Goal: Task Accomplishment & Management: Use online tool/utility

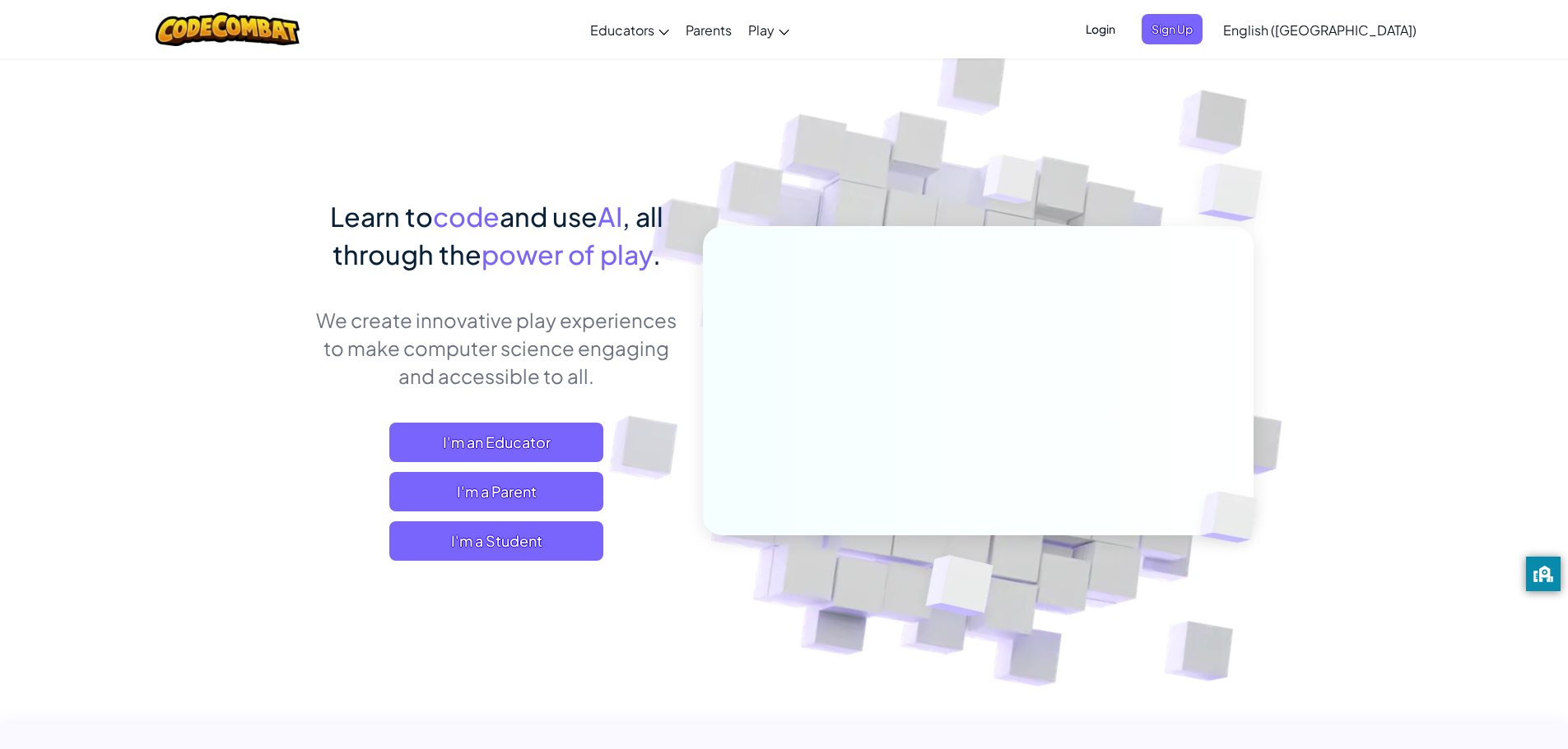
click at [1125, 20] on span "Login" at bounding box center [1100, 29] width 49 height 30
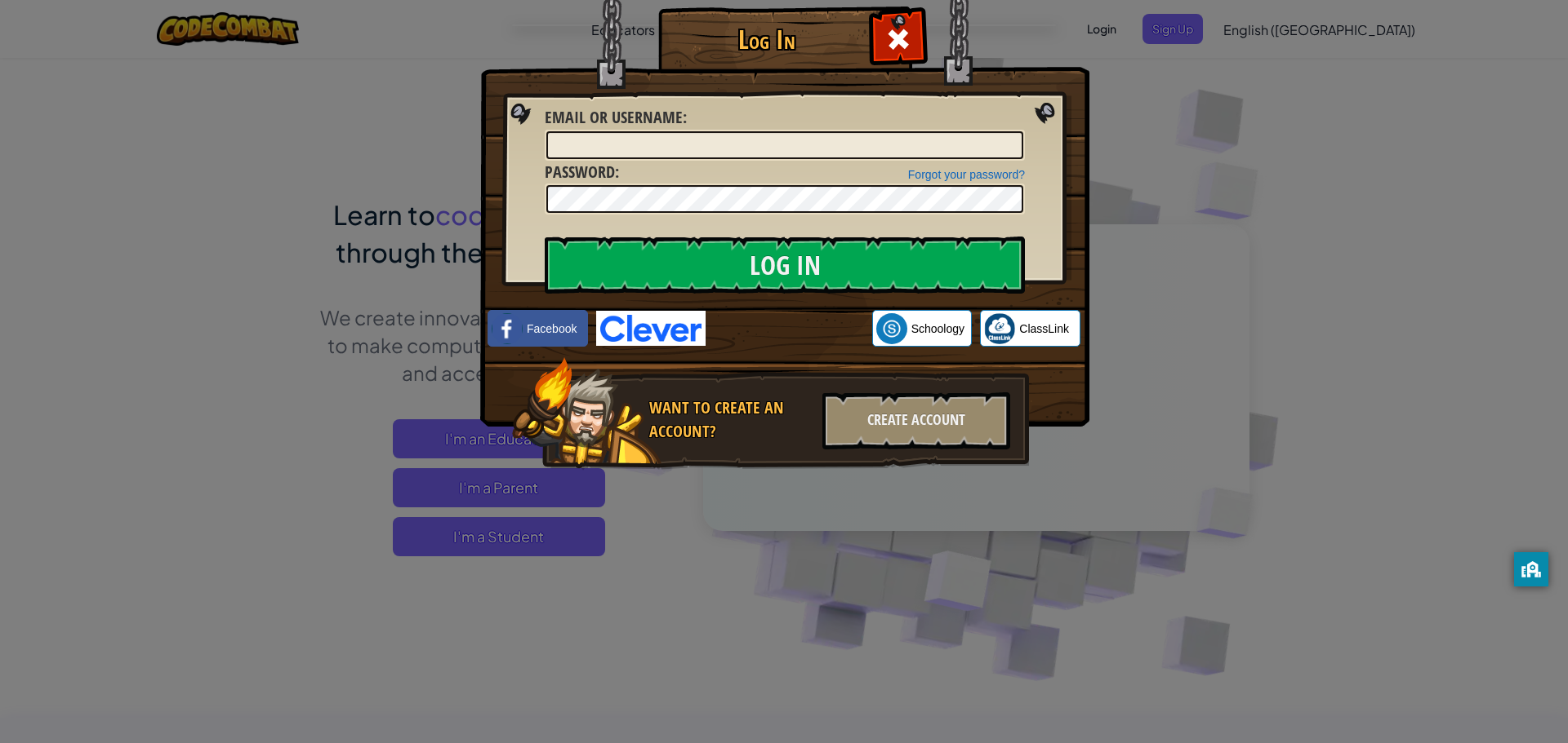
click at [1206, 135] on div "Log In Unknown Error Email or Username : Forgot your password? Password : Log I…" at bounding box center [784, 372] width 1568 height 743
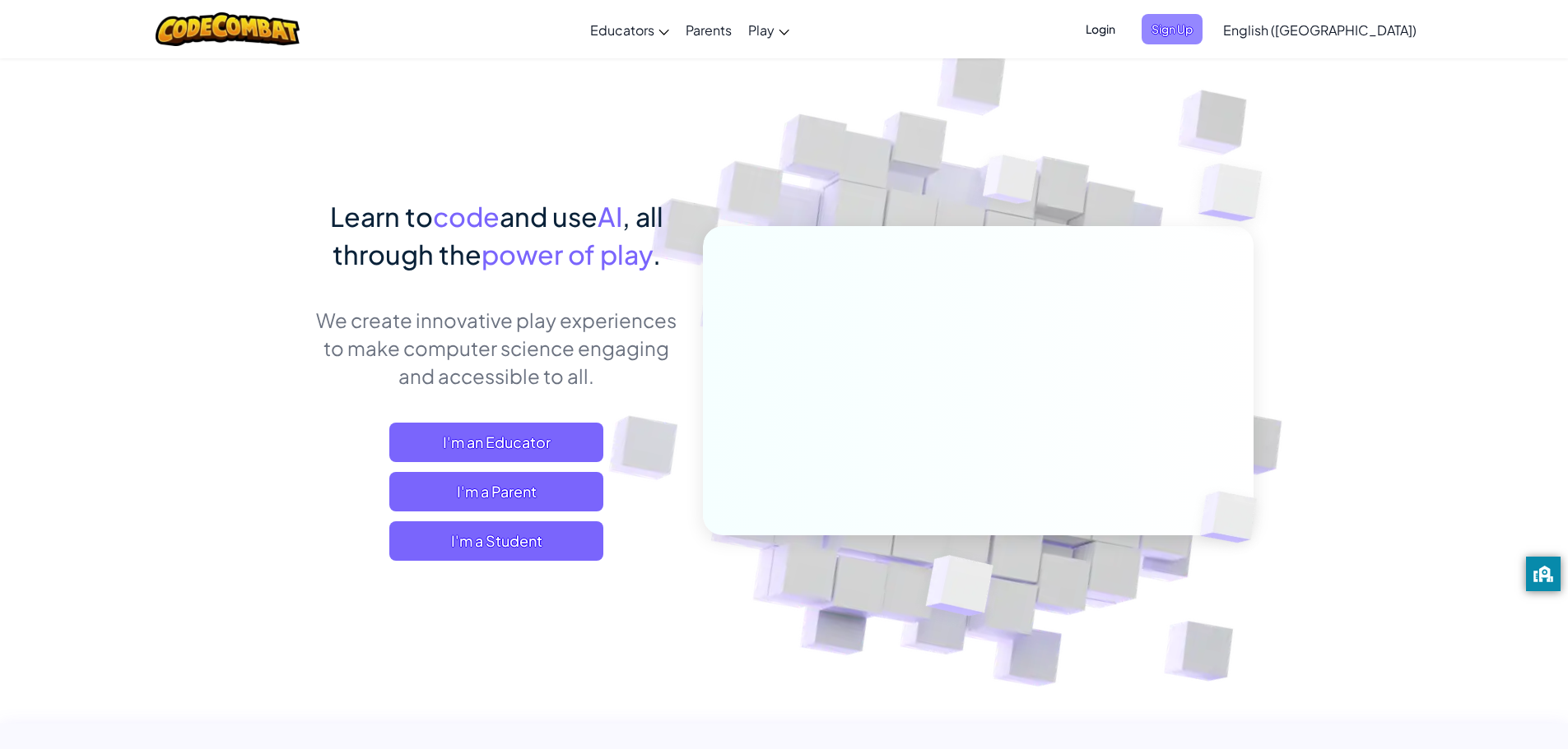
click at [1202, 26] on span "Sign Up" at bounding box center [1171, 29] width 61 height 30
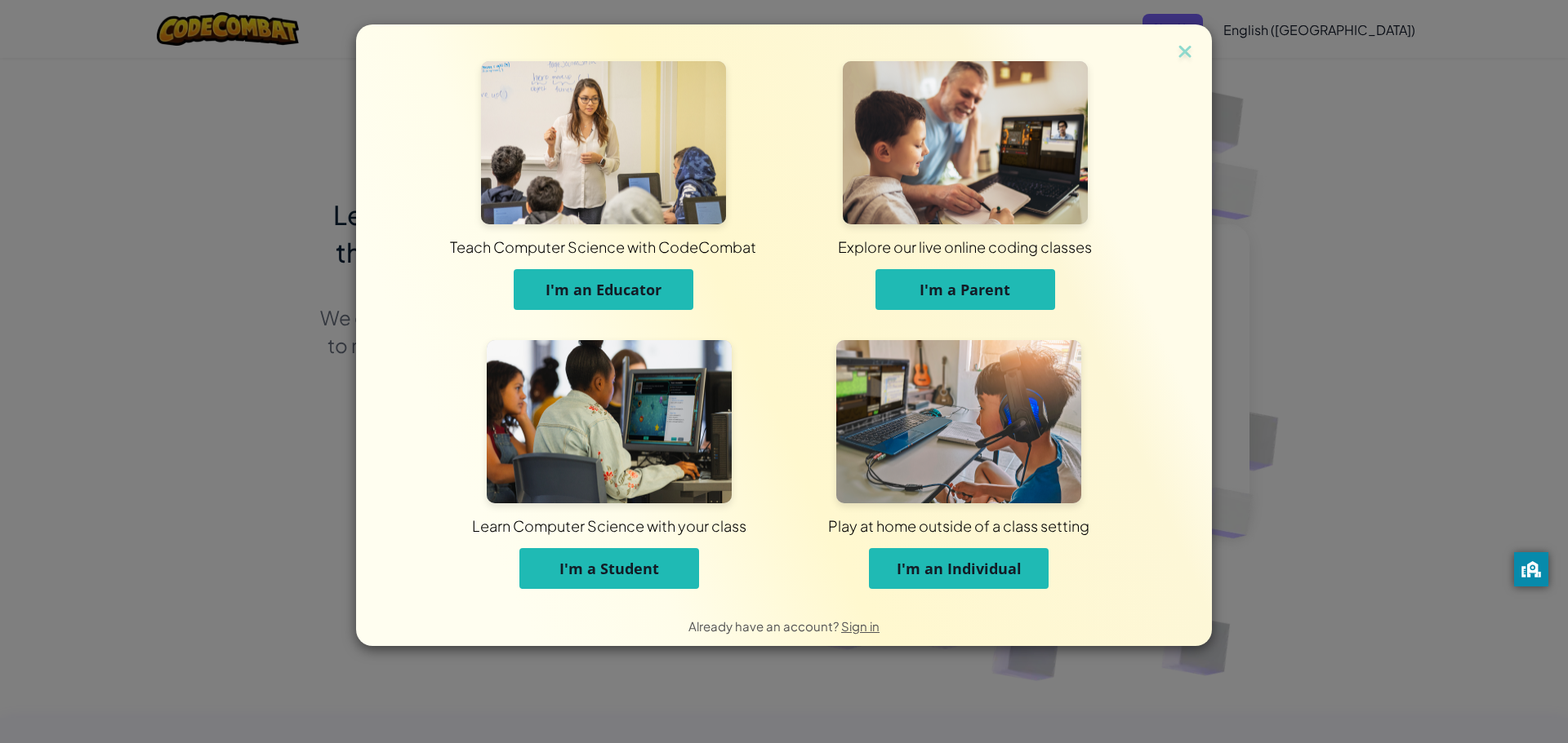
click at [608, 576] on span "I'm a Student" at bounding box center [609, 569] width 100 height 20
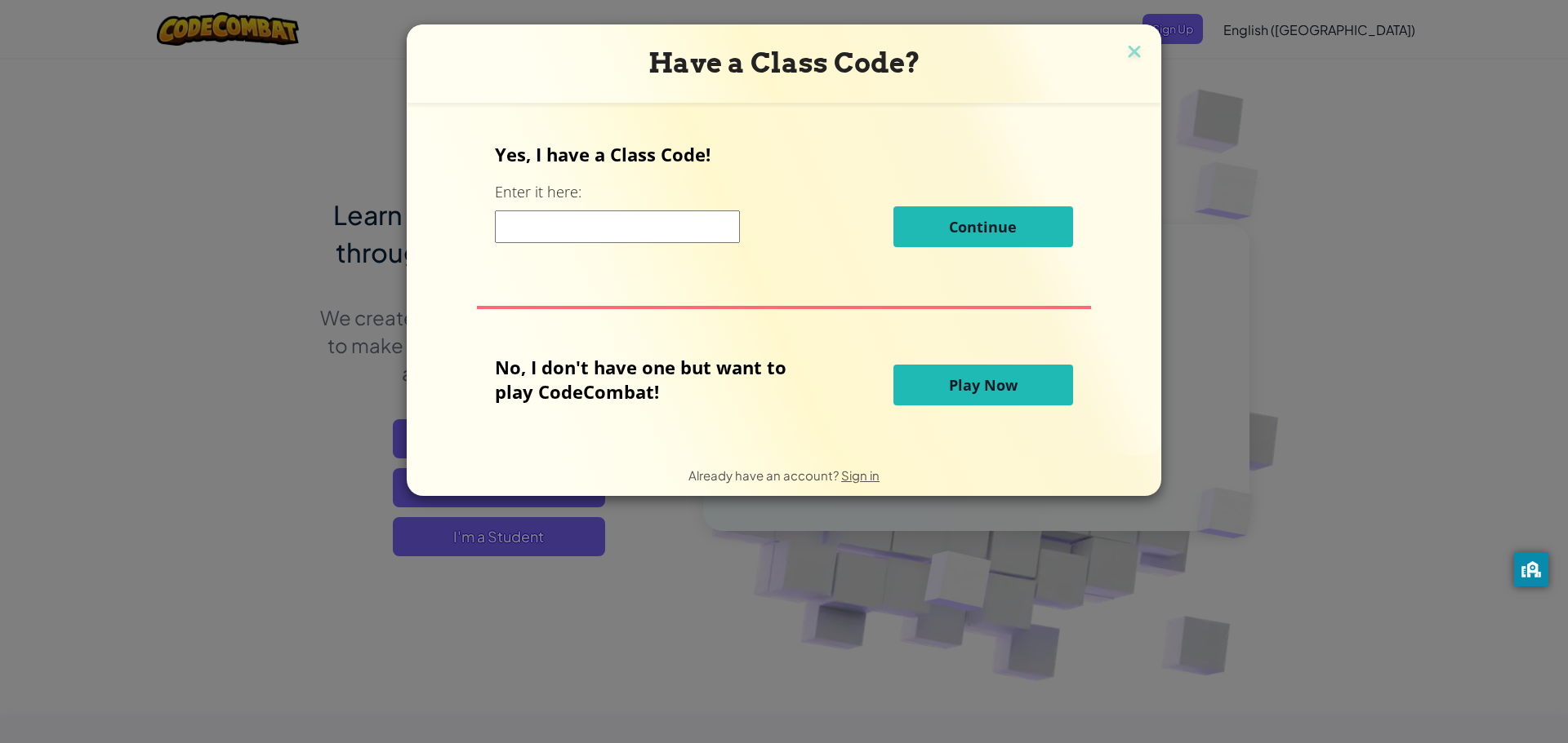
click at [641, 215] on input at bounding box center [617, 226] width 245 height 33
click at [520, 227] on input at bounding box center [617, 226] width 245 height 33
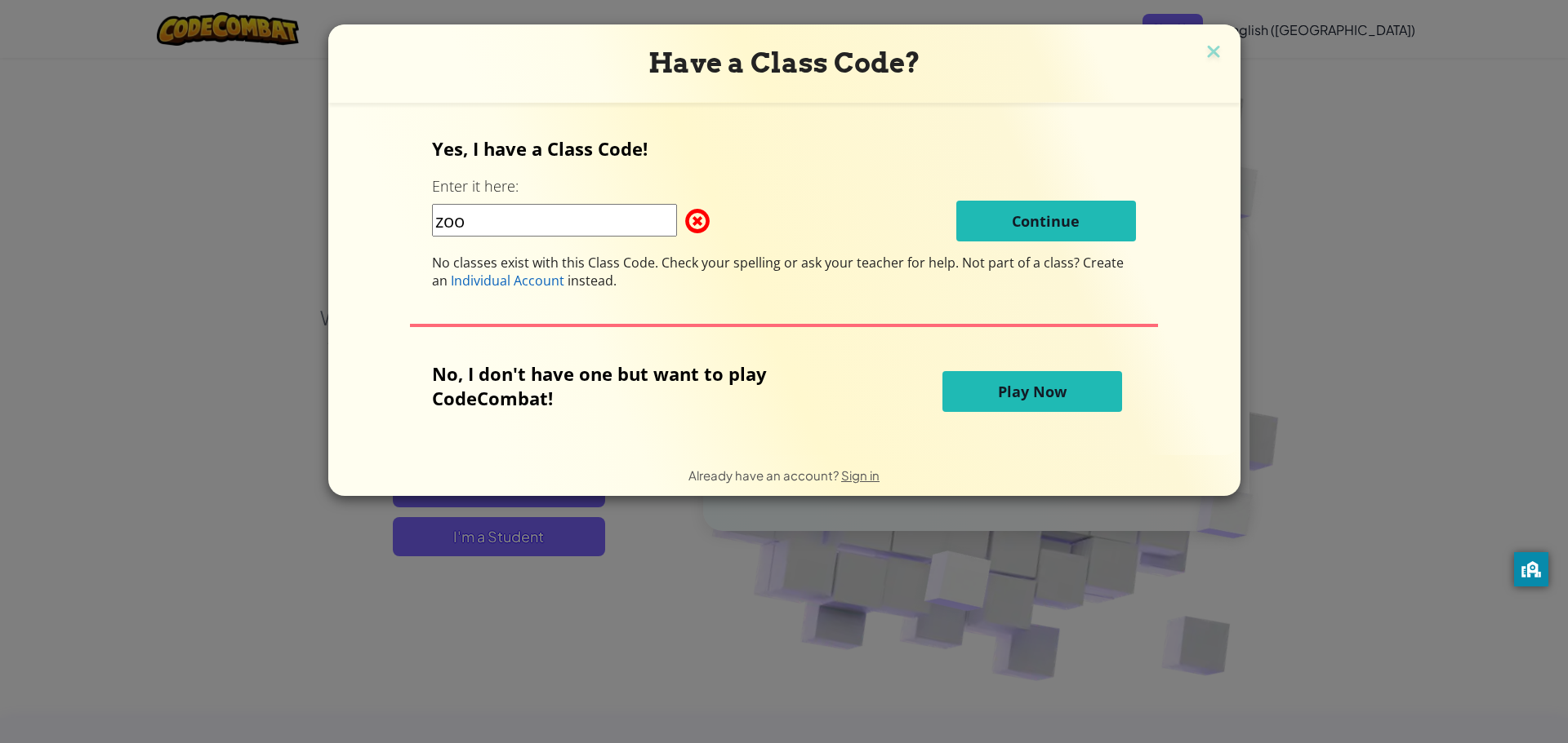
click at [541, 220] on input "zoo" at bounding box center [555, 220] width 245 height 33
drag, startPoint x: 519, startPoint y: 225, endPoint x: 357, endPoint y: 229, distance: 162.0
click at [357, 229] on div "Yes, I have a Class Code! Enter it here: zoo Continue No classes exist with thi…" at bounding box center [784, 278] width 879 height 320
paste input "ZooRingParty"
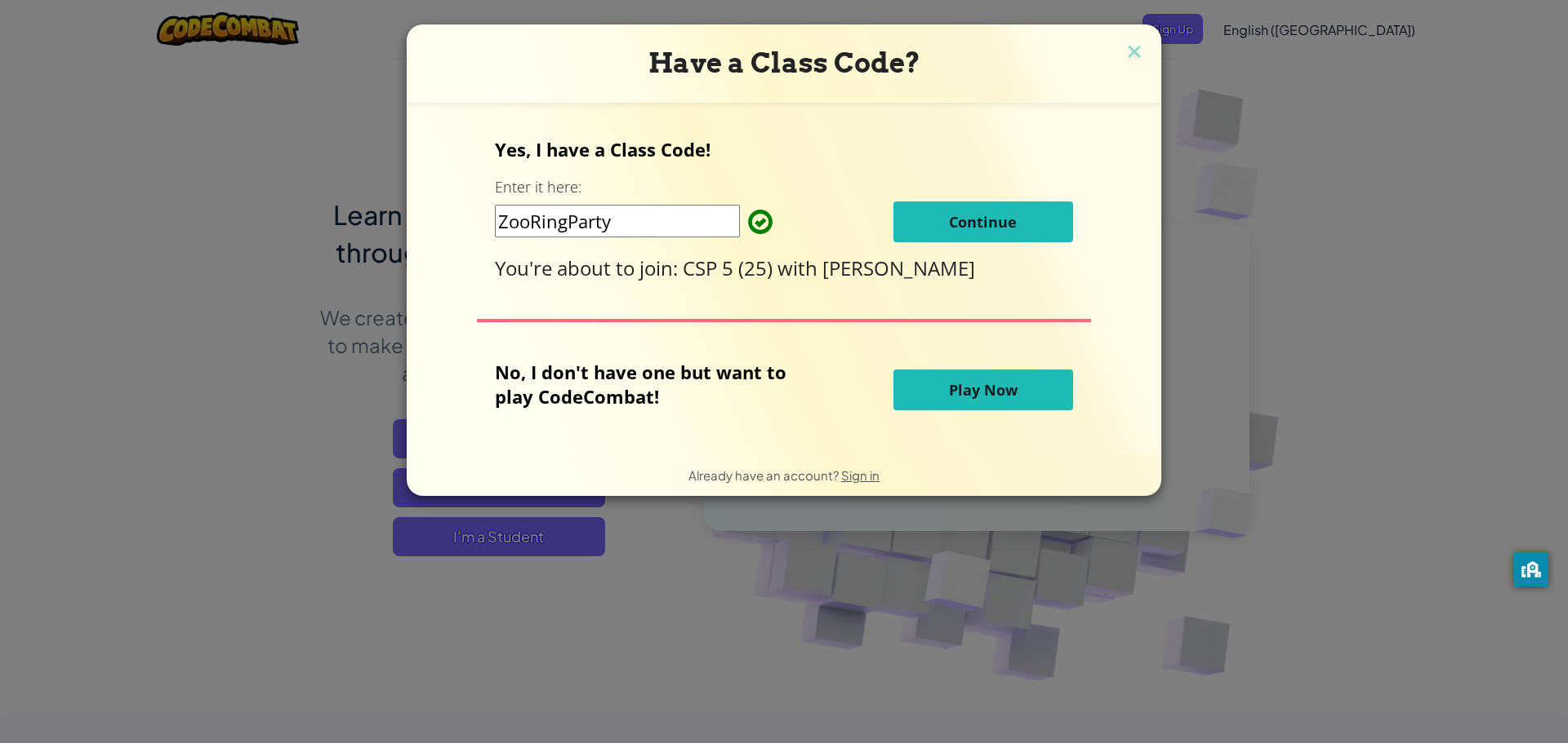
type input "ZooRingParty"
click at [978, 220] on span "Continue" at bounding box center [983, 222] width 68 height 20
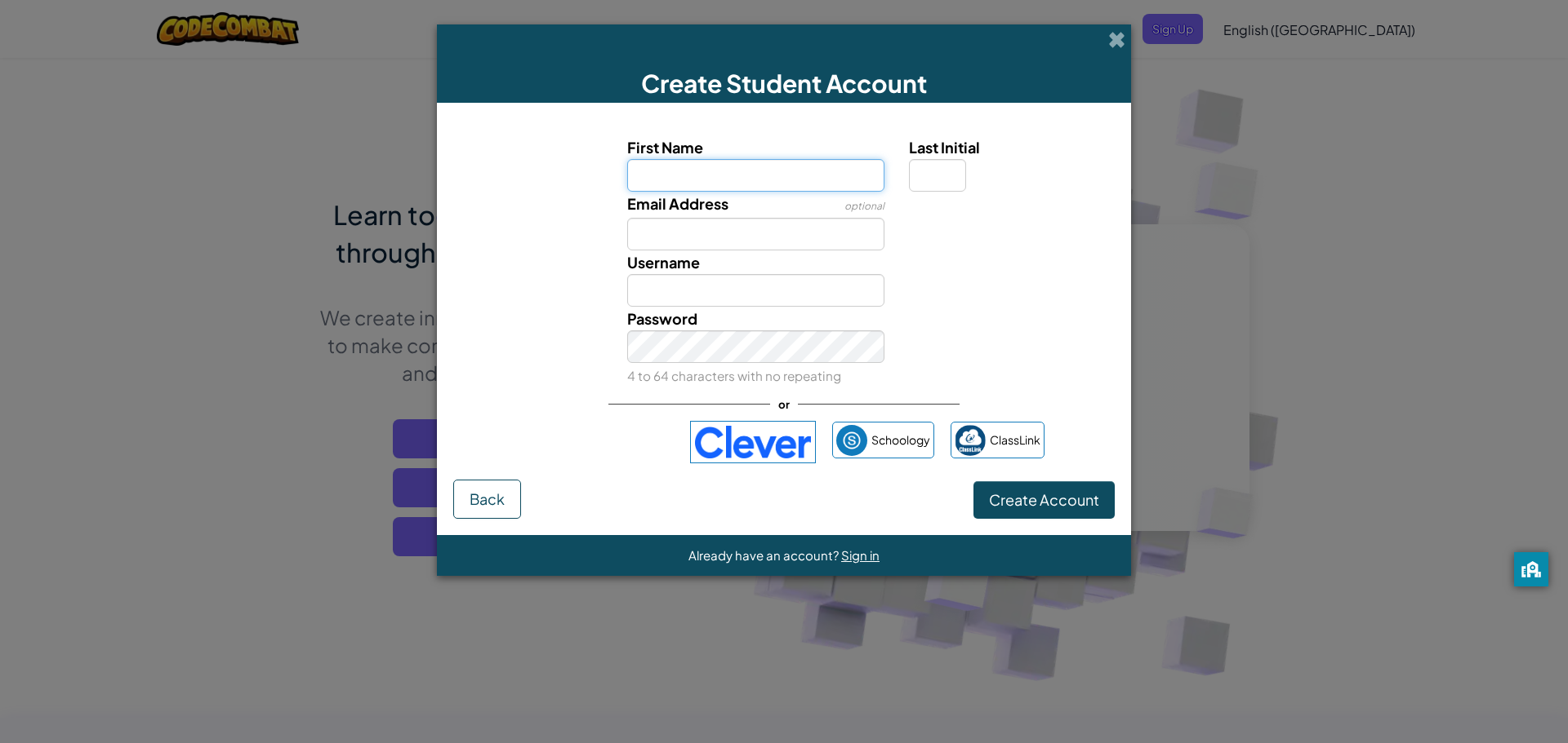
click at [749, 182] on input "First Name" at bounding box center [756, 175] width 258 height 33
type input "Madolyne"
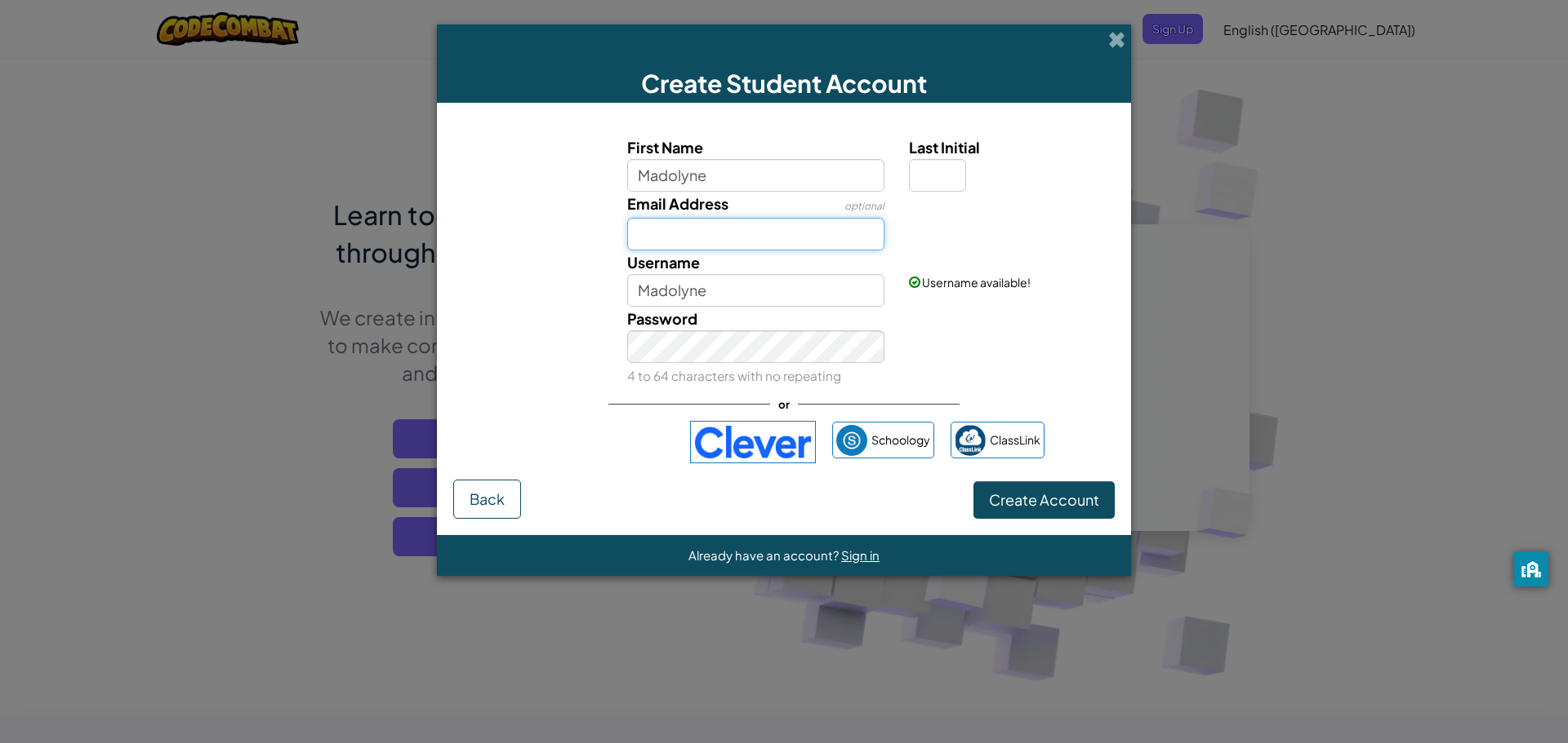
click at [740, 225] on input "Email Address" at bounding box center [756, 234] width 258 height 33
type input "27989@oxfordwildcats.org"
drag, startPoint x: 738, startPoint y: 290, endPoint x: 670, endPoint y: 293, distance: 68.1
click at [670, 293] on input "Madolyne" at bounding box center [756, 290] width 258 height 33
click at [730, 293] on input "Maddie9" at bounding box center [756, 290] width 258 height 33
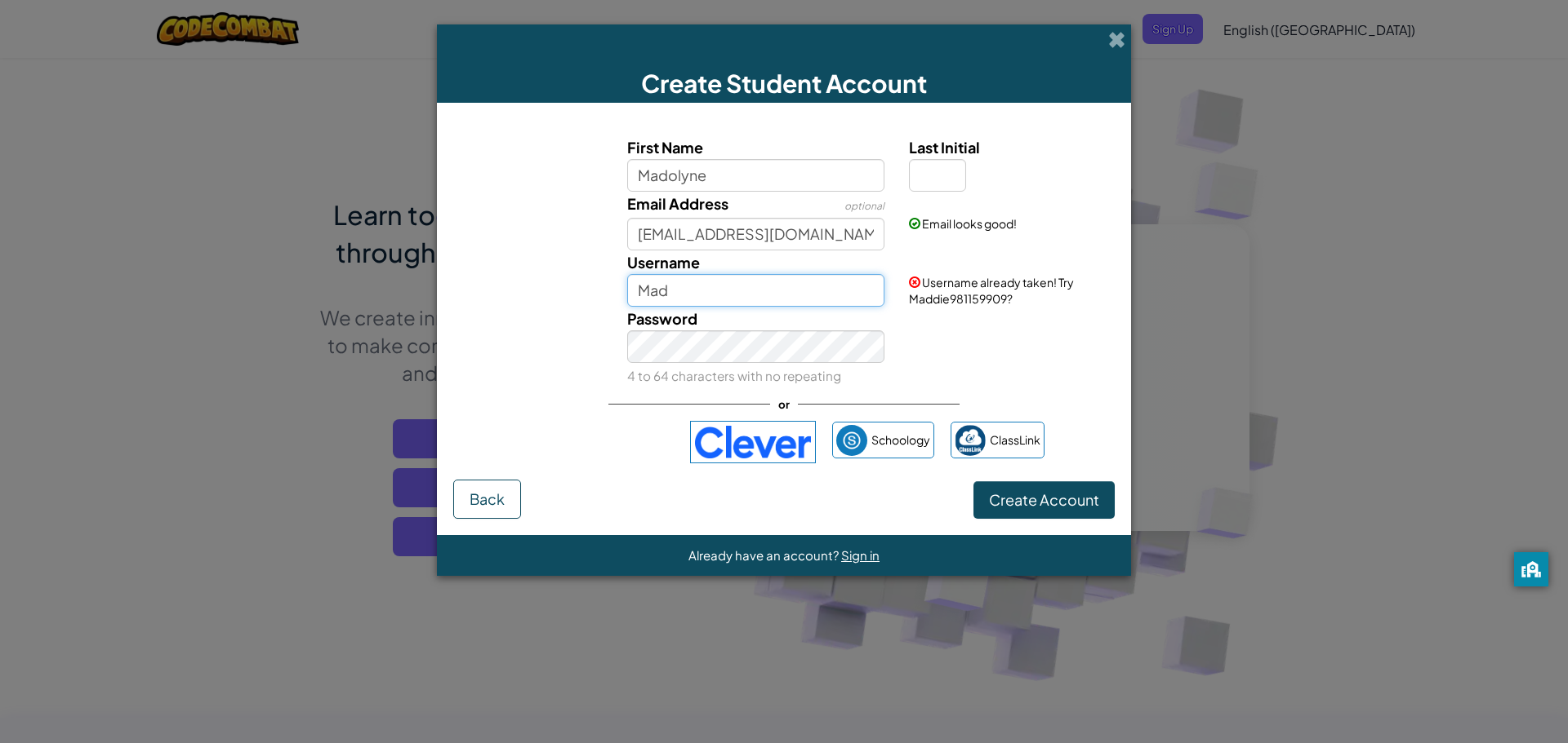
type input "Mad"
click at [938, 183] on input "Last Initial" at bounding box center [937, 175] width 58 height 33
type input "W"
type input "MadolyneW"
click at [757, 303] on input "MadolyneW" at bounding box center [756, 290] width 258 height 33
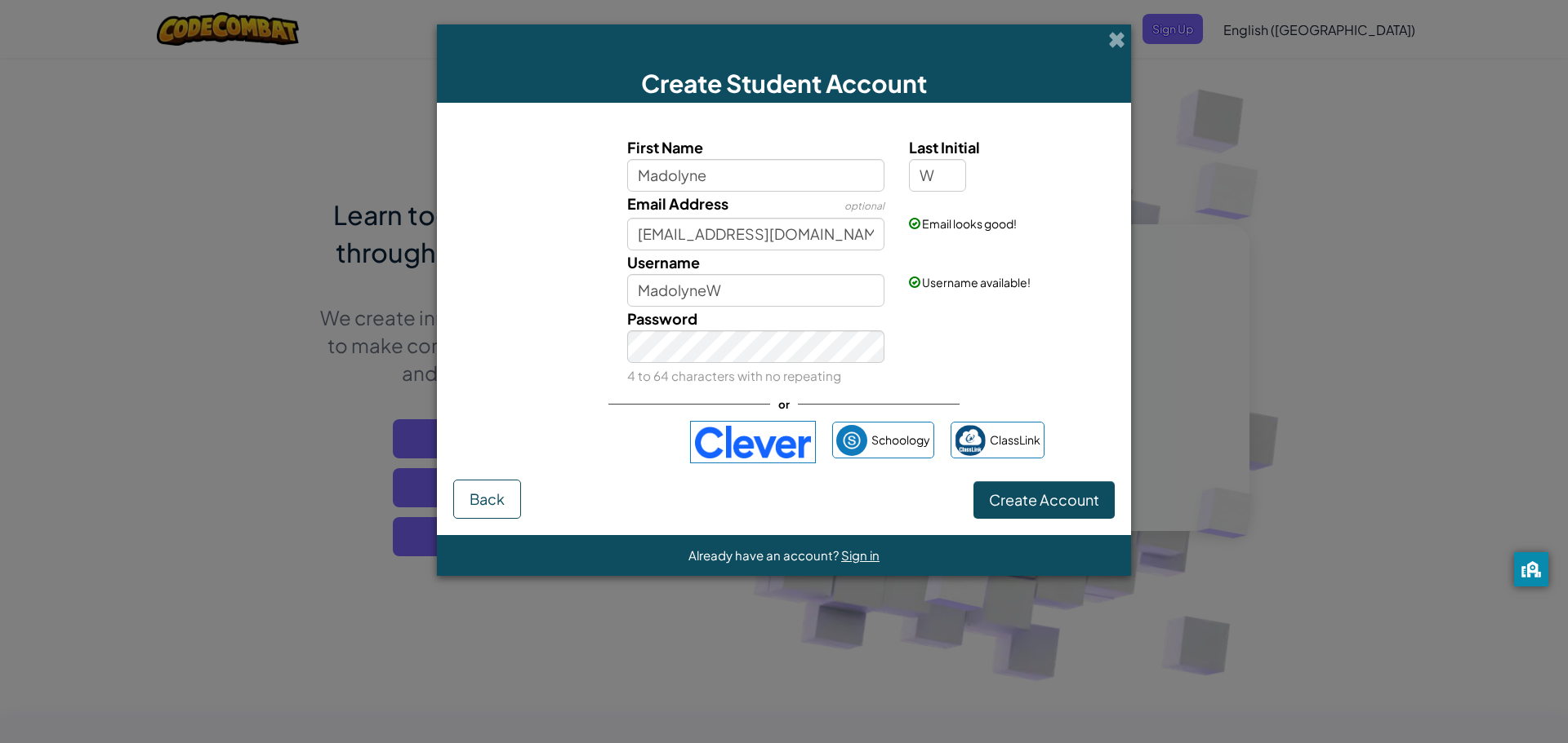
click at [1004, 341] on div "Password 4 to 64 characters with no repeating" at bounding box center [784, 347] width 677 height 81
click at [1023, 501] on span "Create Account" at bounding box center [1043, 500] width 110 height 19
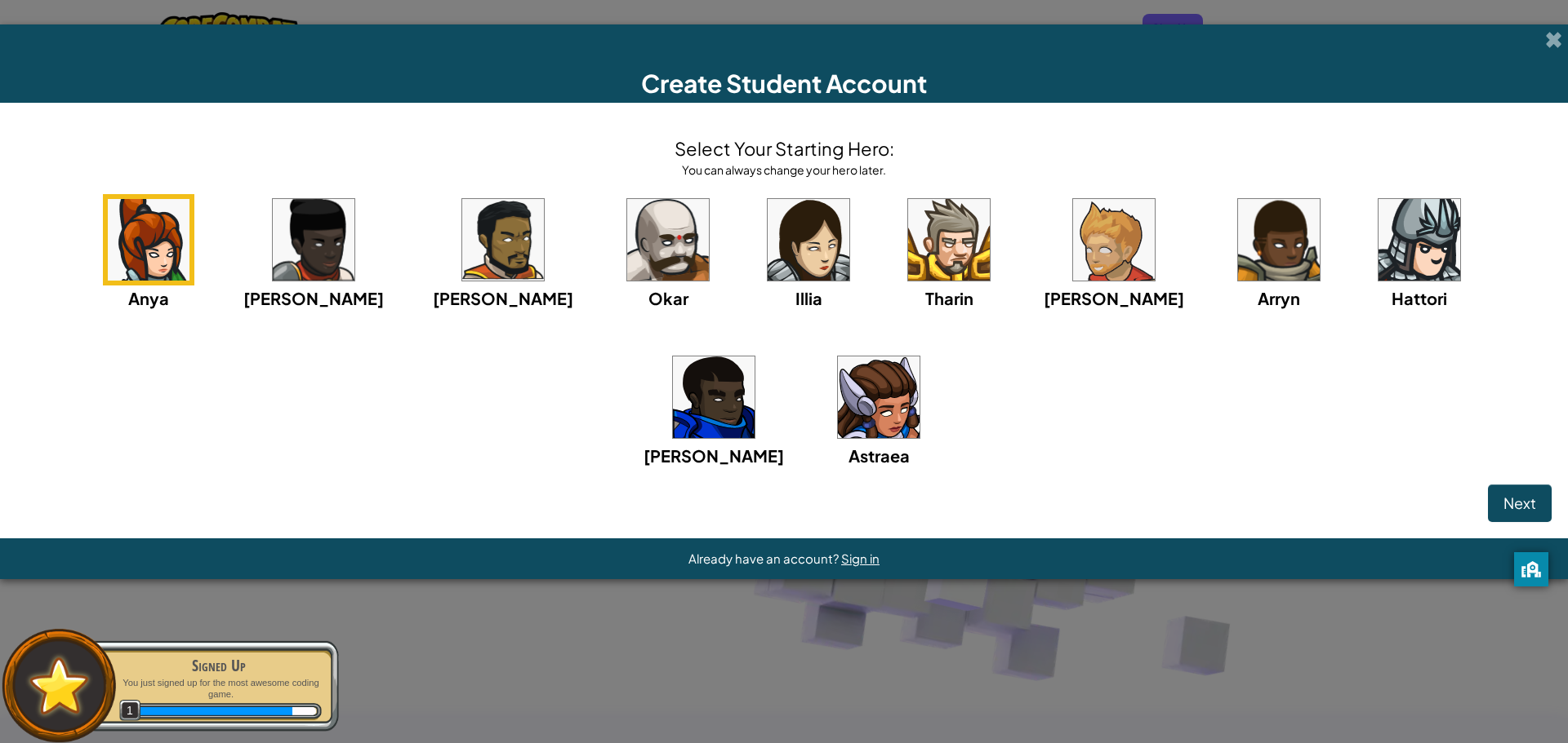
click at [838, 409] on img at bounding box center [878, 397] width 82 height 82
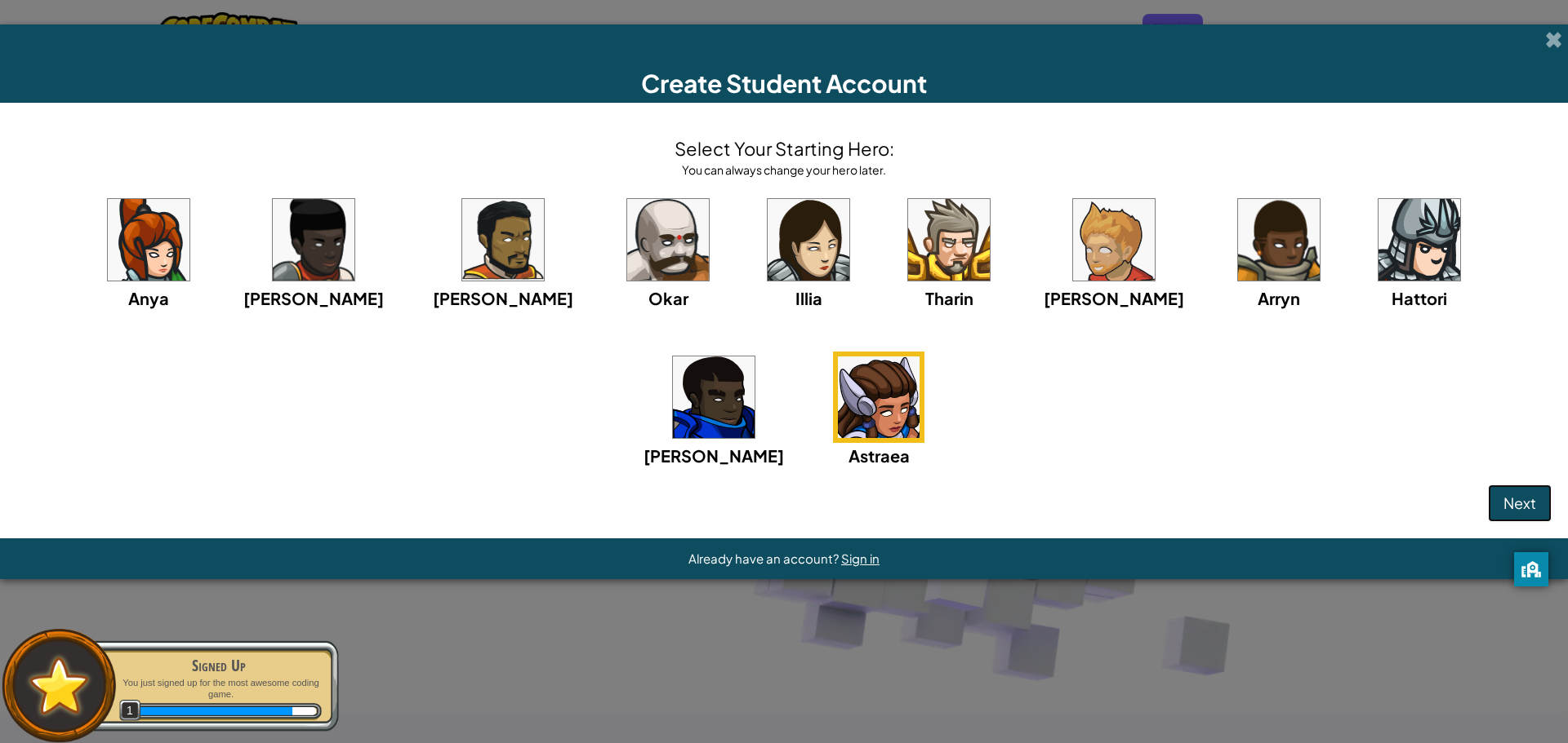
click at [1494, 509] on button "Next" at bounding box center [1520, 504] width 64 height 38
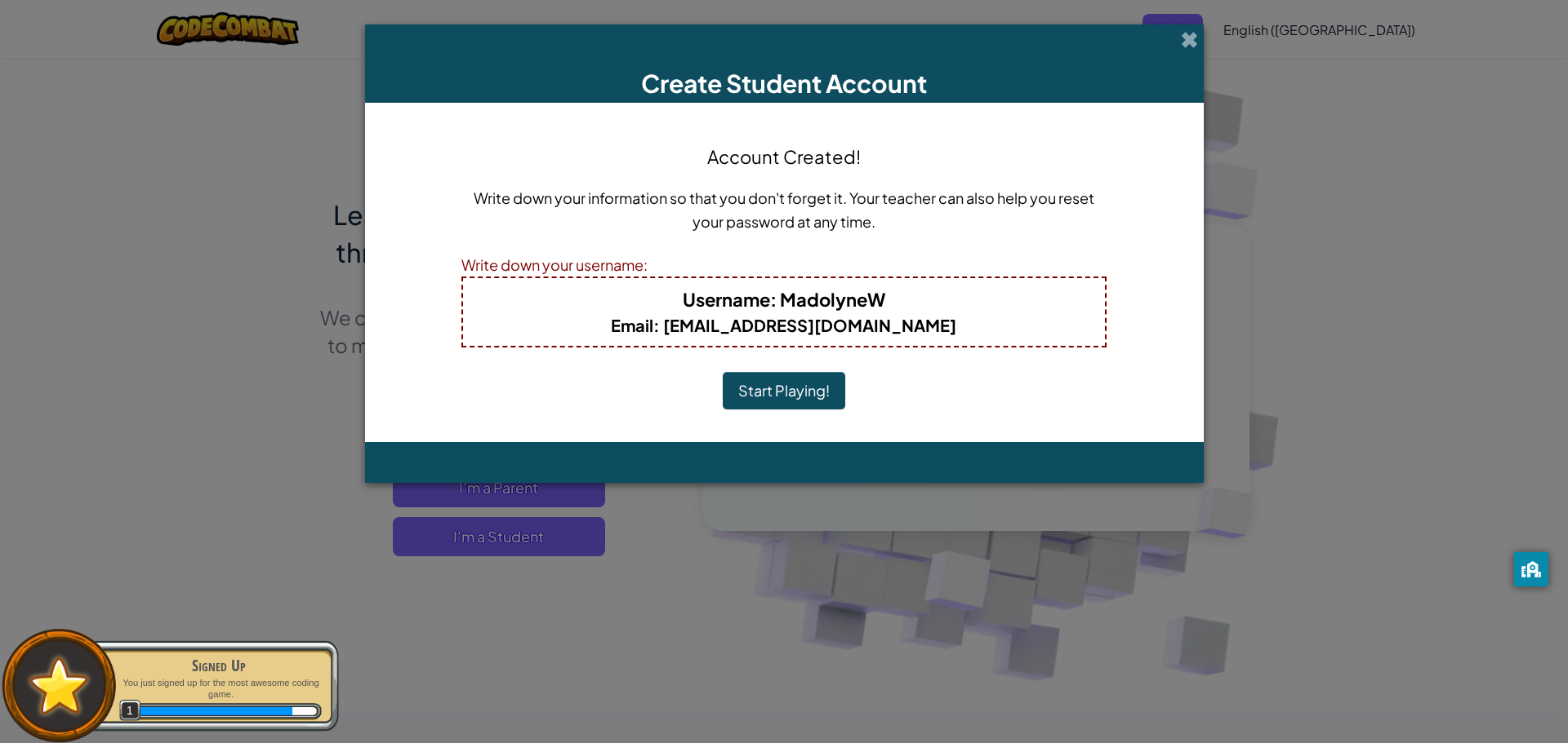
click at [786, 382] on button "Start Playing!" at bounding box center [784, 391] width 123 height 38
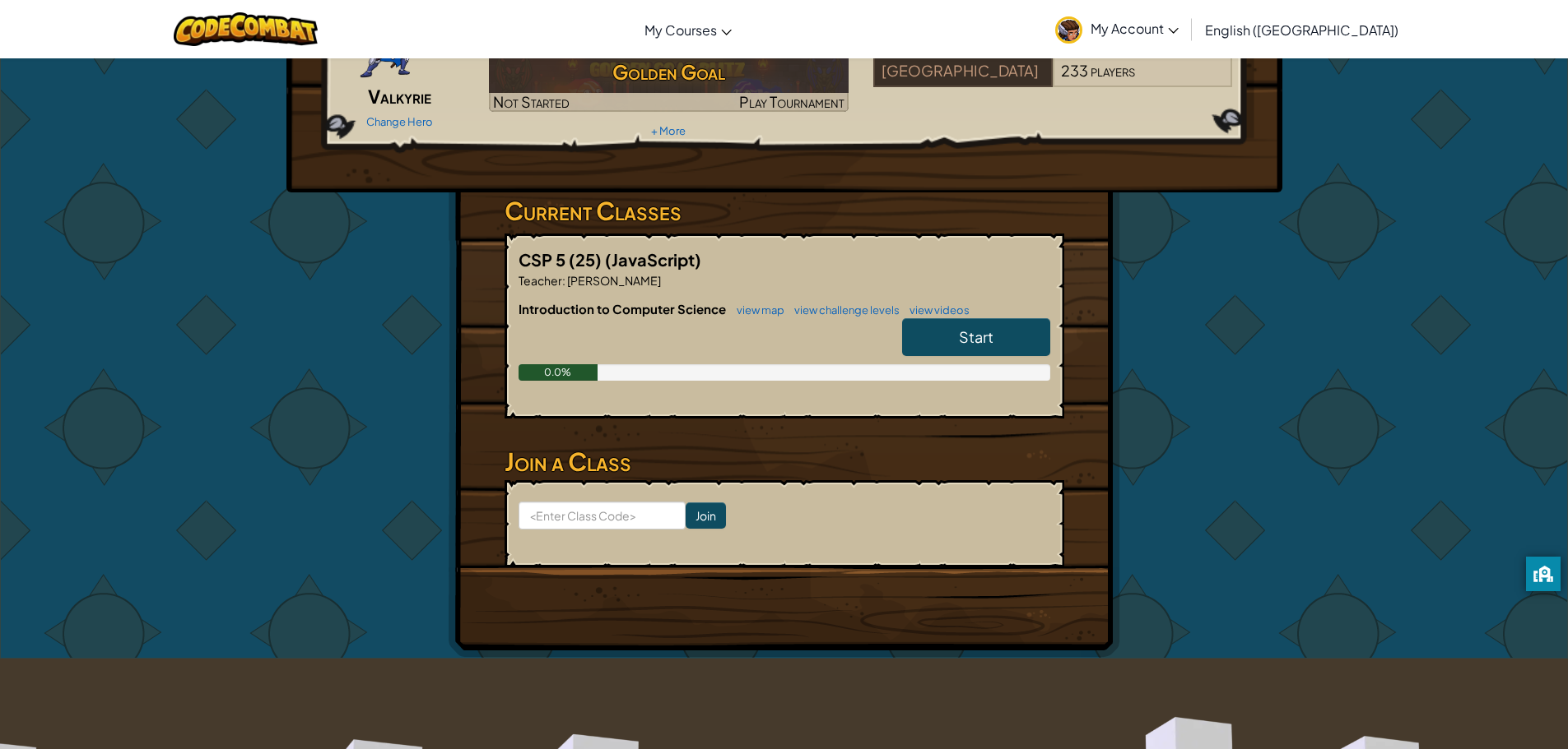
scroll to position [164, 0]
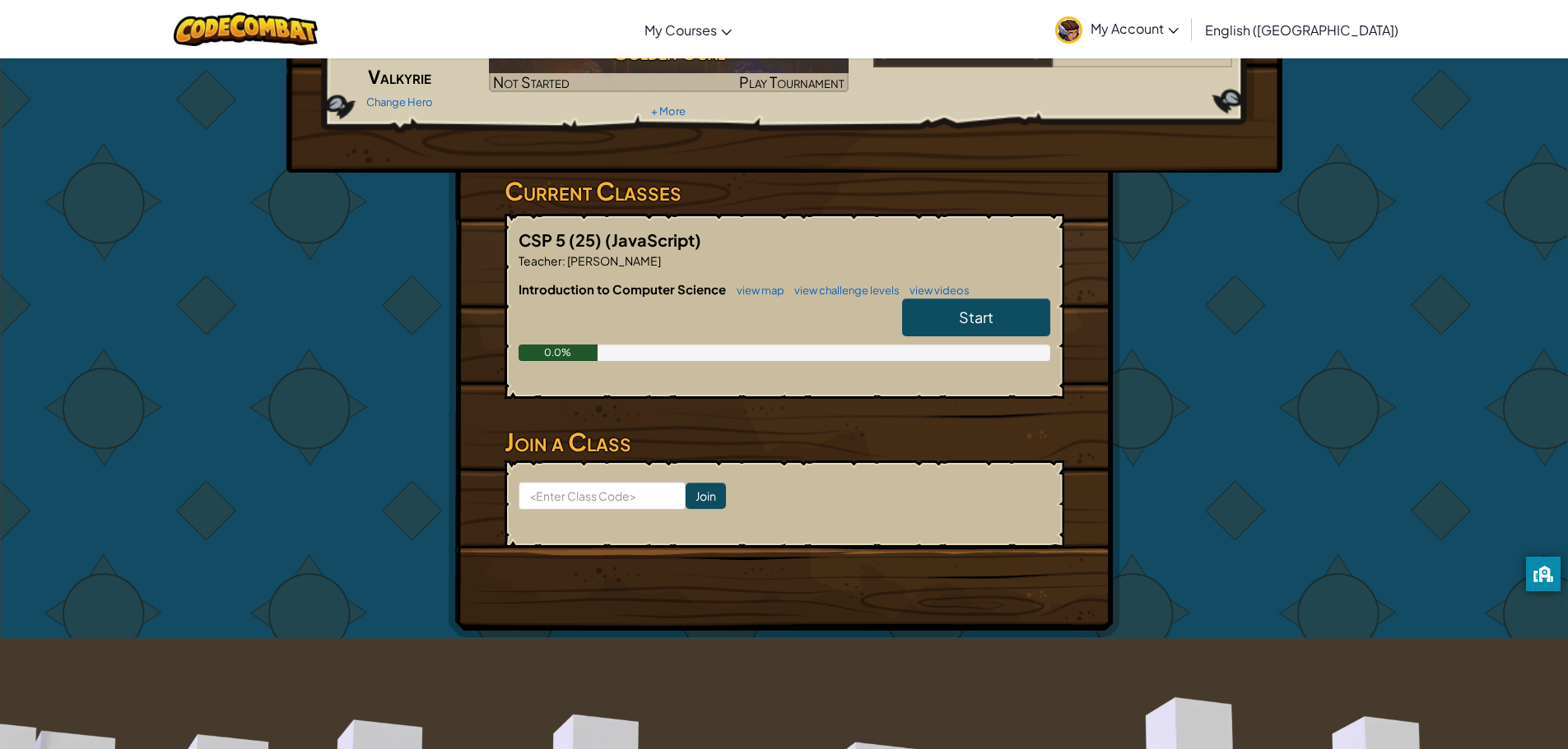
click at [924, 312] on link "Start" at bounding box center [977, 317] width 148 height 38
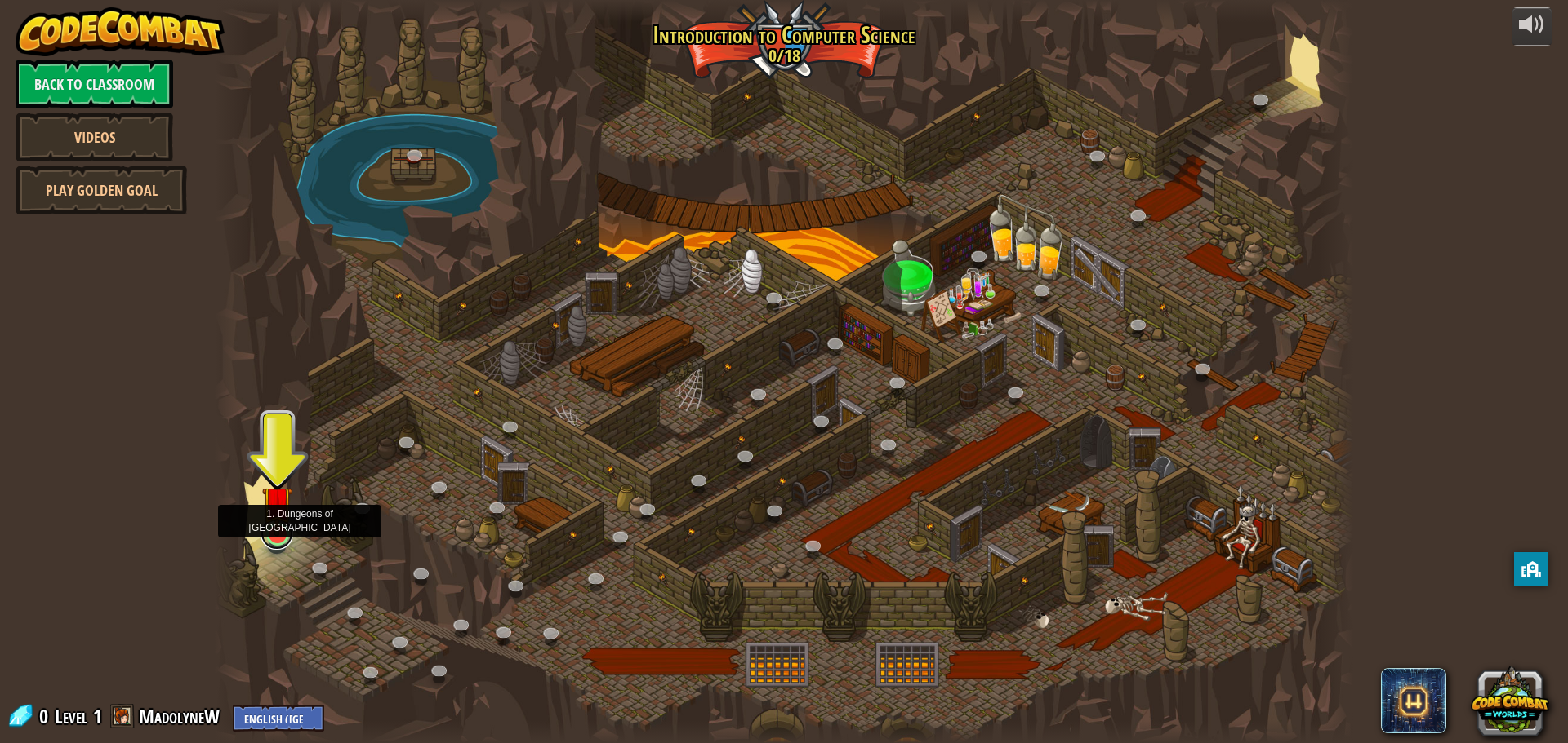
click at [275, 537] on link at bounding box center [276, 534] width 33 height 33
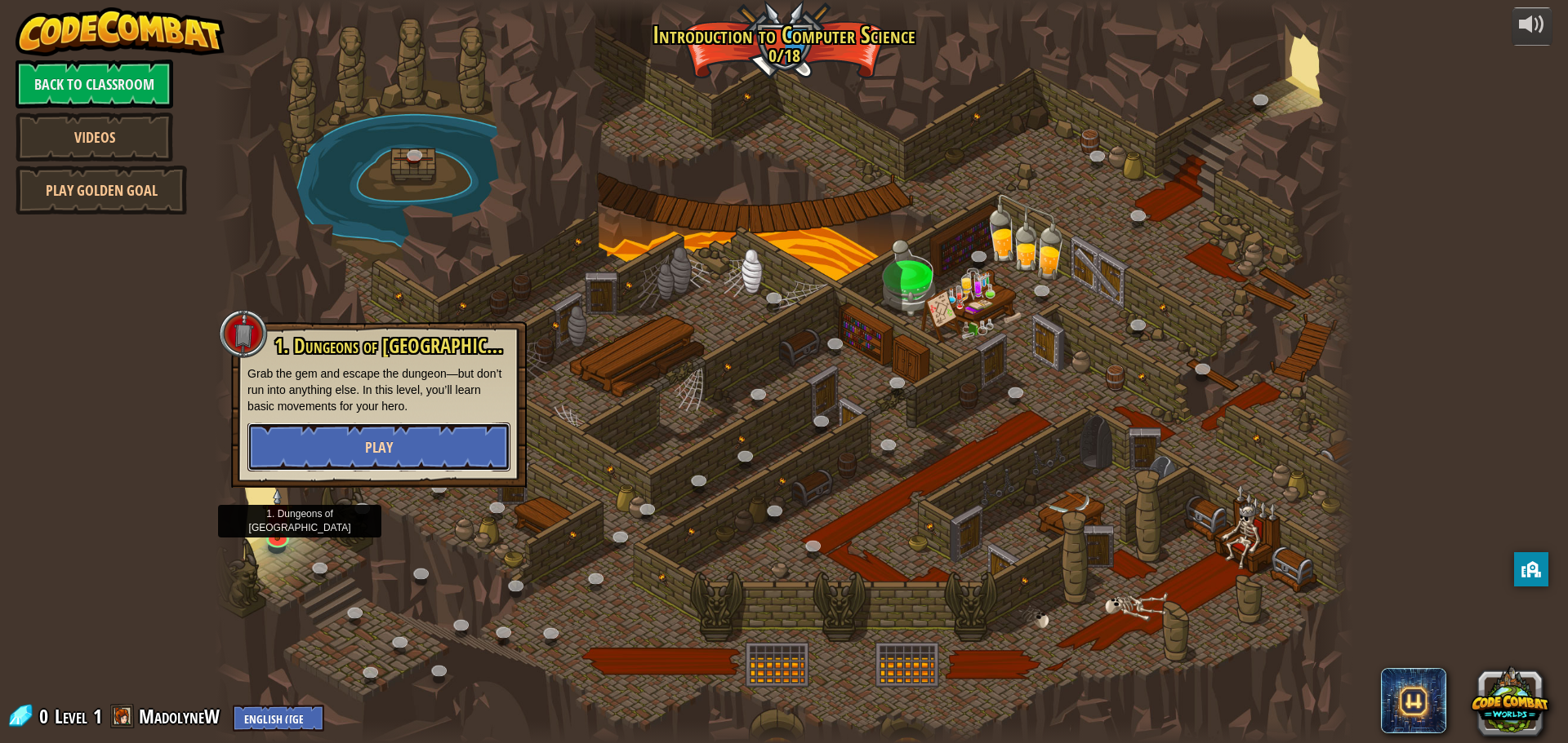
click at [359, 452] on button "Play" at bounding box center [378, 447] width 263 height 49
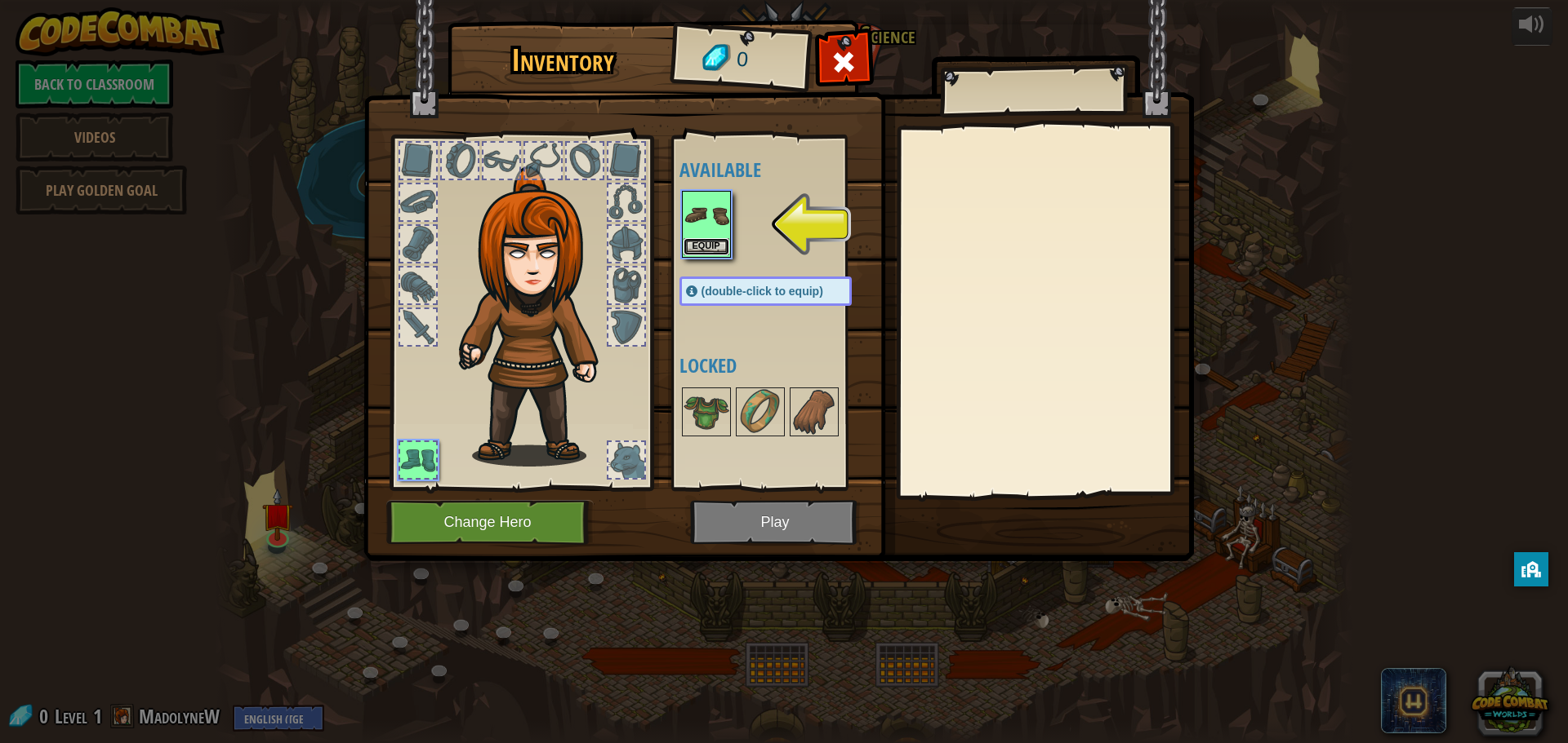
click at [707, 241] on button "Equip" at bounding box center [706, 247] width 45 height 17
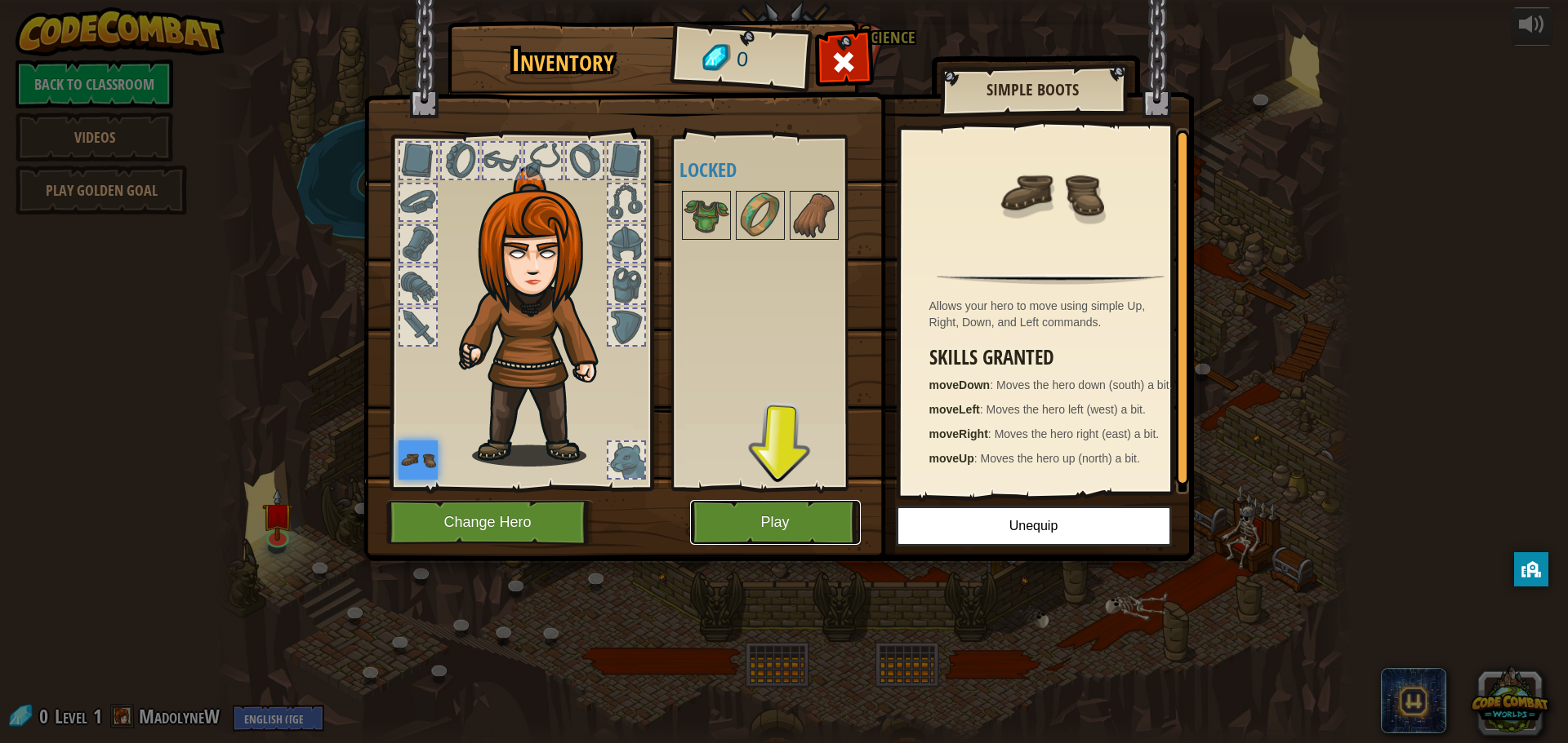
click at [795, 508] on button "Play" at bounding box center [775, 523] width 171 height 45
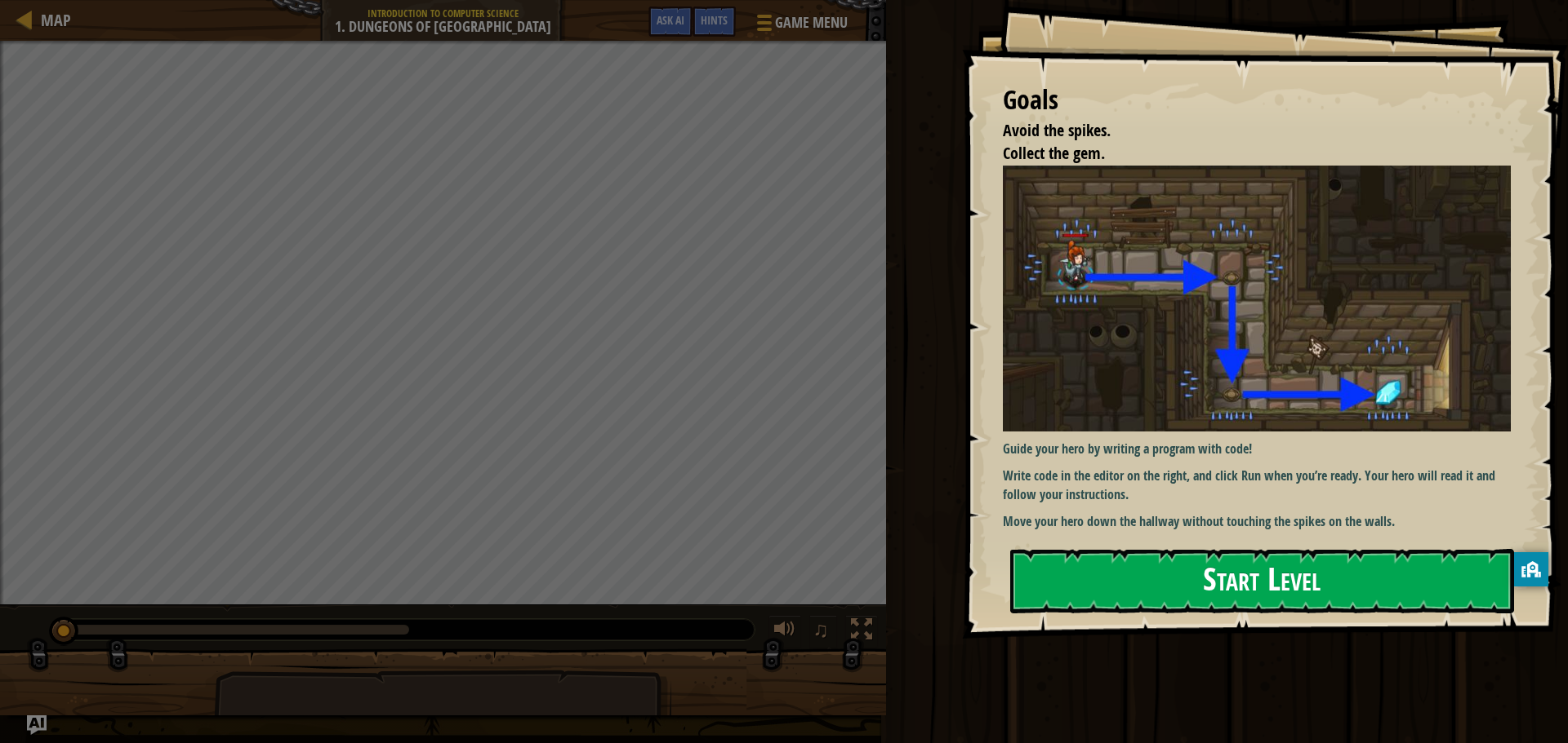
click at [1131, 570] on button "Start Level" at bounding box center [1262, 581] width 504 height 64
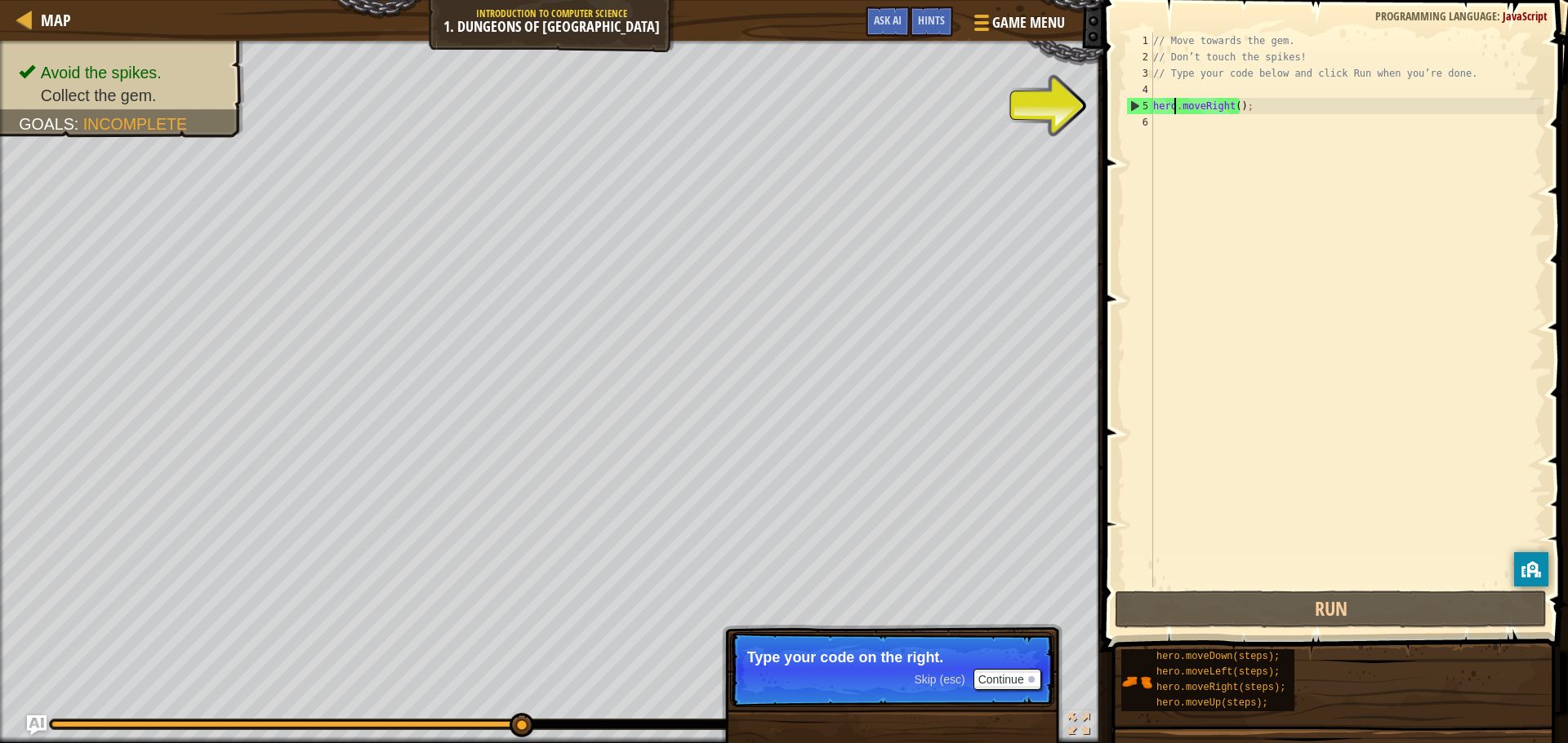
click at [1173, 101] on div "// Move towards the gem. // Don’t touch the spikes! // Type your code below and…" at bounding box center [1346, 326] width 393 height 587
click at [1233, 104] on div "// Move towards the gem. // Don’t touch the spikes! // Type your code below and…" at bounding box center [1346, 326] width 393 height 587
type textarea "hero.moveRight(2);"
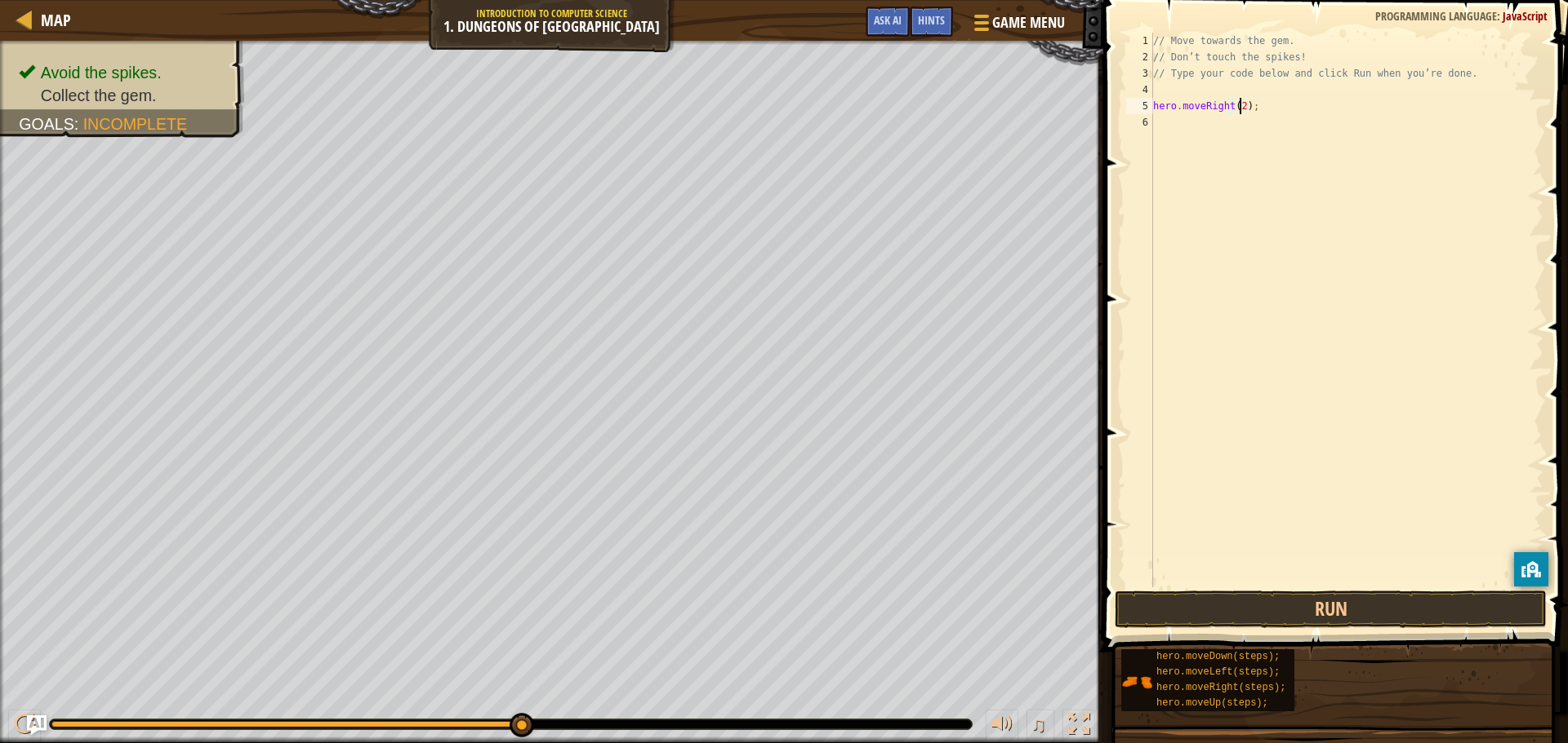
click at [1325, 586] on div "// Move towards the gem. // Don’t touch the spikes! // Type your code below and…" at bounding box center [1346, 326] width 393 height 587
click at [1331, 603] on button "Run" at bounding box center [1330, 610] width 432 height 38
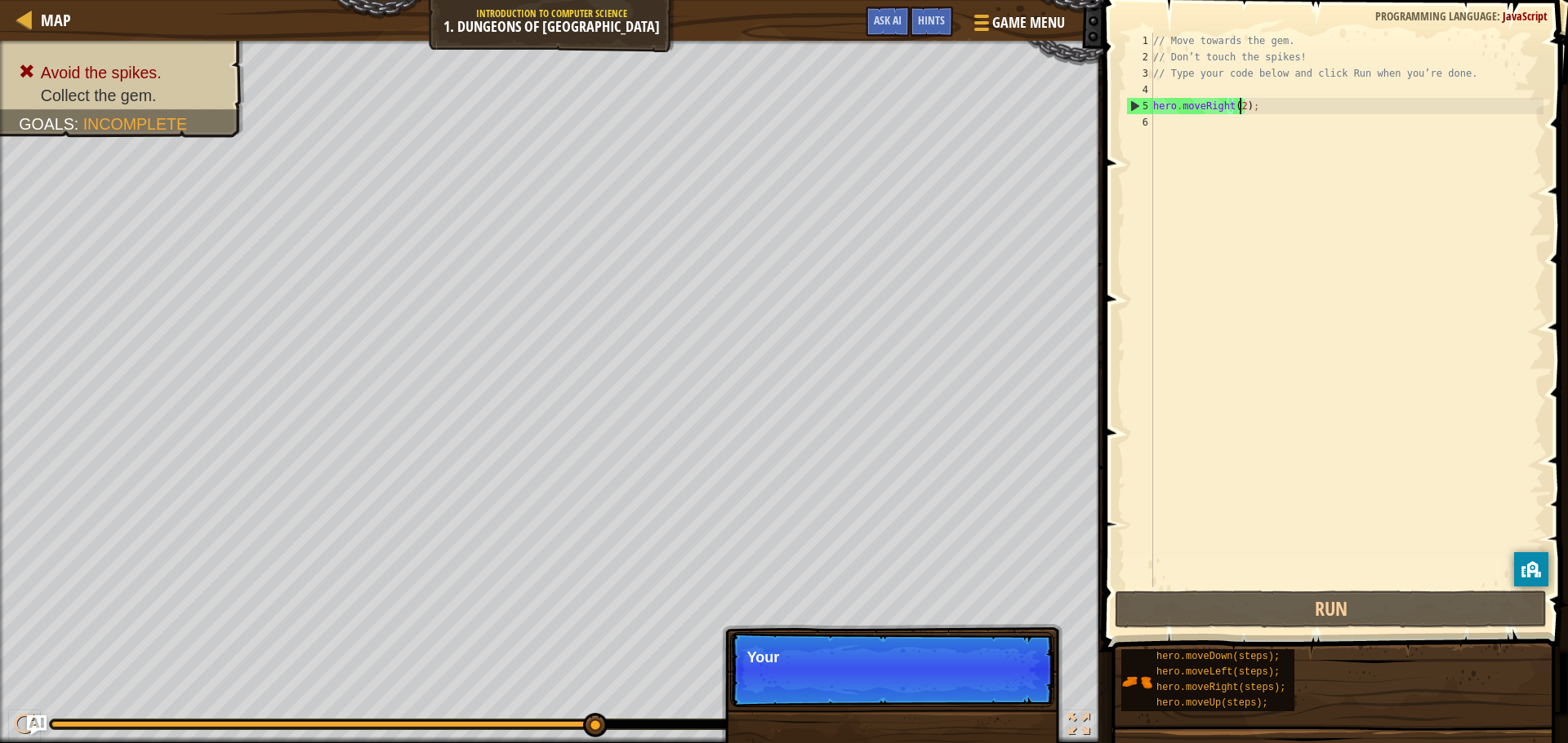
click at [1236, 103] on div "// Move towards the gem. // Don’t touch the spikes! // Type your code below and…" at bounding box center [1346, 326] width 393 height 587
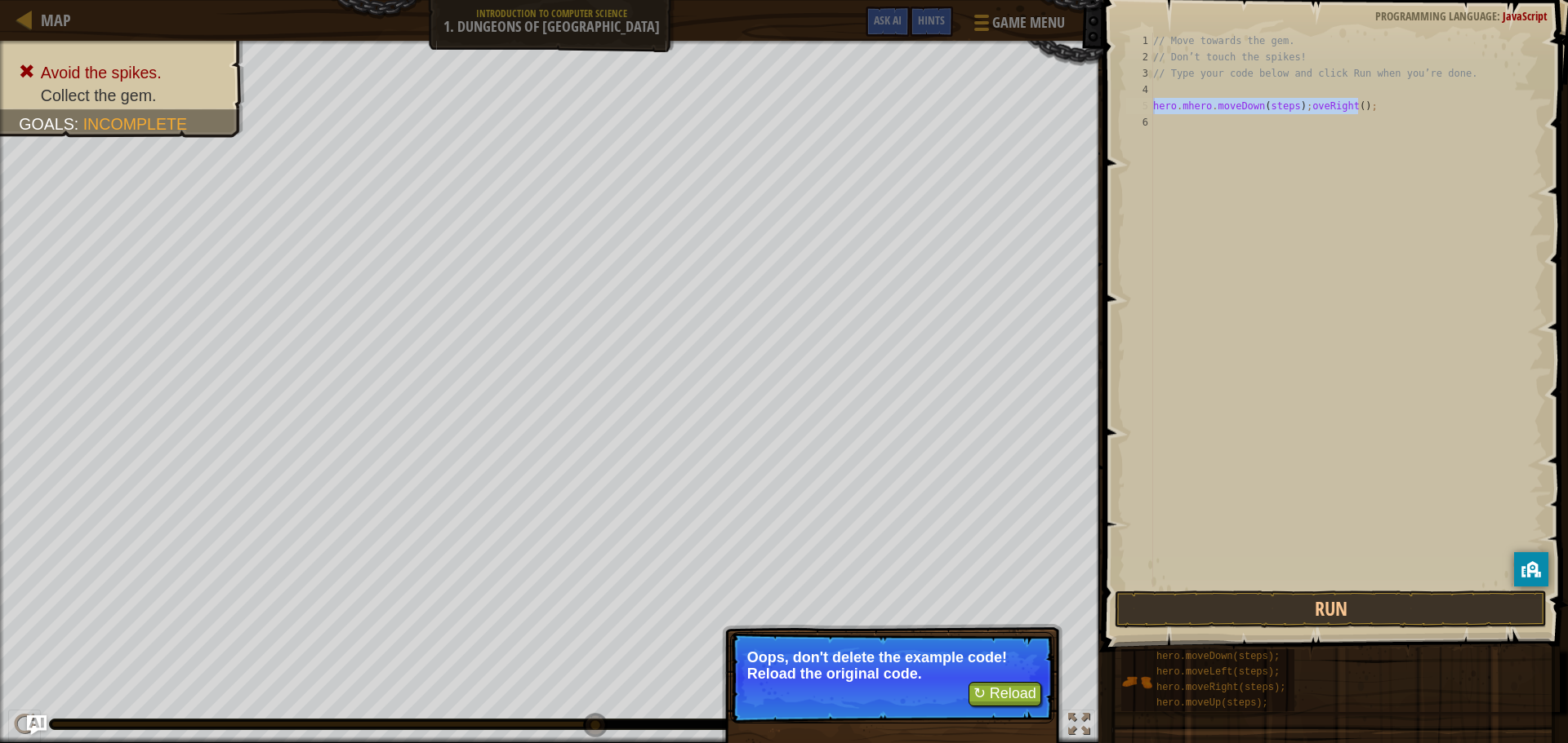
drag, startPoint x: 1366, startPoint y: 112, endPoint x: 1150, endPoint y: 108, distance: 216.0
click at [1150, 108] on div "hero.mhero.moveDown(steps);oveRight(); 1 2 3 4 5 6 // Move towards the gem. // …" at bounding box center [1333, 310] width 421 height 555
drag, startPoint x: 1309, startPoint y: 95, endPoint x: 1290, endPoint y: 257, distance: 163.1
click at [1290, 257] on div "// Move towards the gem. // Don’t touch the spikes! // Type your code below and…" at bounding box center [1346, 326] width 393 height 587
type textarea "hero.mhero.moveDown(steps);oveRight();"
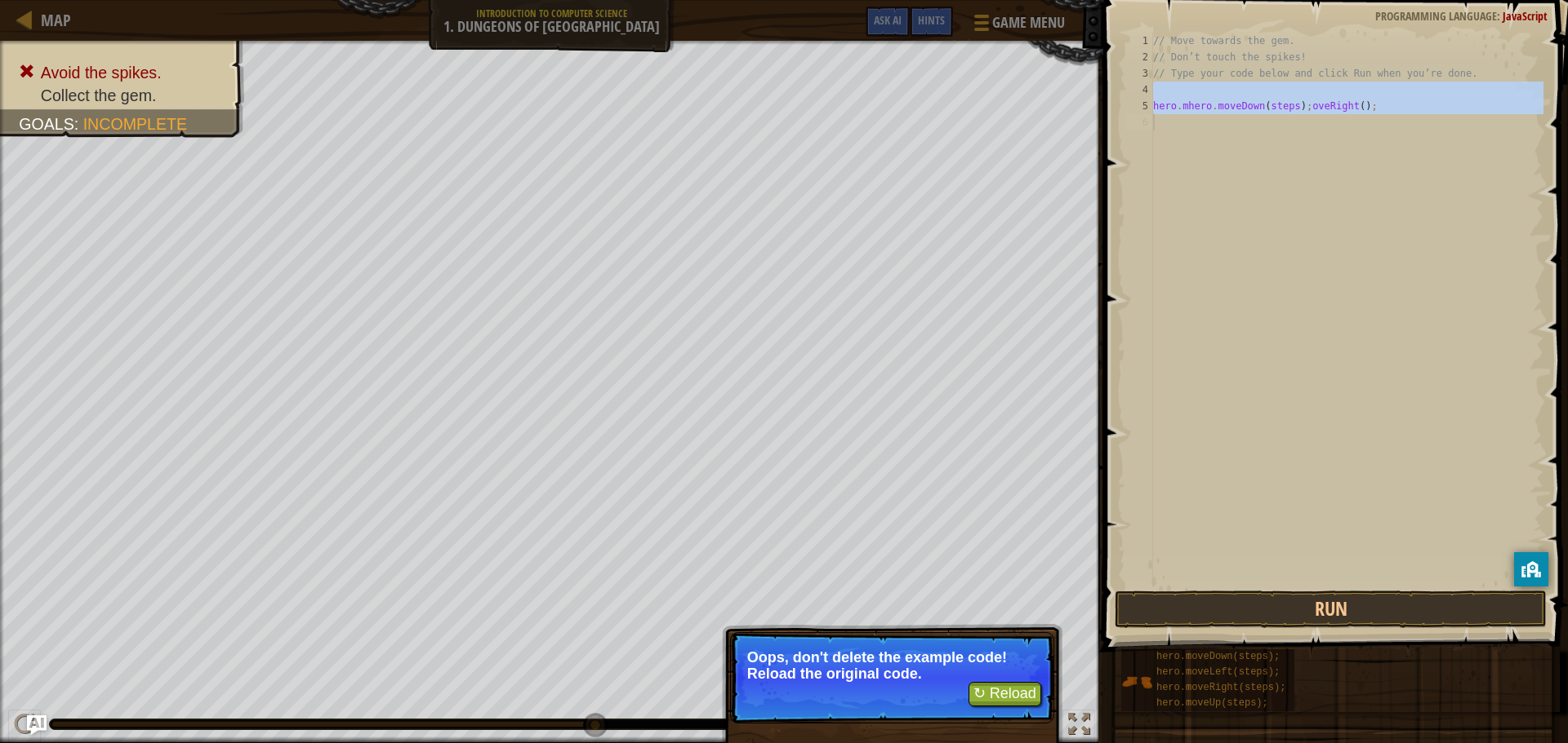
drag, startPoint x: 1226, startPoint y: 124, endPoint x: 1198, endPoint y: 564, distance: 440.9
click at [1196, 573] on div "// Move towards the gem. // Don’t touch the spikes! // Type your code below and…" at bounding box center [1346, 310] width 393 height 555
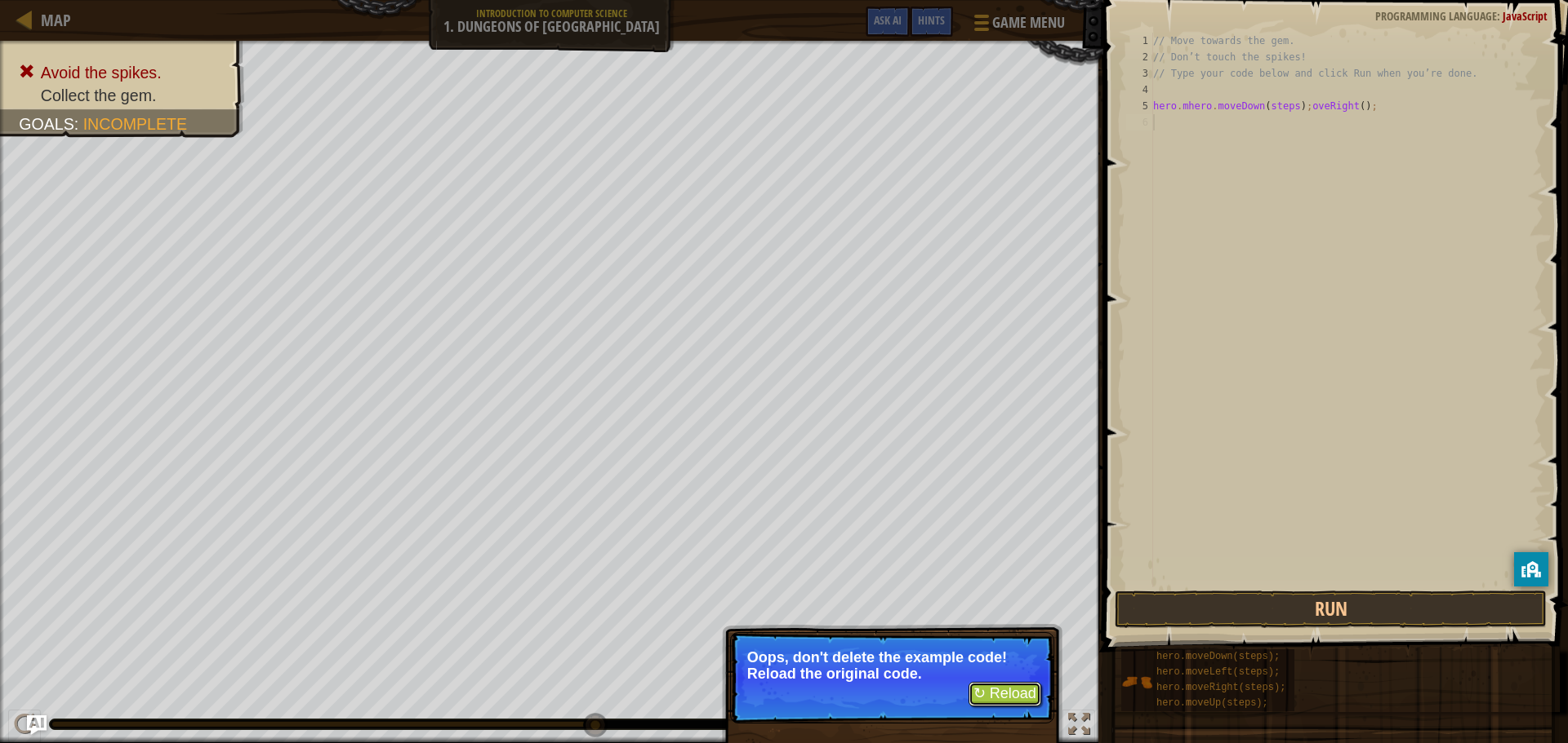
click at [1013, 692] on button "↻ Reload" at bounding box center [1004, 695] width 73 height 25
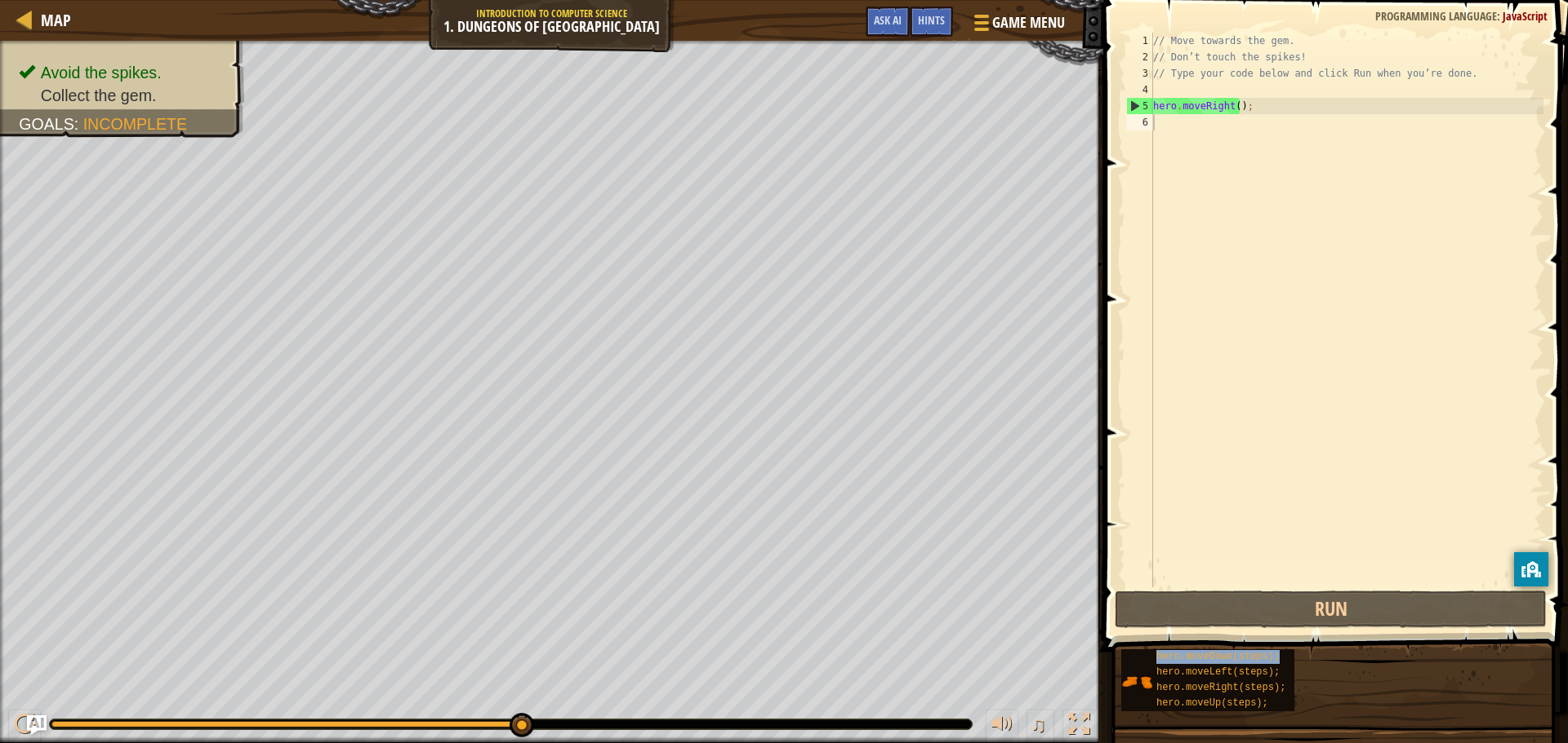
type textarea "hero.moveRight();"
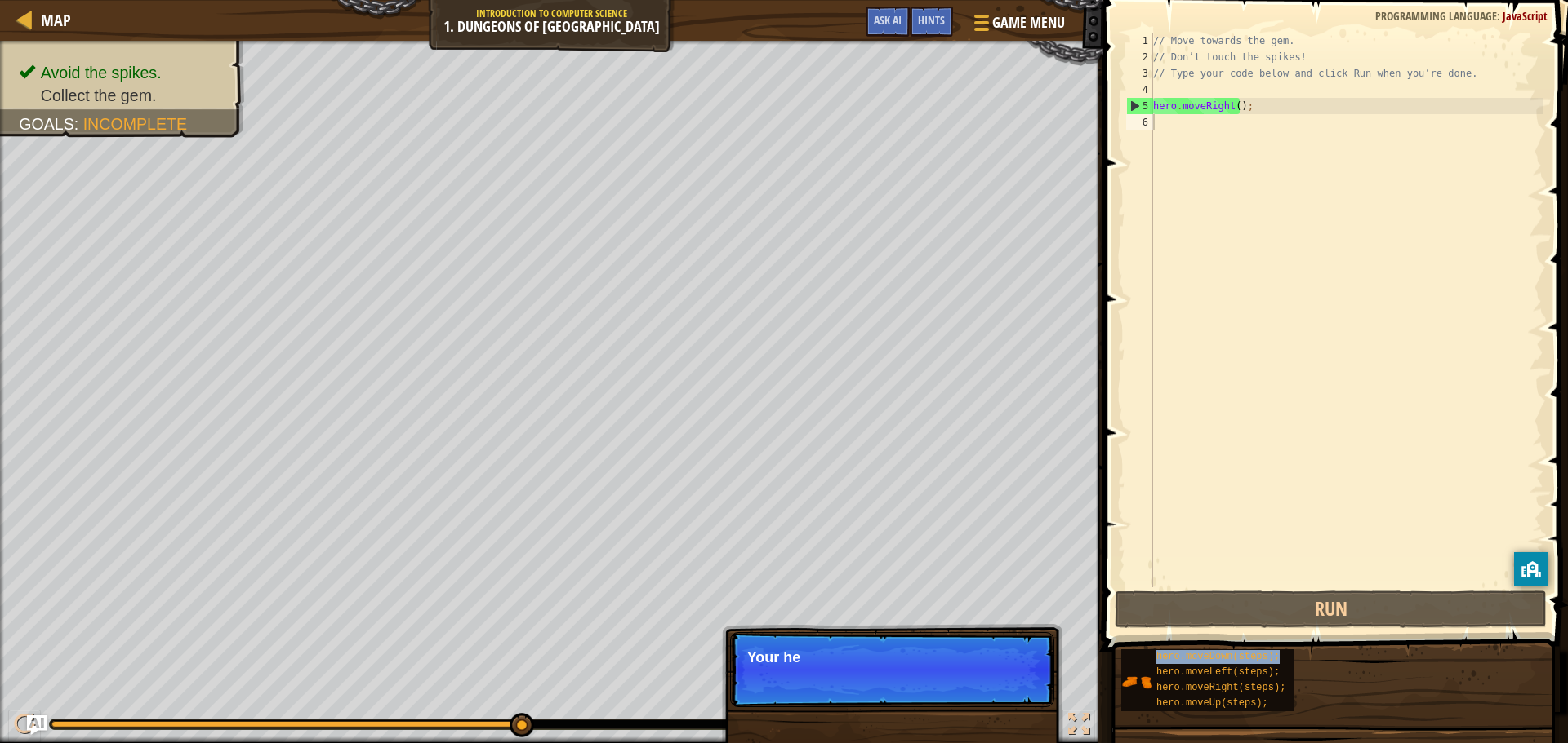
type textarea "hero.moveDown(steps);"
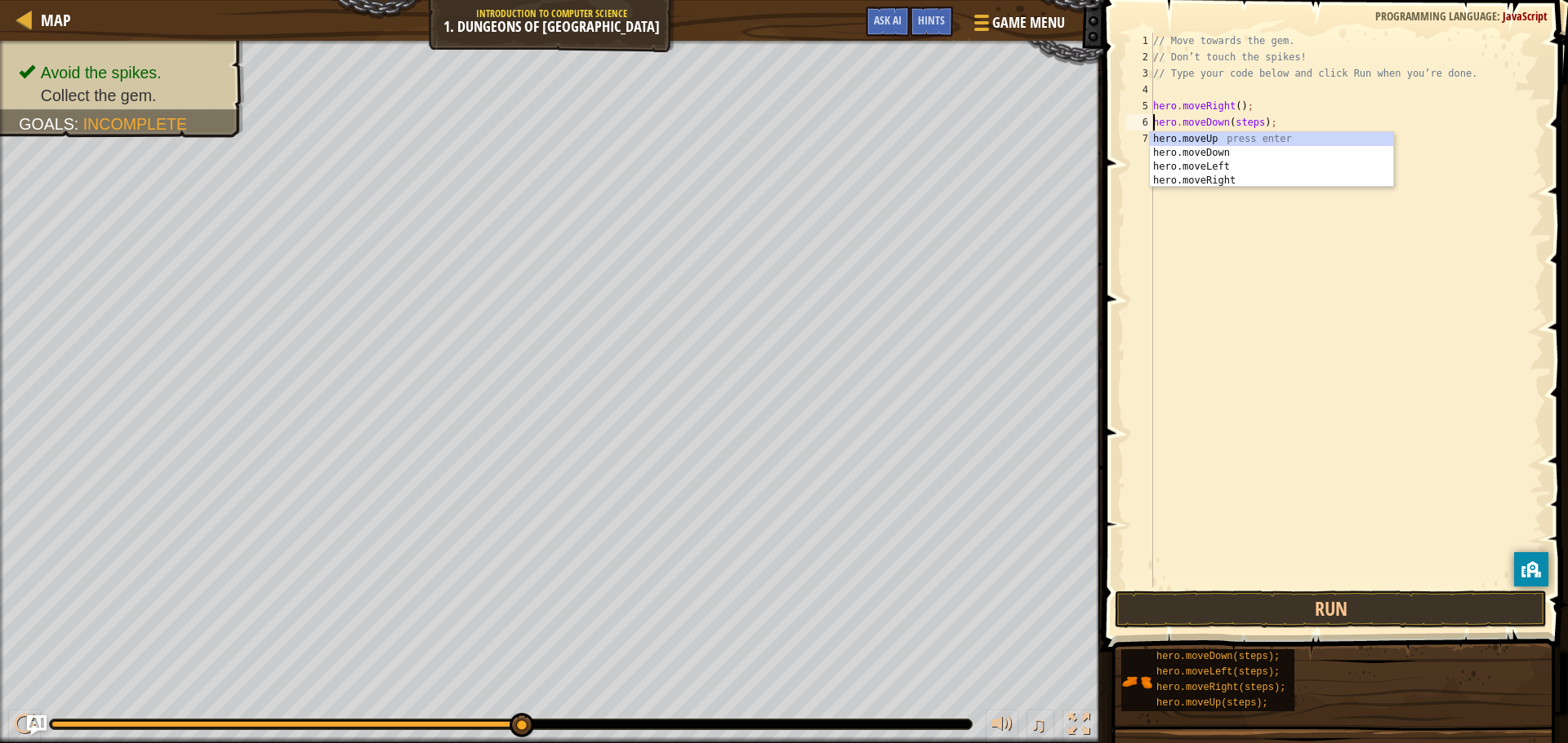
click at [1199, 300] on div "// Move towards the gem. // Don’t touch the spikes! // Type your code below and…" at bounding box center [1346, 326] width 393 height 587
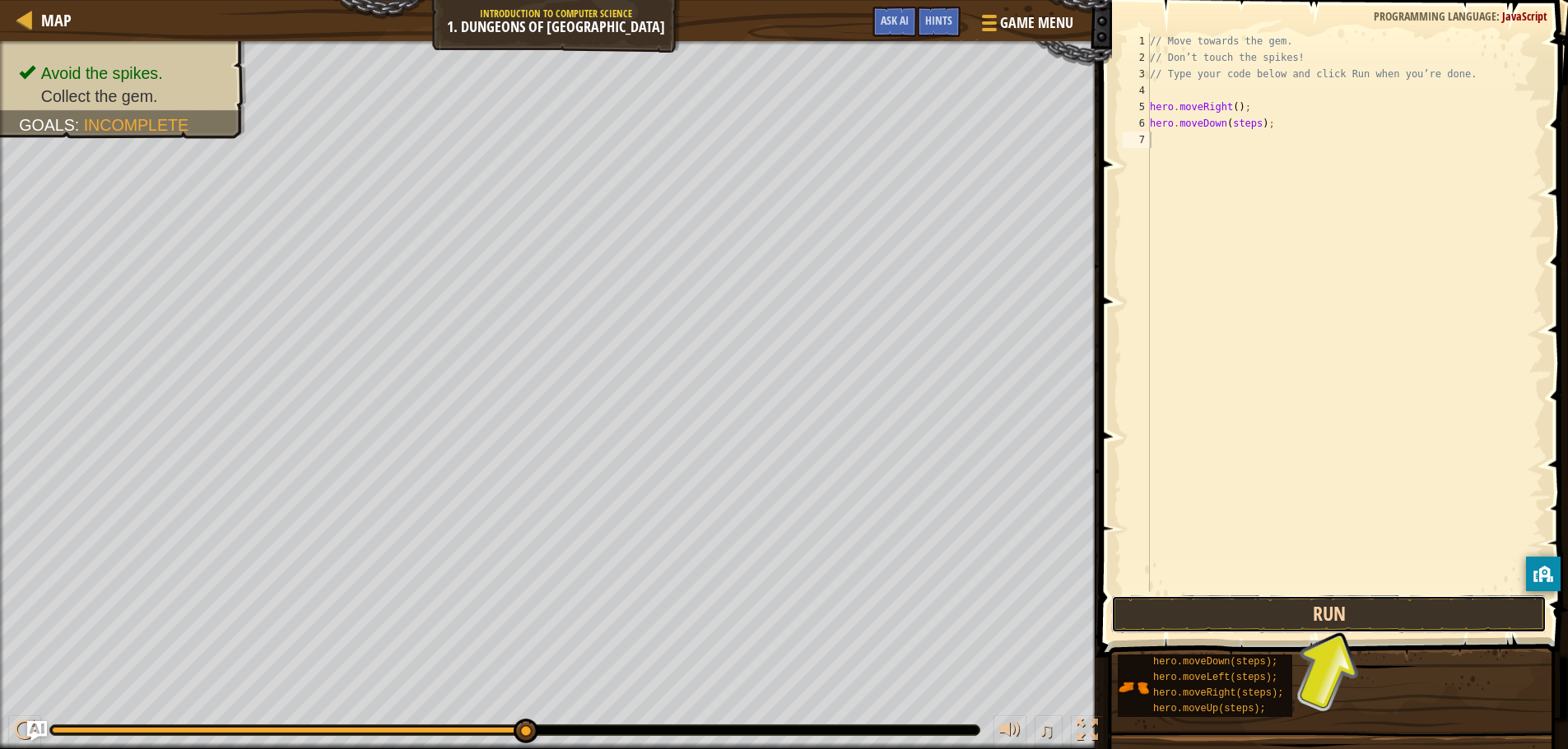
click at [1375, 615] on button "Run" at bounding box center [1328, 615] width 436 height 38
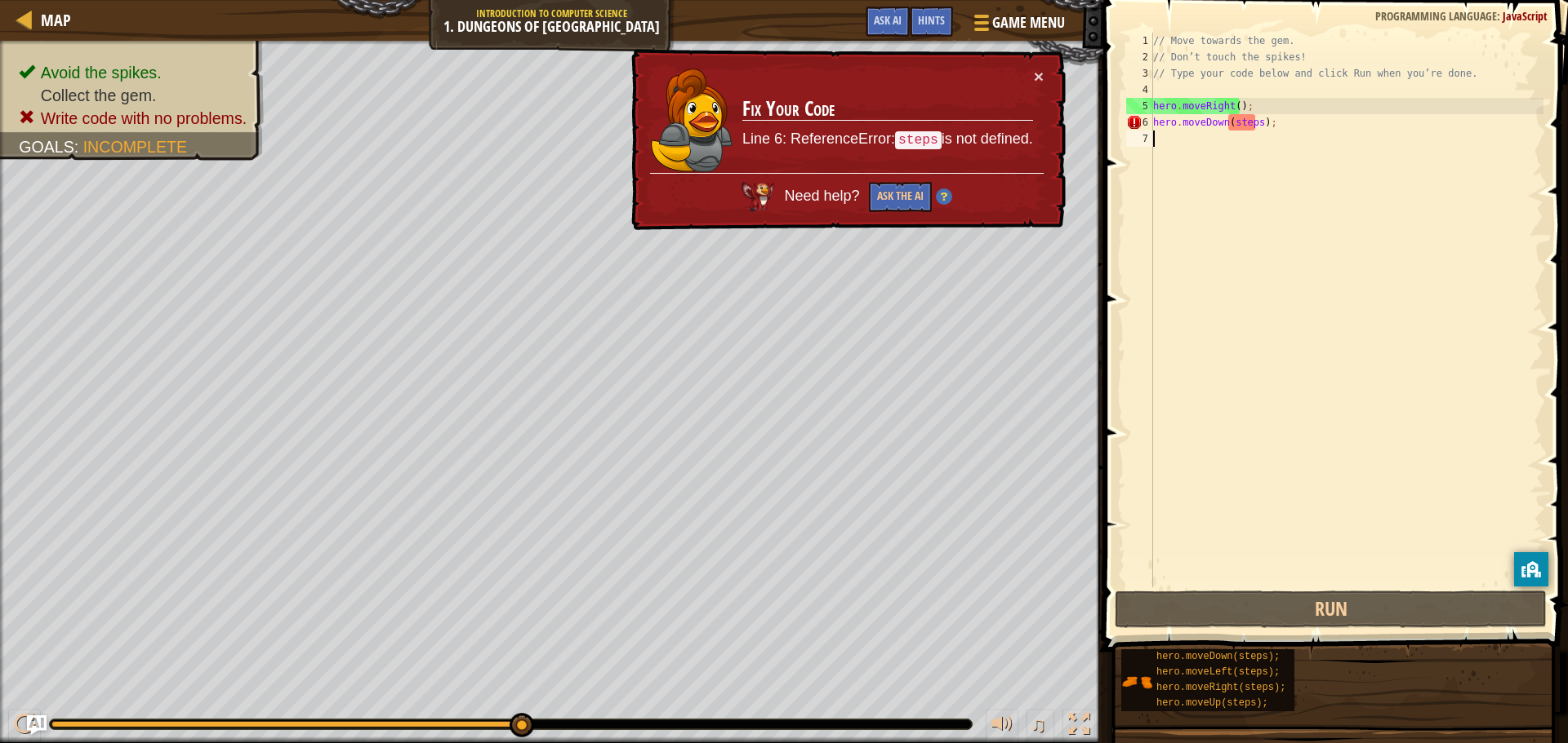
click at [1243, 126] on div "// Move towards the gem. // Don’t touch the spikes! // Type your code below and…" at bounding box center [1346, 326] width 393 height 587
click at [1255, 120] on div "// Move towards the gem. // Don’t touch the spikes! // Type your code below and…" at bounding box center [1346, 326] width 393 height 587
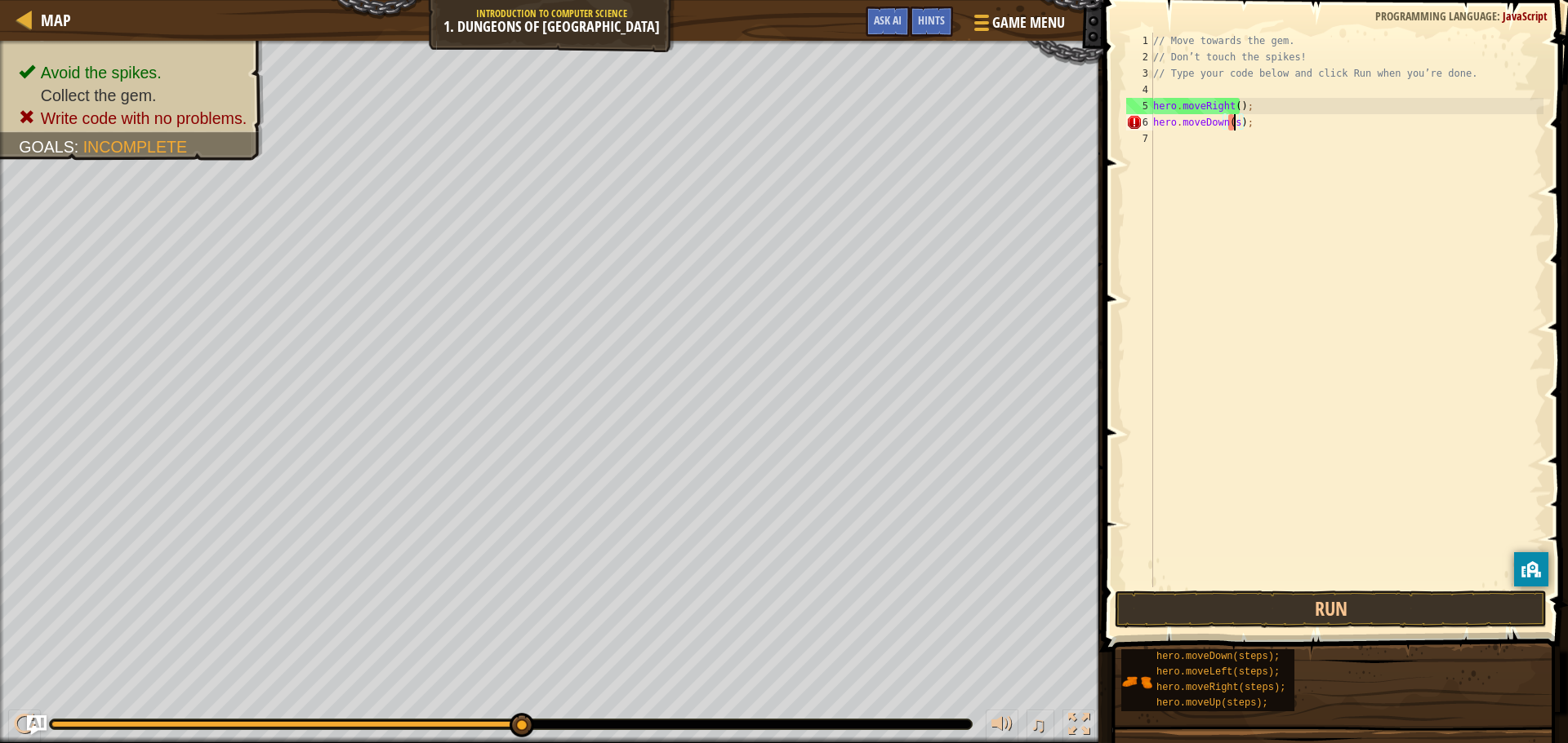
type textarea "hero.moveDown();"
click at [1244, 237] on div "// Move towards the gem. // Don’t touch the spikes! // Type your code below and…" at bounding box center [1346, 326] width 393 height 587
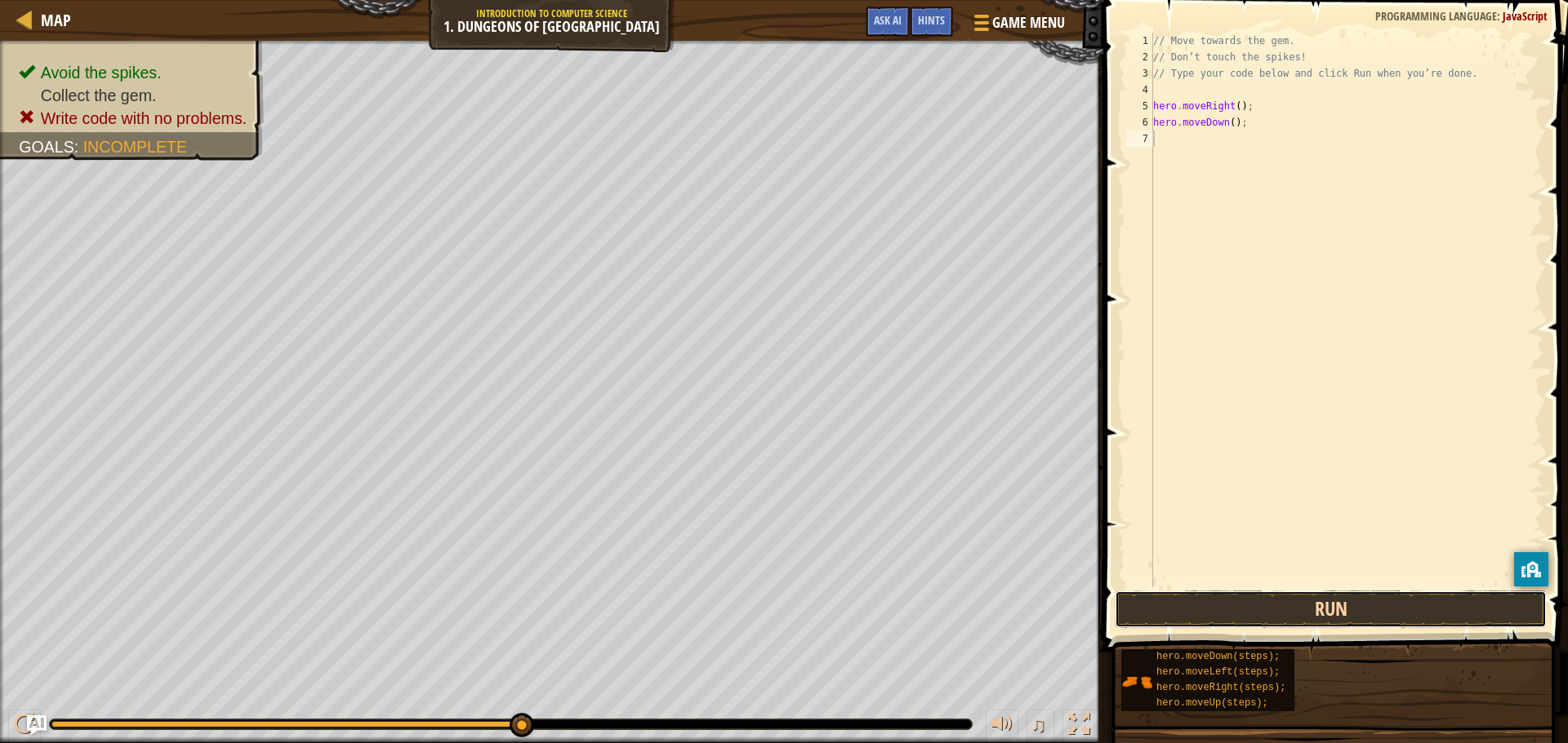
click at [1350, 619] on button "Run" at bounding box center [1330, 610] width 432 height 38
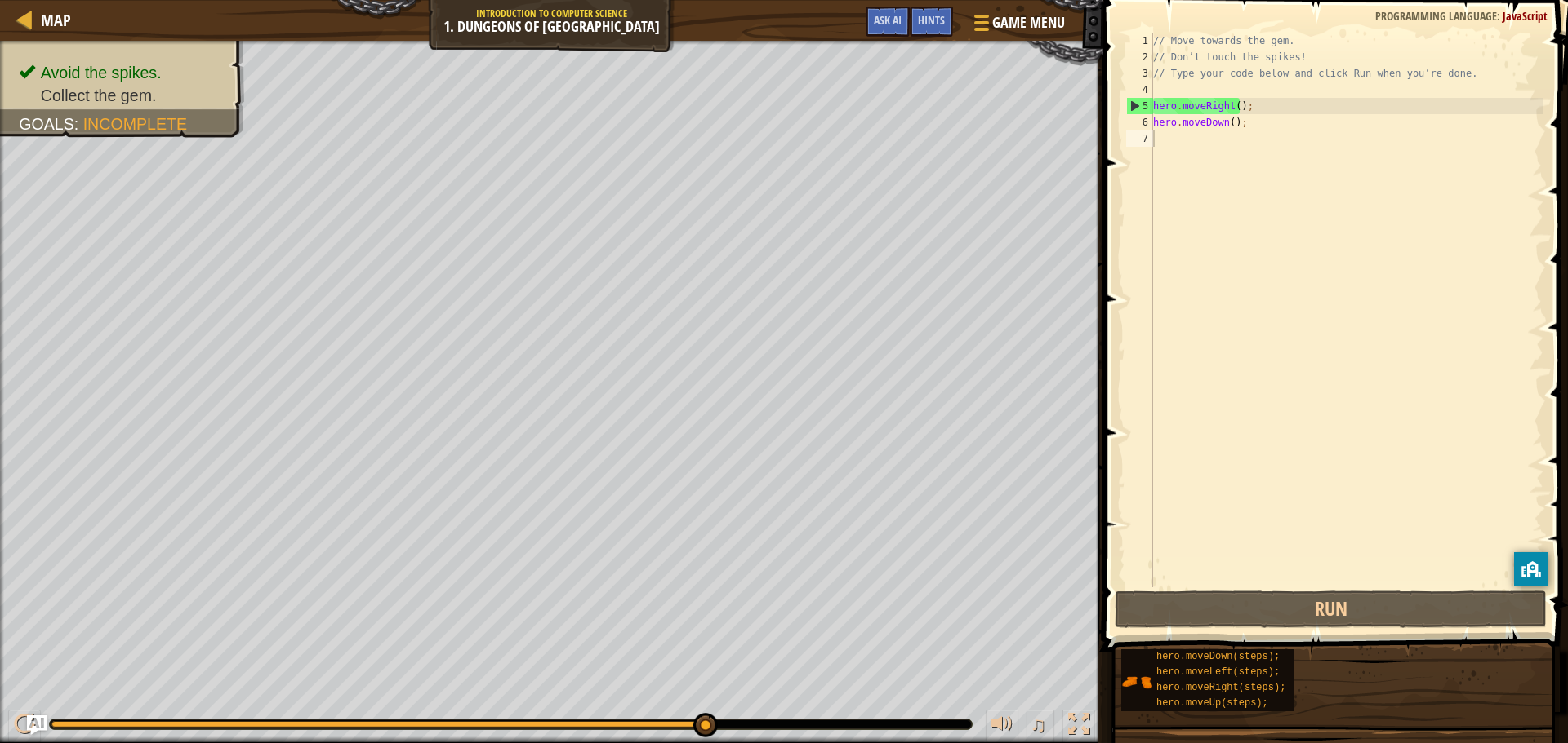
click at [1284, 419] on div "// Move towards the gem. // Don’t touch the spikes! // Type your code below and…" at bounding box center [1346, 326] width 393 height 587
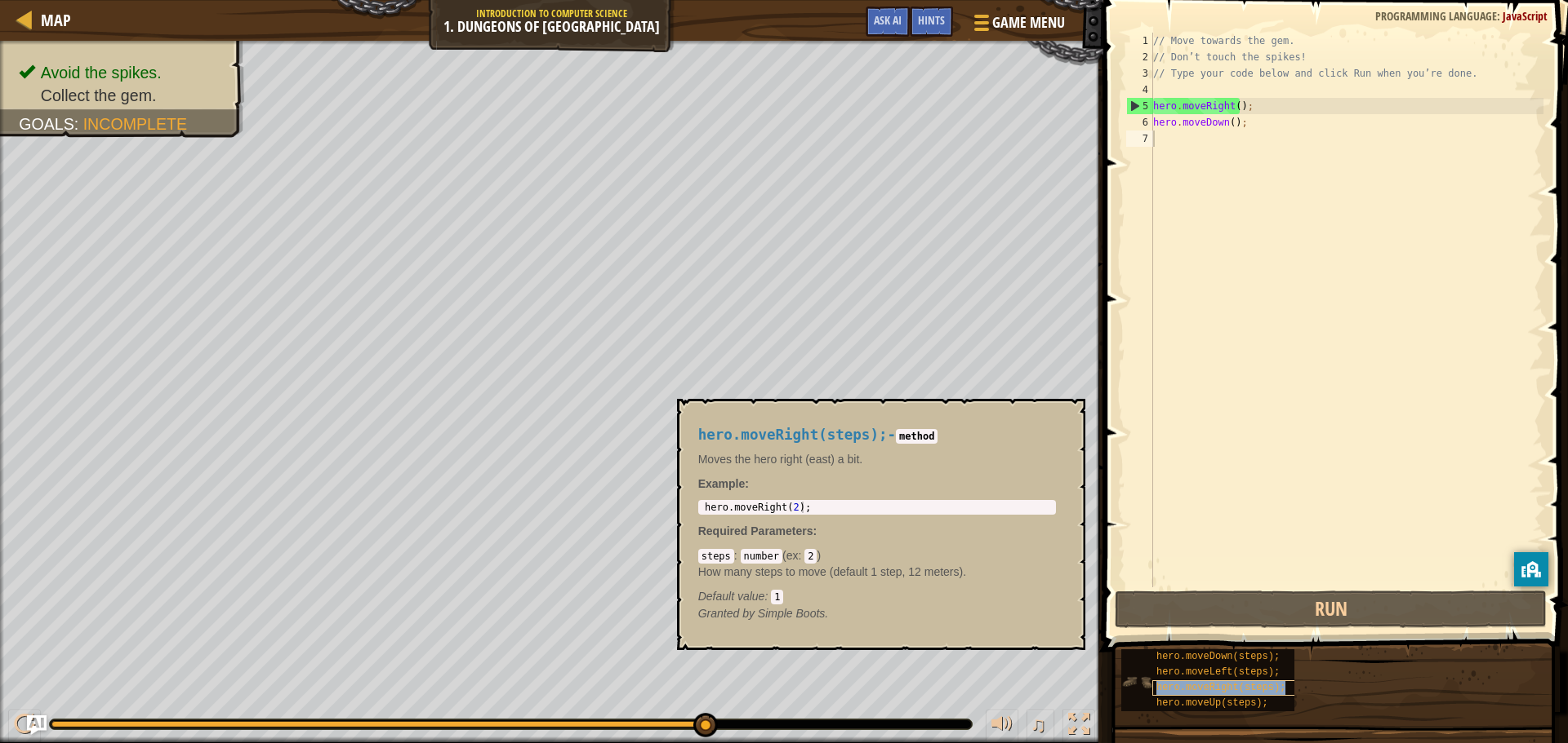
type textarea "hero.moveDown();"
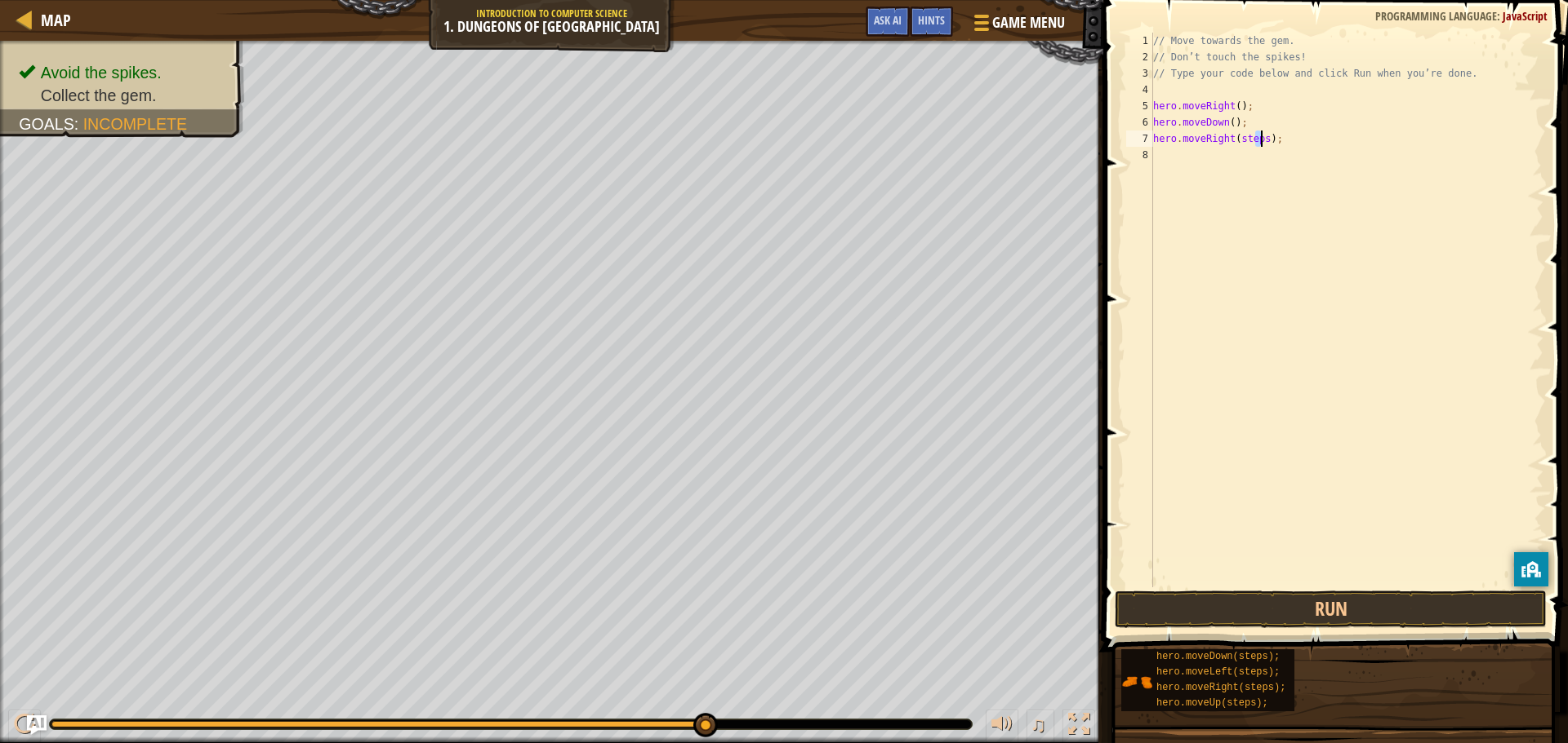
click at [1259, 140] on div "// Move towards the gem. // Don’t touch the spikes! // Type your code below and…" at bounding box center [1346, 326] width 393 height 587
type textarea "hero.moveRight();"
click at [1238, 316] on div "// Move towards the gem. // Don’t touch the spikes! // Type your code below and…" at bounding box center [1346, 326] width 393 height 587
click at [1284, 606] on button "Run" at bounding box center [1330, 610] width 432 height 38
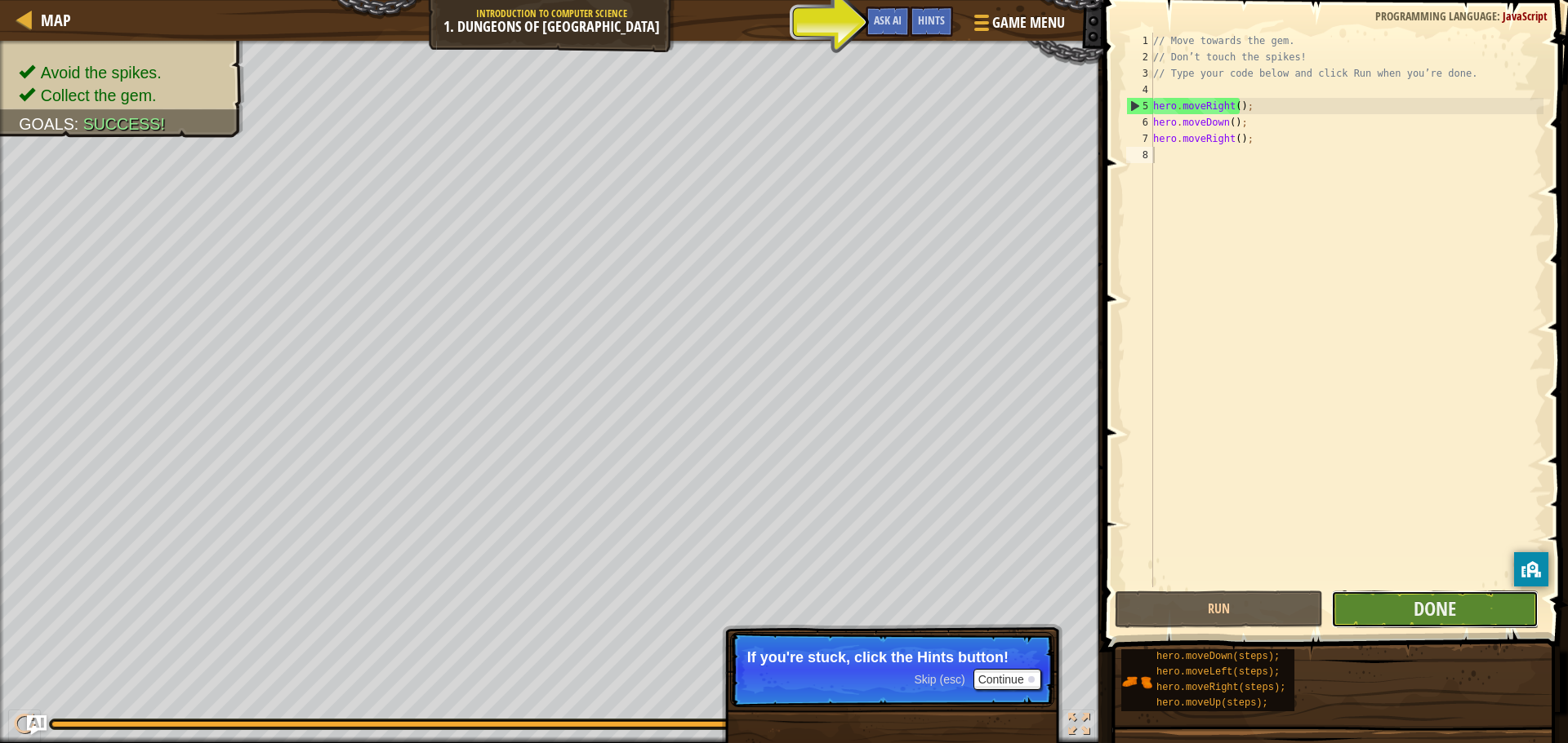
click at [1381, 613] on button "Done" at bounding box center [1435, 610] width 208 height 38
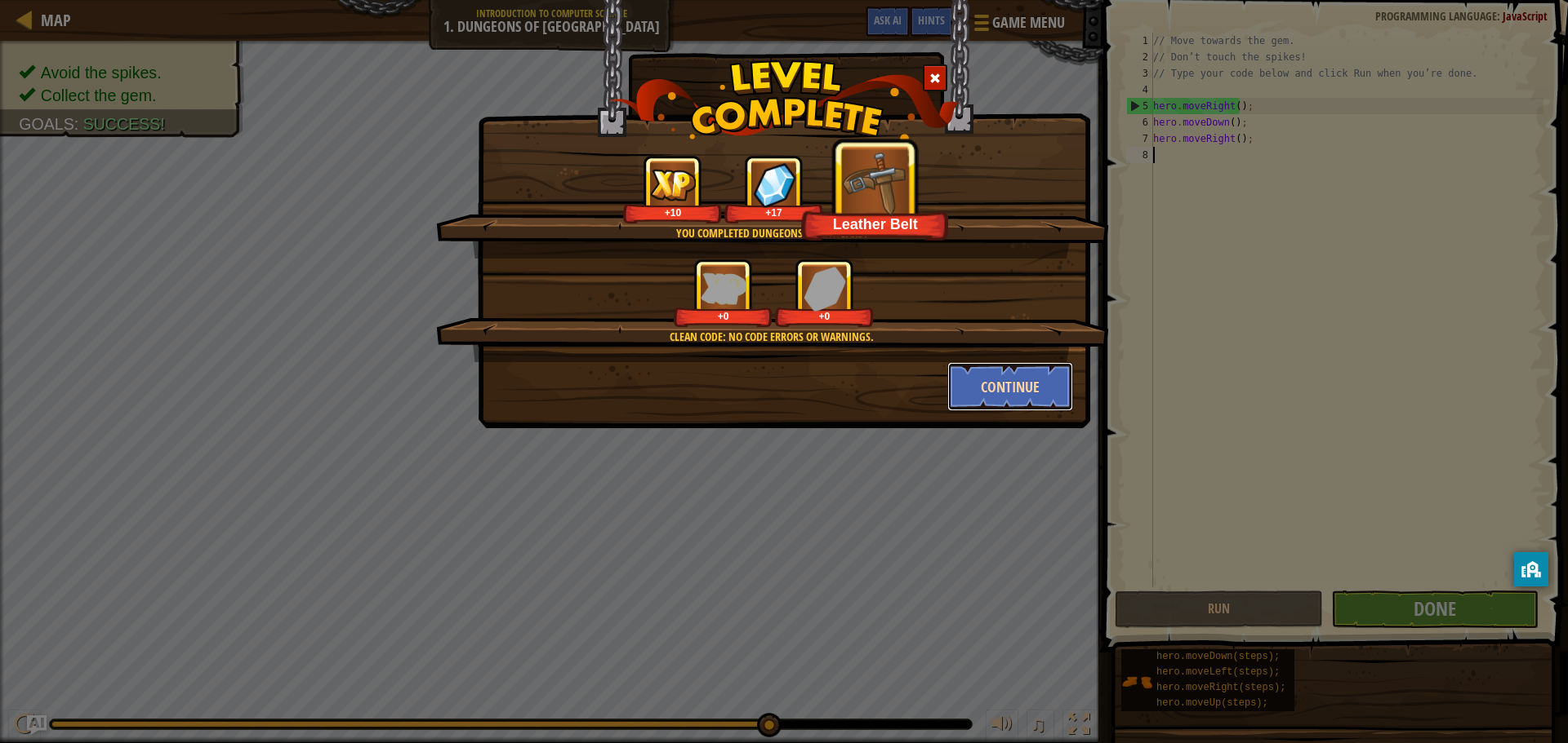
click at [972, 376] on button "Continue" at bounding box center [1010, 387] width 126 height 49
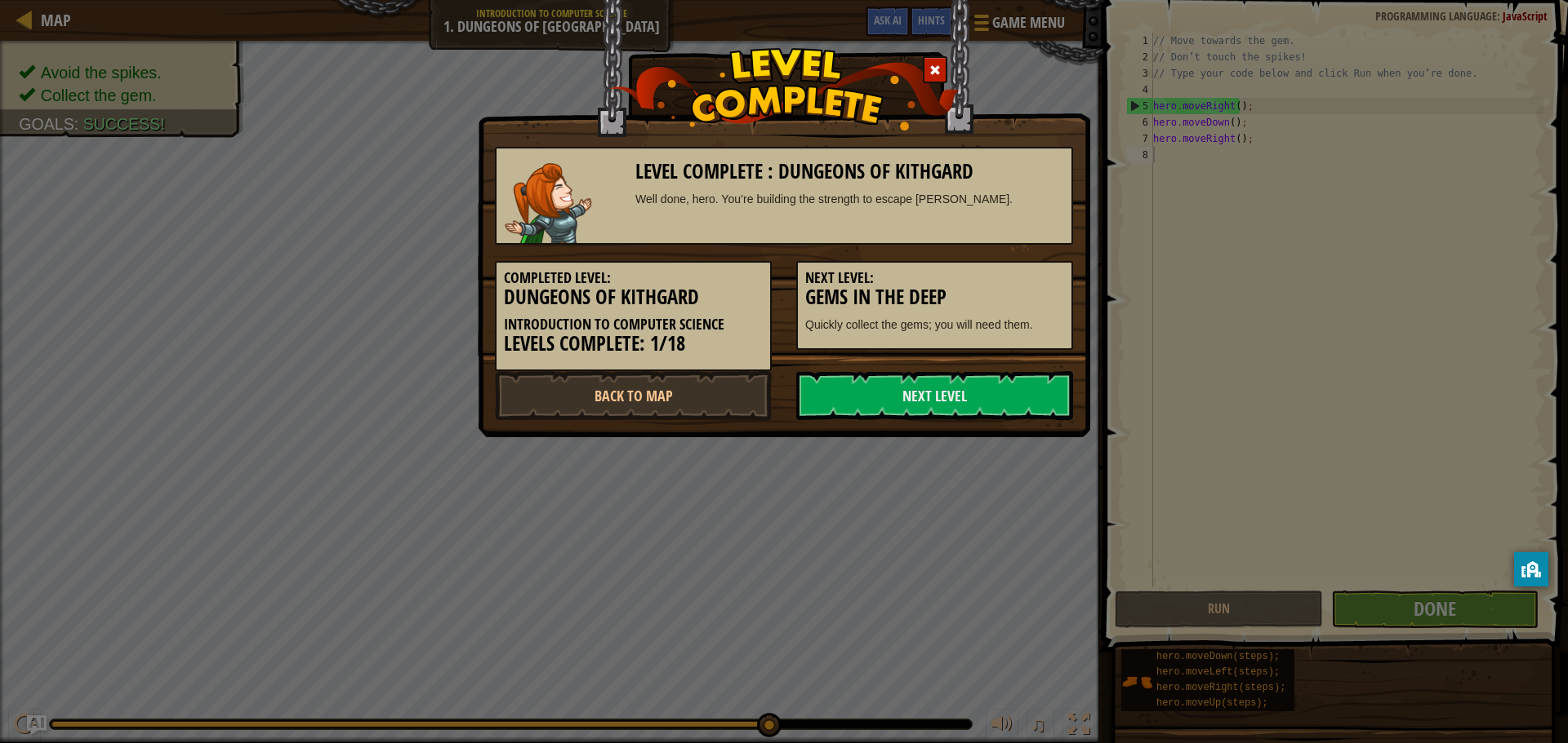
click at [972, 376] on link "Next Level" at bounding box center [934, 396] width 276 height 49
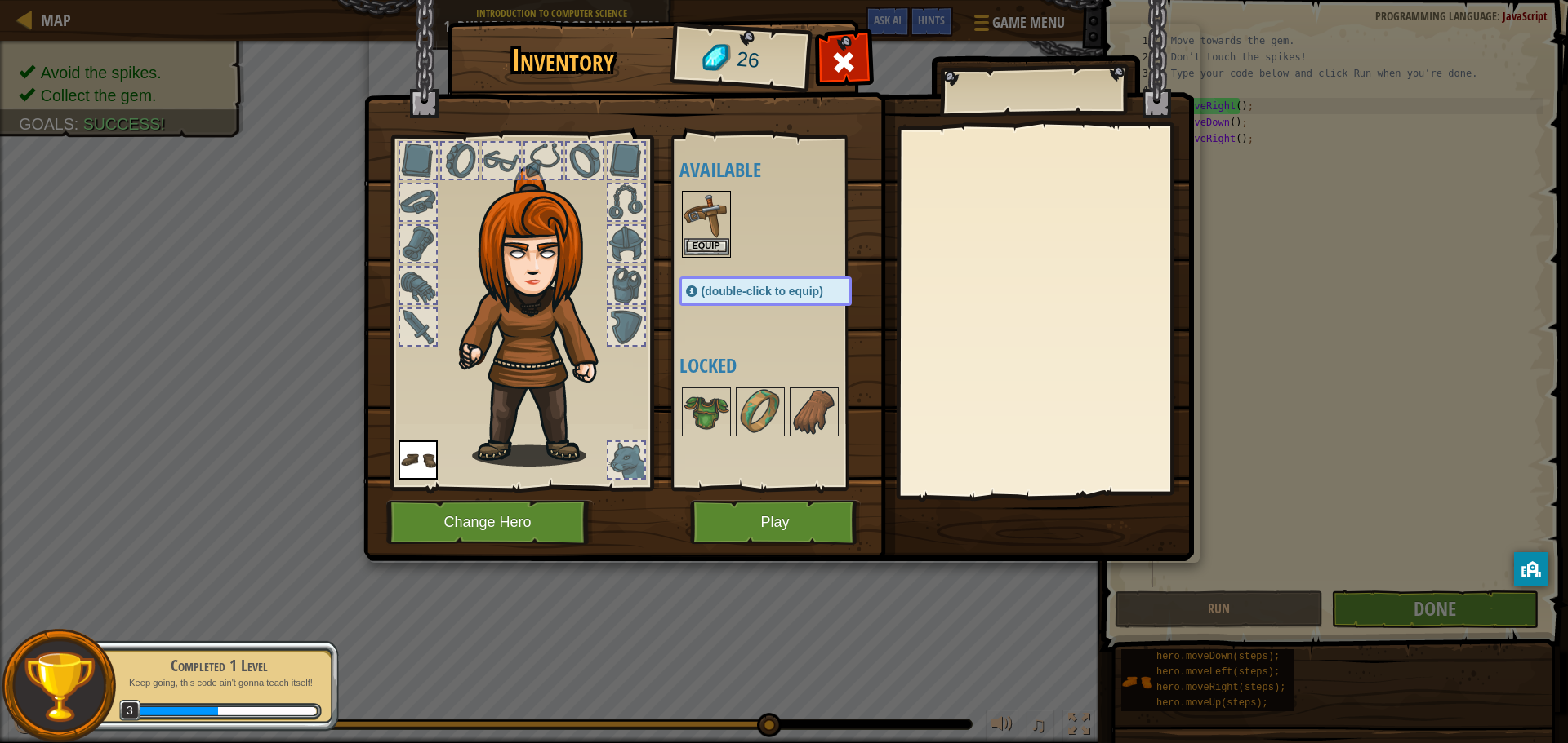
click at [704, 238] on img at bounding box center [706, 215] width 45 height 45
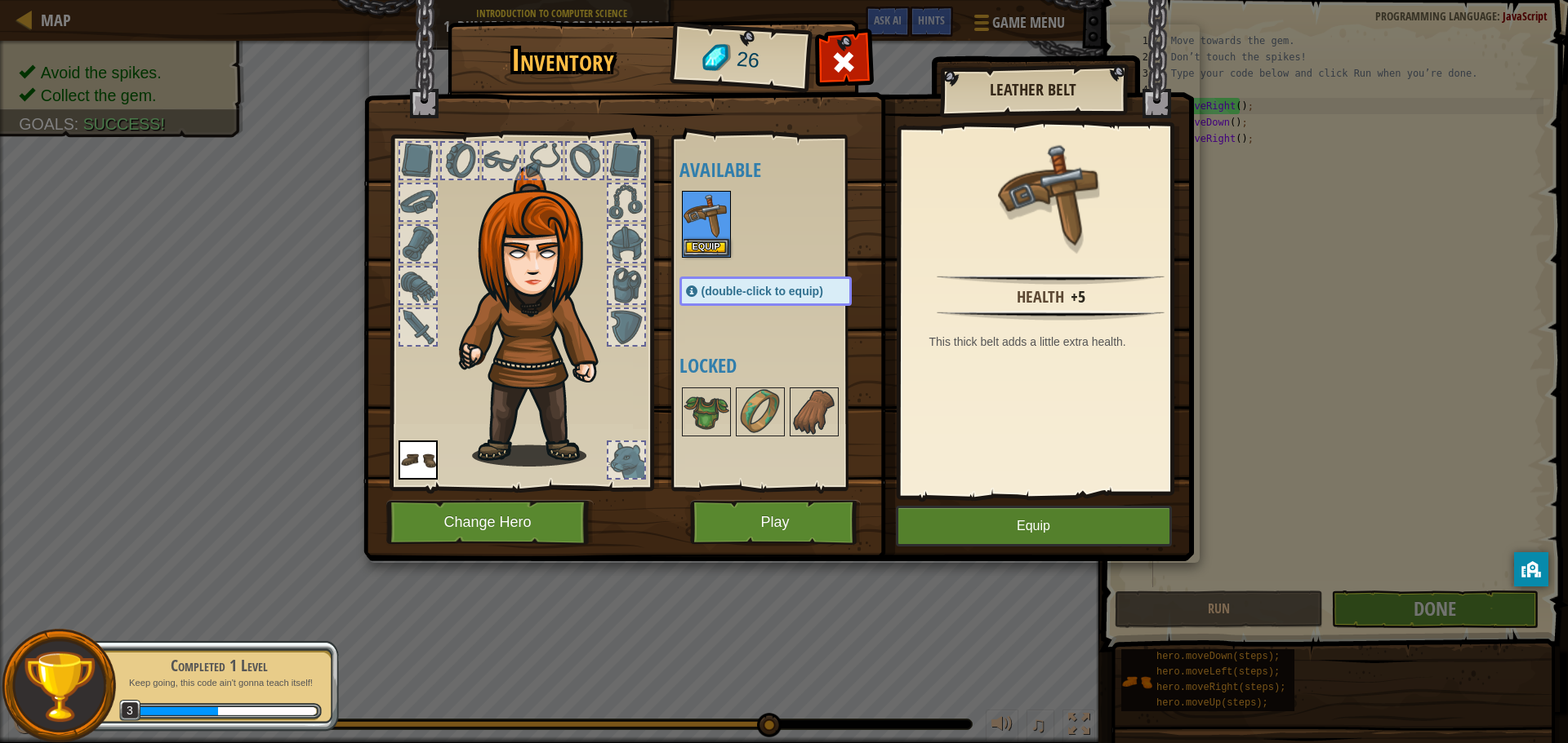
click at [870, 306] on div "Available Equip Equip (double-click to equip) Locked" at bounding box center [781, 312] width 205 height 340
click at [865, 305] on div "Available Equip Equip (double-click to equip) Locked" at bounding box center [781, 312] width 205 height 340
click at [709, 247] on button "Equip" at bounding box center [706, 247] width 45 height 17
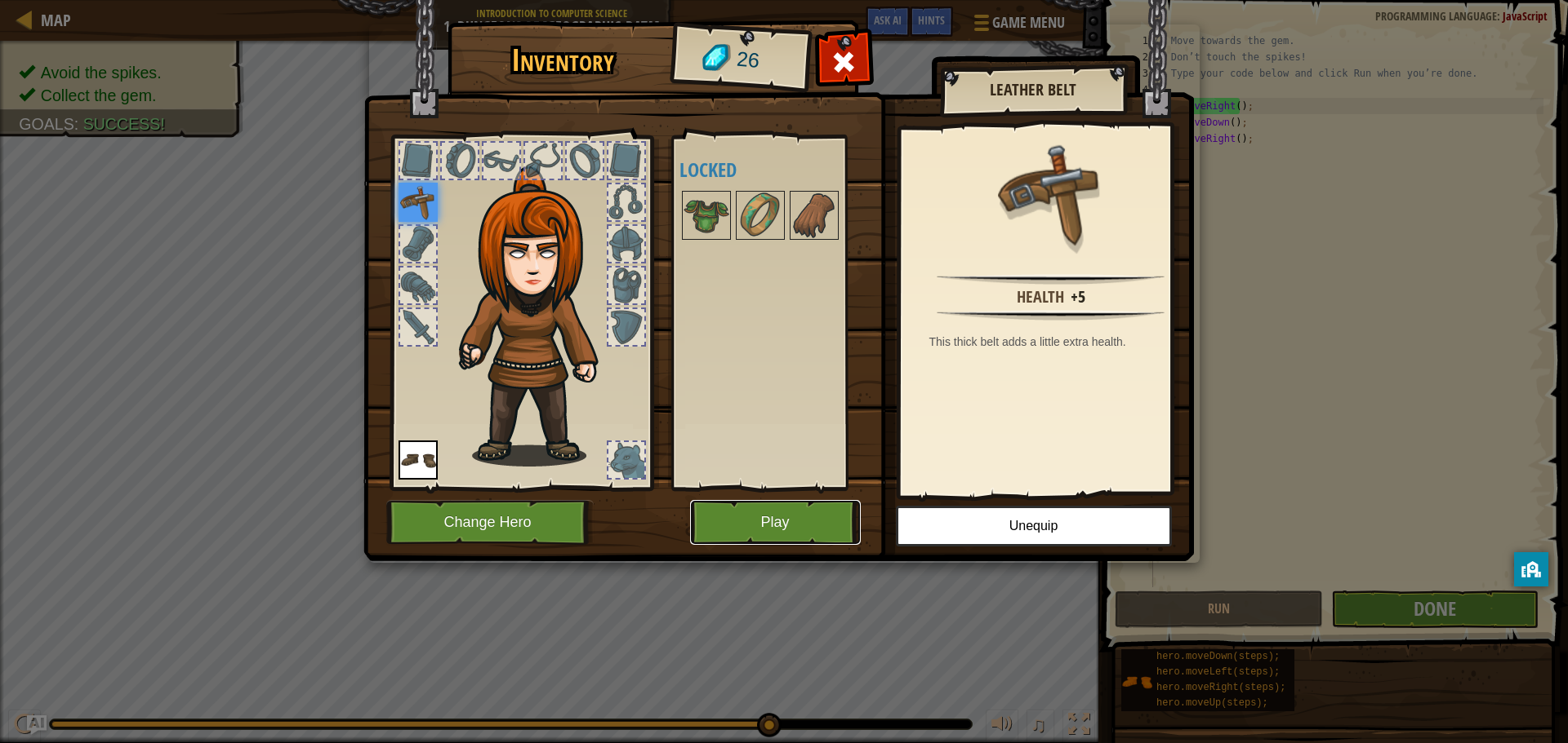
click at [784, 513] on button "Play" at bounding box center [775, 523] width 171 height 45
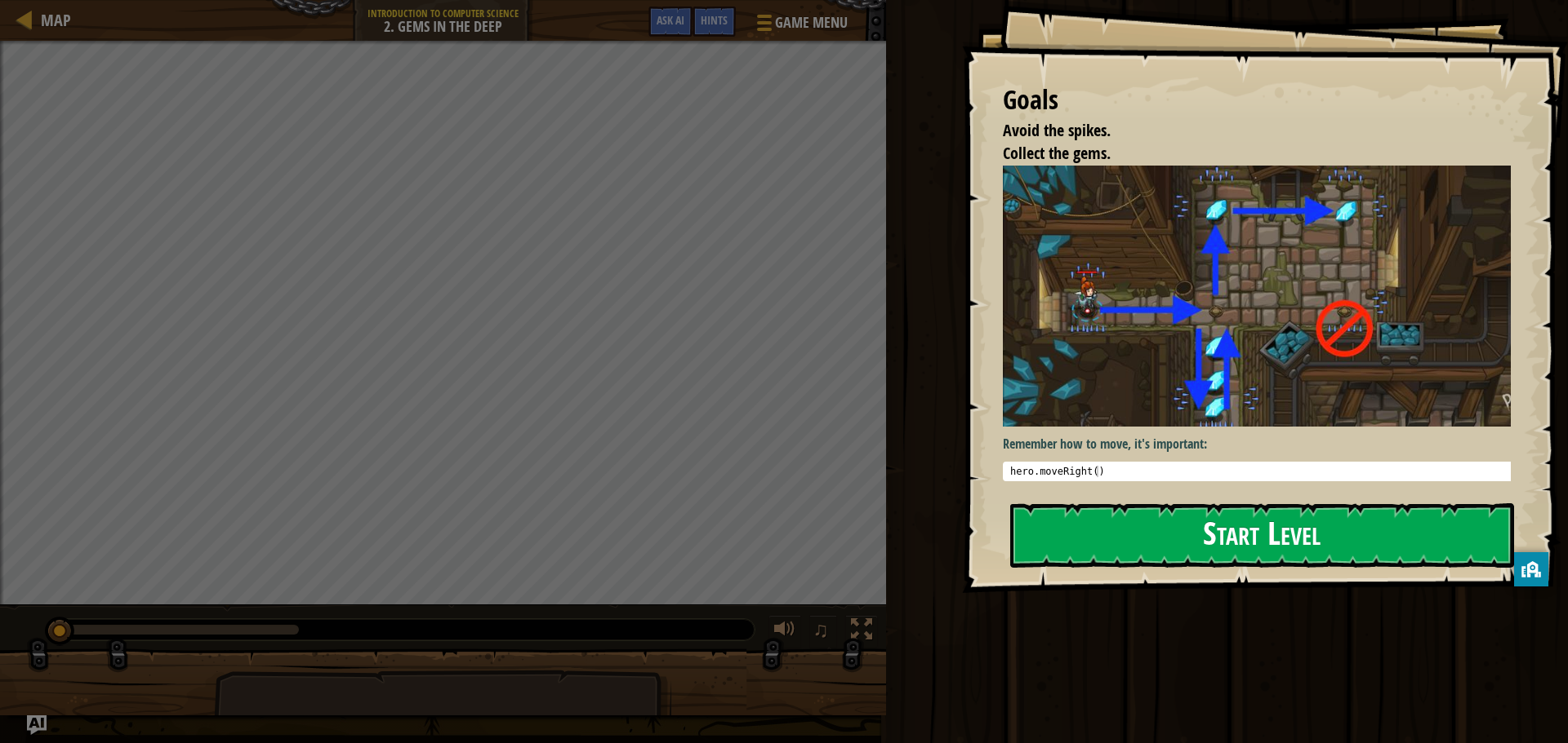
click at [1090, 508] on button "Start Level" at bounding box center [1262, 536] width 504 height 64
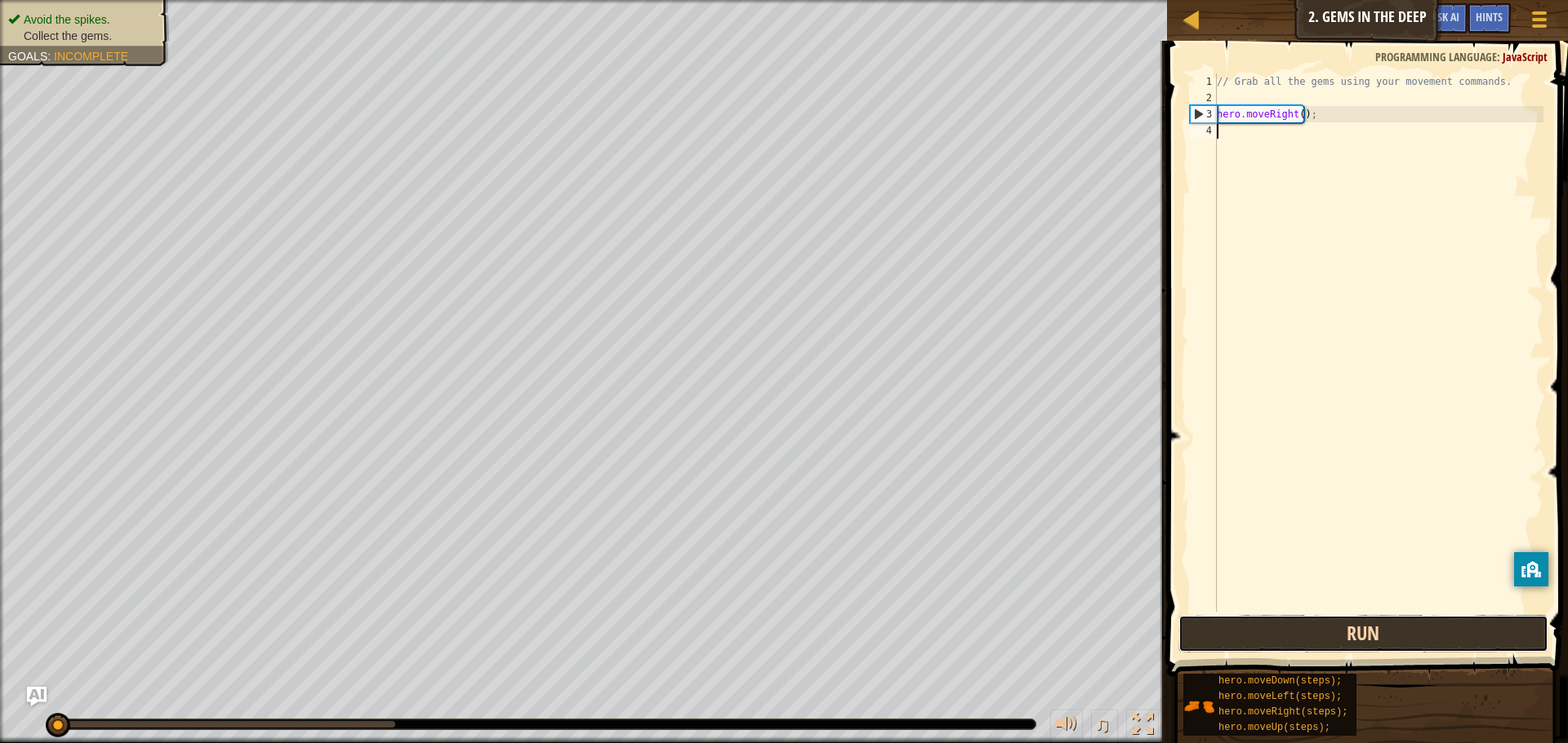
click at [1295, 637] on button "Run" at bounding box center [1363, 635] width 370 height 38
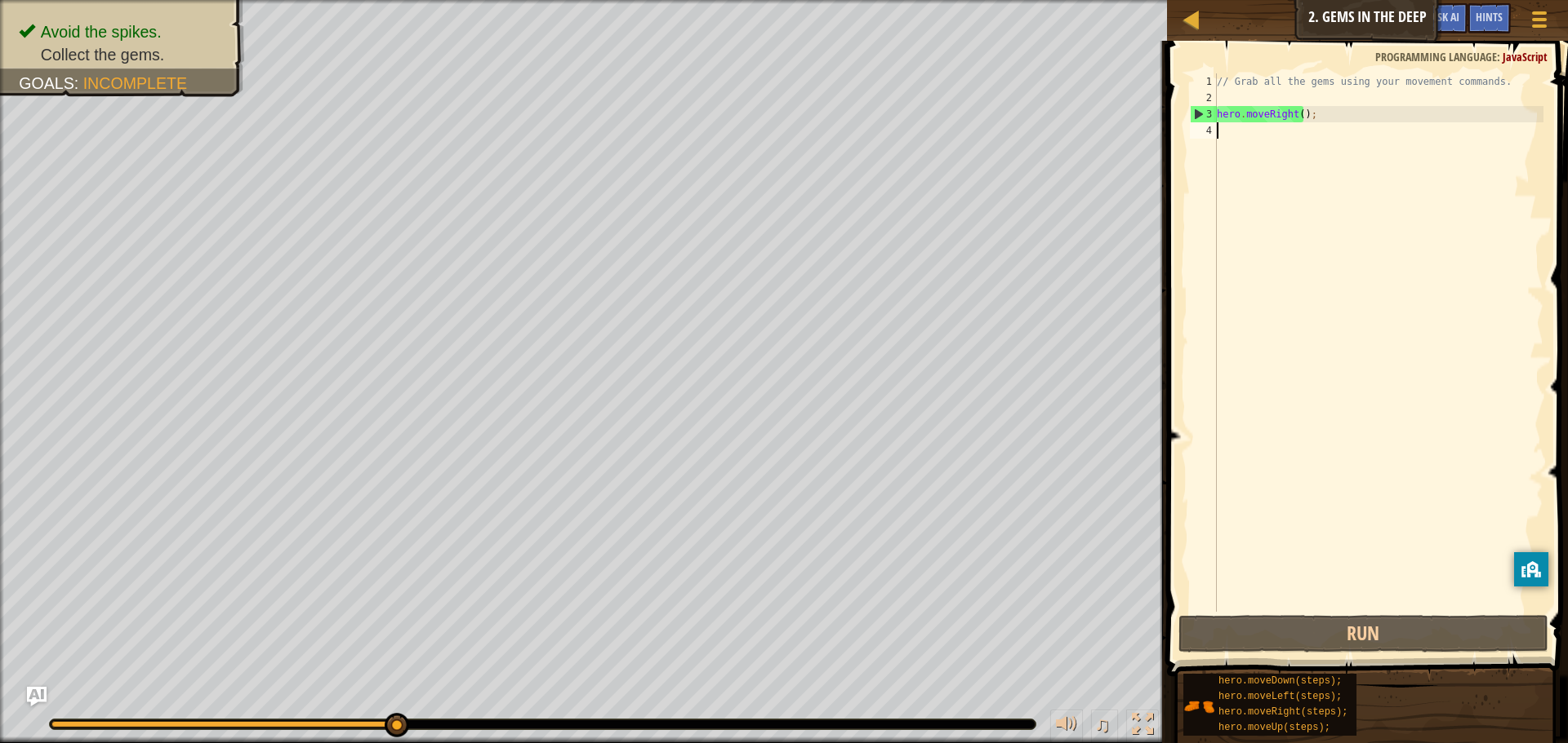
click at [1275, 405] on div "// Grab all the gems using your movement commands. hero . moveRight ( ) ;" at bounding box center [1378, 359] width 330 height 571
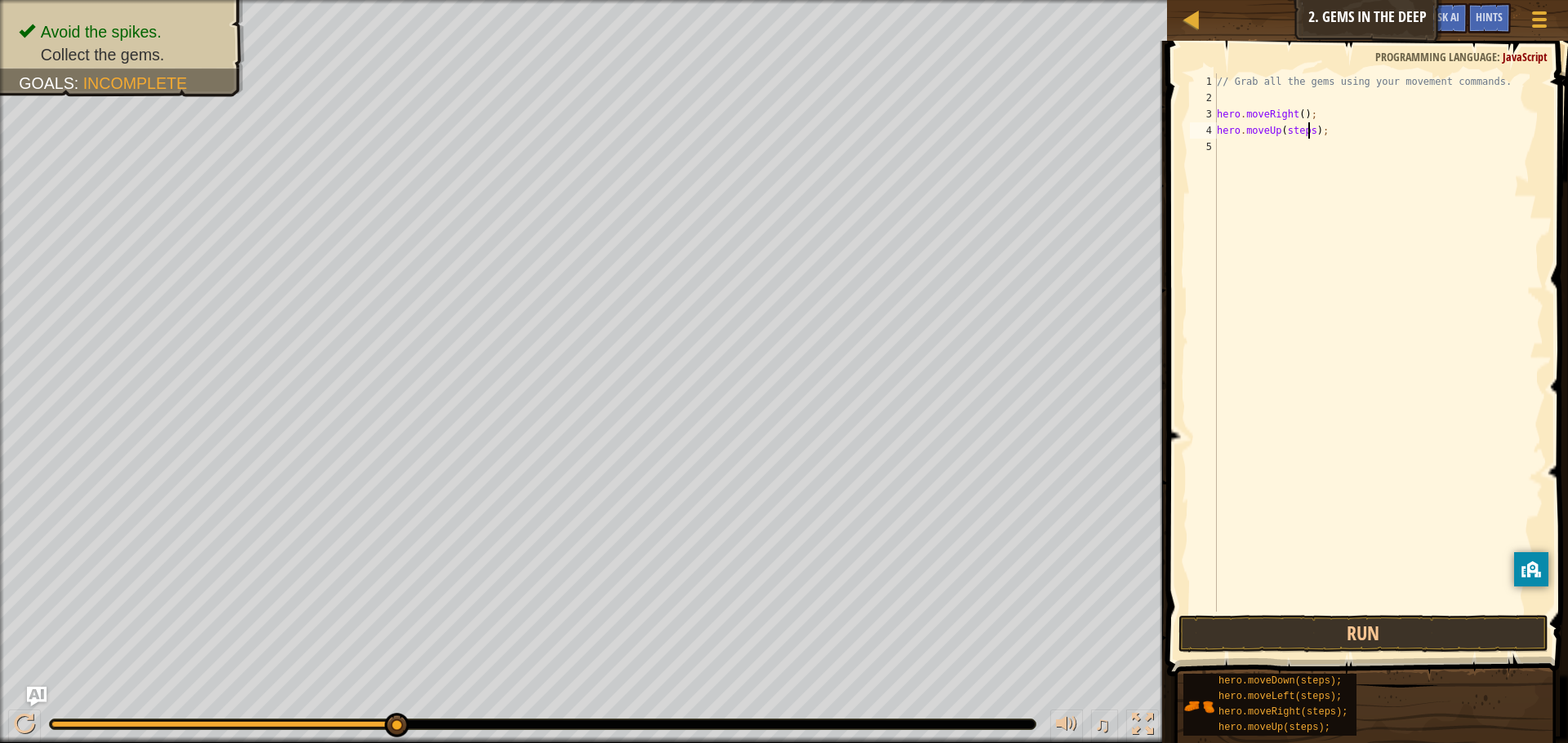
click at [1307, 130] on div "// Grab all the gems using your movement commands. hero . moveRight ( ) ; hero …" at bounding box center [1378, 359] width 330 height 571
type textarea "hero.moveUp();"
click at [1279, 295] on div "// Grab all the gems using your movement commands. hero . moveRight ( ) ; hero …" at bounding box center [1378, 359] width 330 height 571
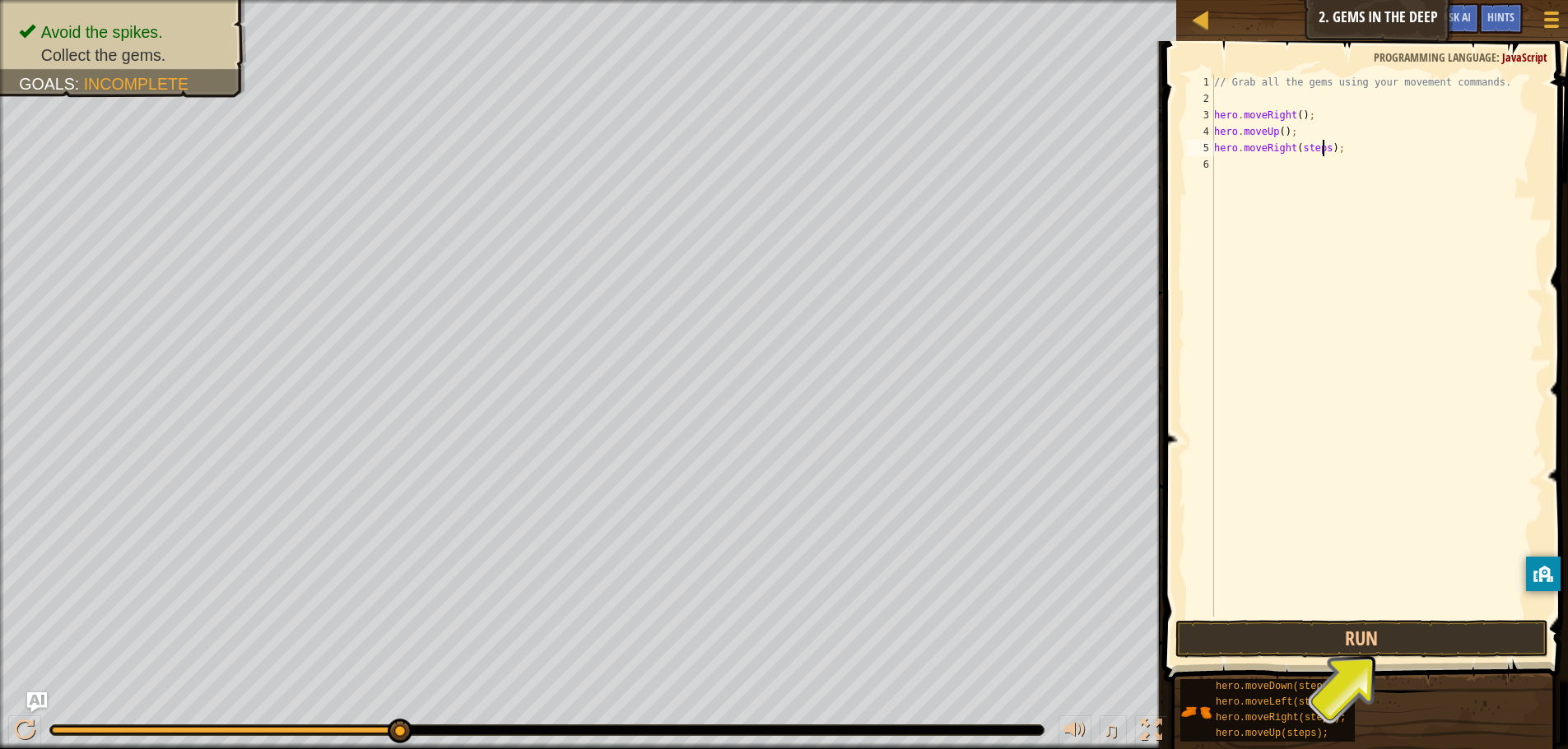
click at [1321, 150] on div "// Grab all the gems using your movement commands. hero . moveRight ( ) ; hero …" at bounding box center [1377, 362] width 333 height 576
type textarea "hero.moveRight();"
click at [1300, 321] on div "// Grab all the gems using your movement commands. hero . moveRight ( ) ; hero …" at bounding box center [1377, 362] width 333 height 576
click at [1317, 166] on div "// Grab all the gems using your movement commands. hero . moveRight ( ) ; hero …" at bounding box center [1377, 362] width 333 height 576
type textarea "hero.moveDown();"
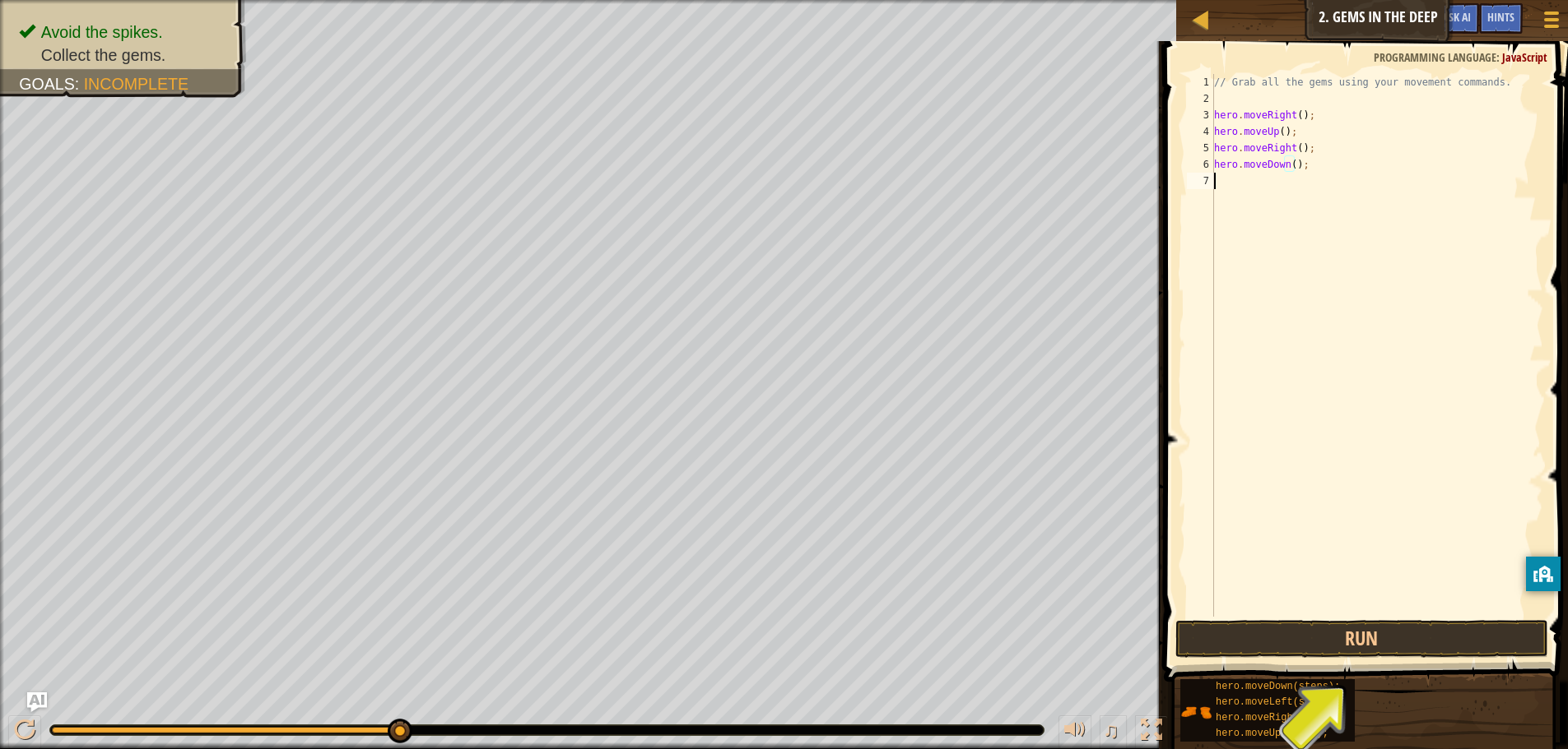
click at [1304, 328] on div "// Grab all the gems using your movement commands. hero . moveRight ( ) ; hero …" at bounding box center [1377, 362] width 333 height 576
click at [1333, 645] on button "Run" at bounding box center [1362, 640] width 373 height 38
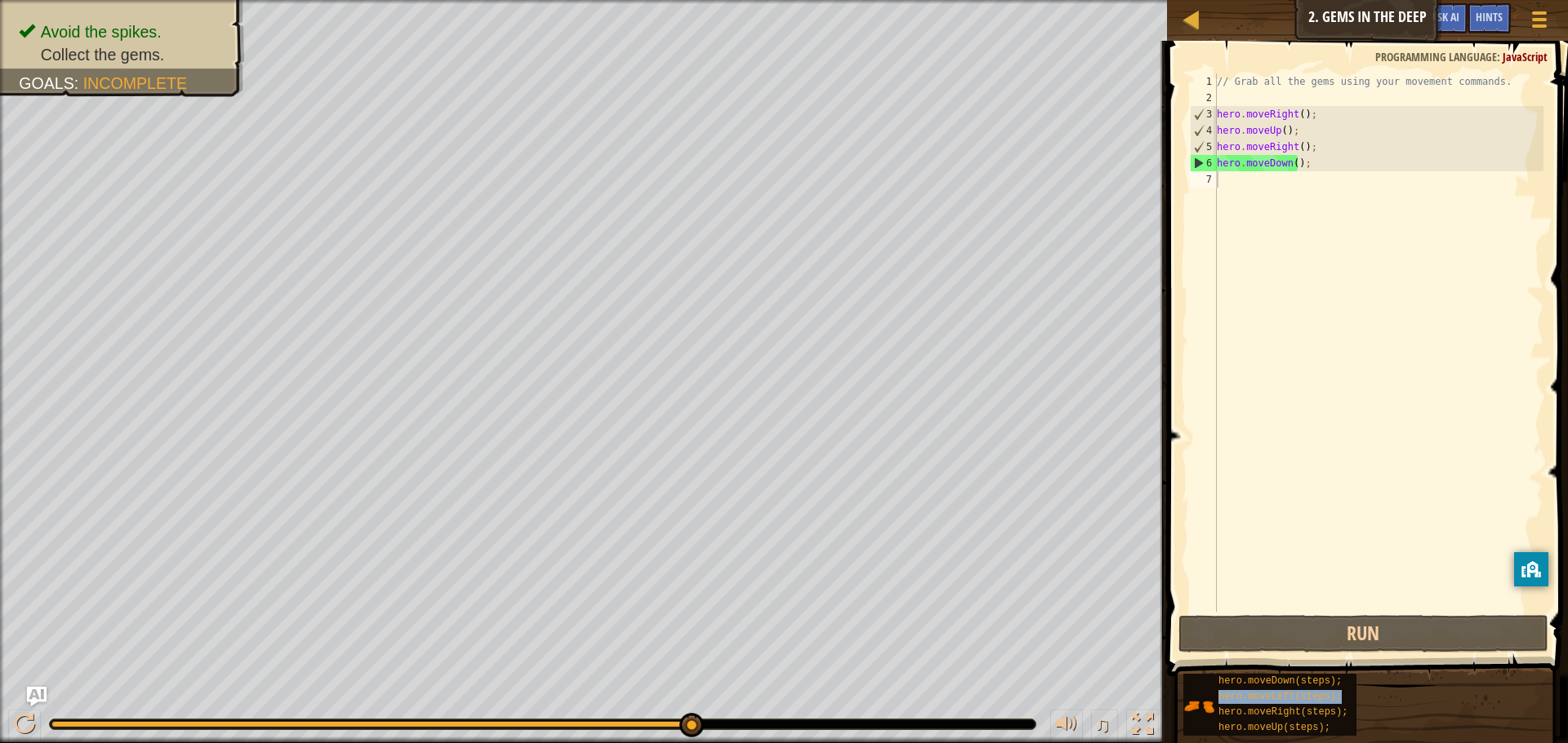
click at [1184, 421] on span at bounding box center [1369, 335] width 414 height 684
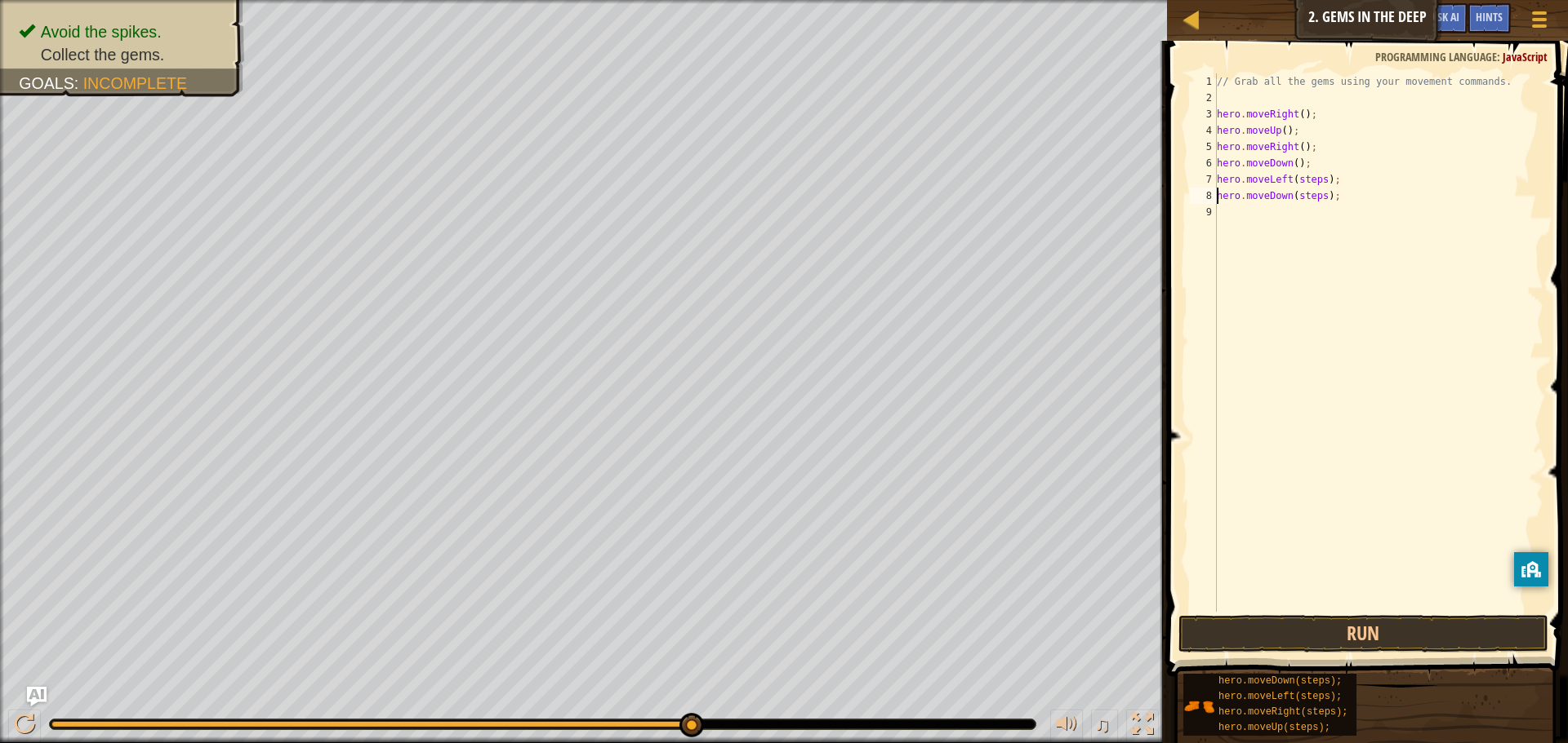
click at [1318, 179] on div "// Grab all the gems using your movement commands. hero . moveRight ( ) ; hero …" at bounding box center [1378, 359] width 330 height 571
click at [1317, 194] on div "// Grab all the gems using your movement commands. hero . moveRight ( ) ; hero …" at bounding box center [1378, 359] width 330 height 571
type textarea "hero.moveDown();"
click at [1338, 631] on button "Run" at bounding box center [1363, 635] width 370 height 38
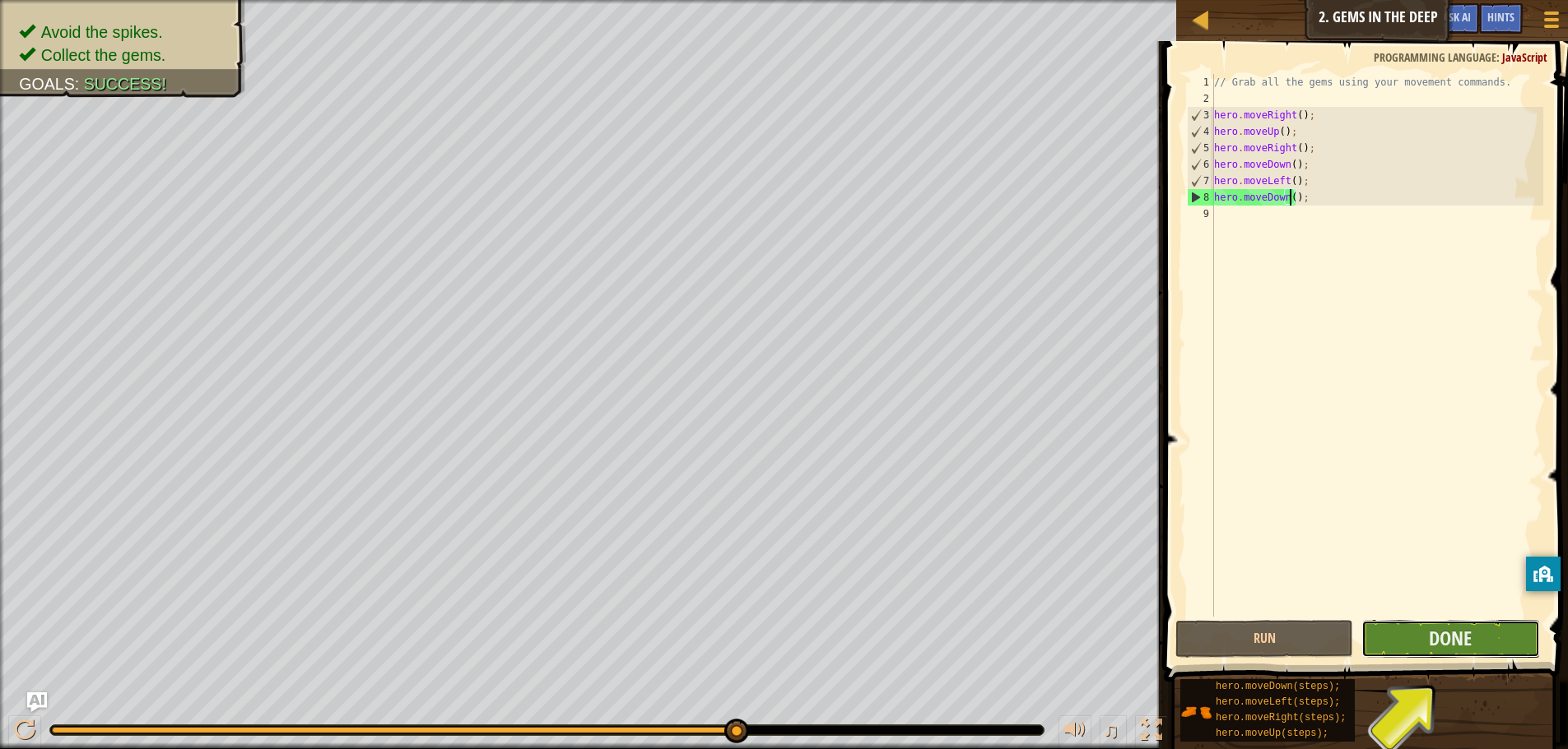
click at [1388, 643] on button "Done" at bounding box center [1449, 640] width 178 height 38
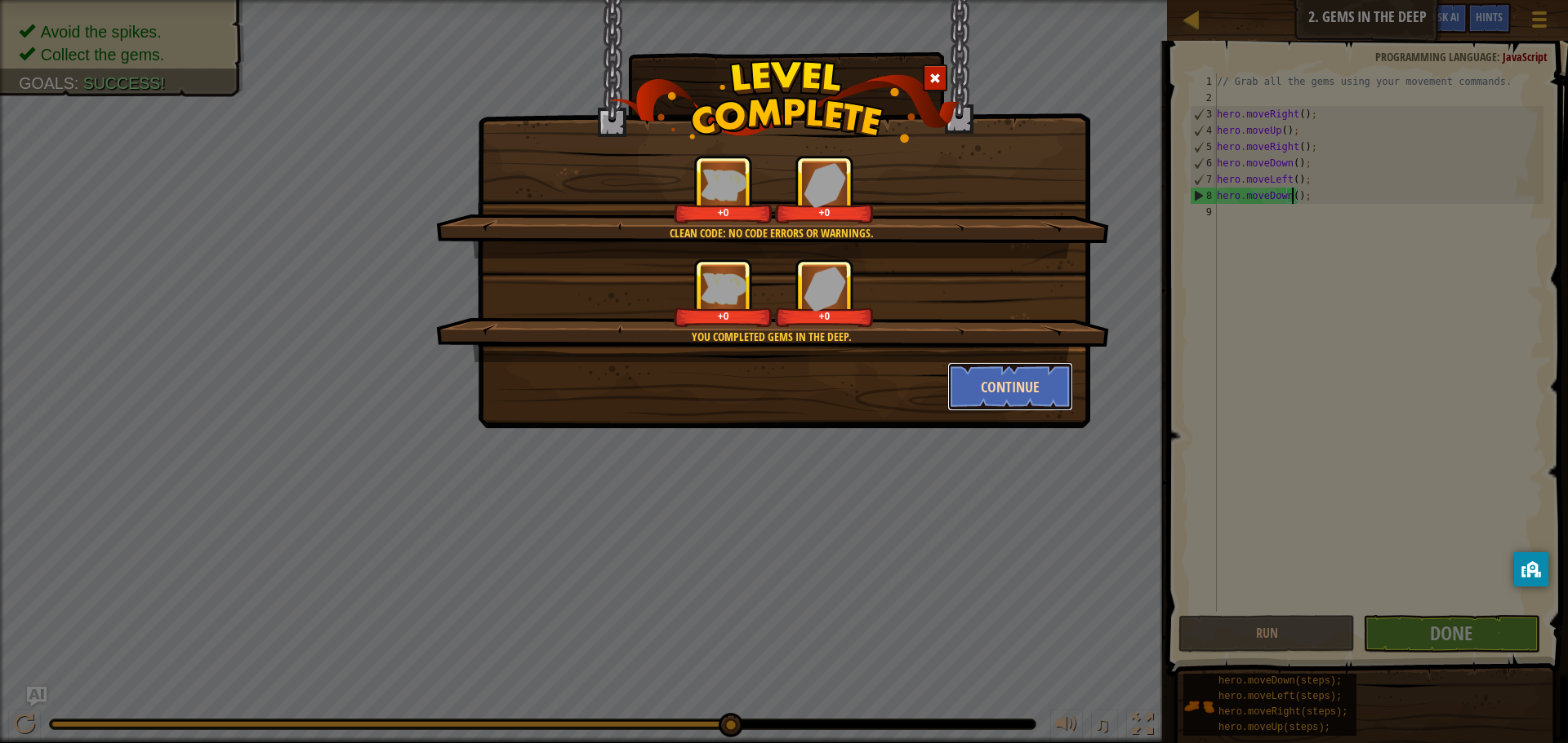
click at [1038, 379] on button "Continue" at bounding box center [1010, 387] width 126 height 49
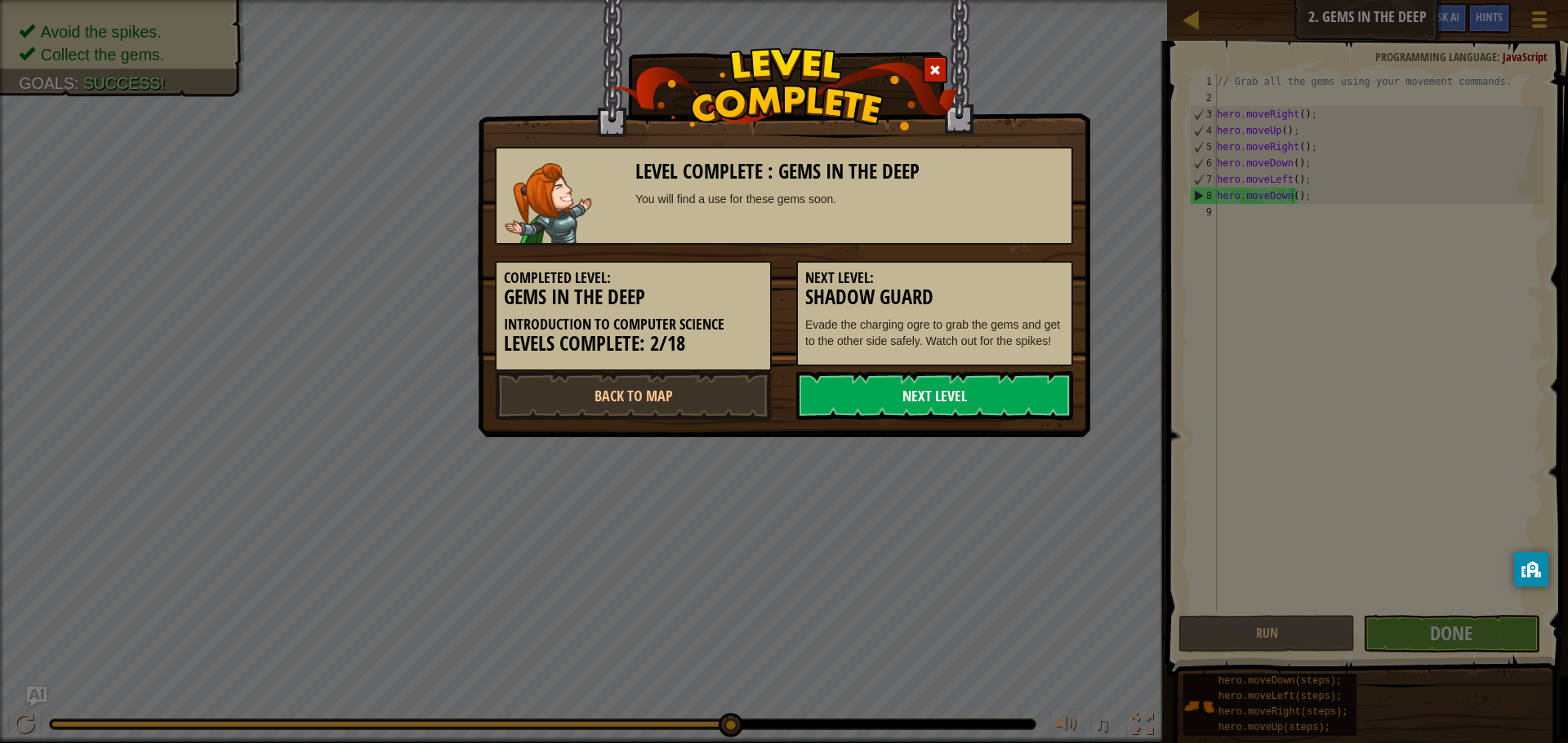
click at [1032, 399] on link "Next Level" at bounding box center [934, 396] width 276 height 49
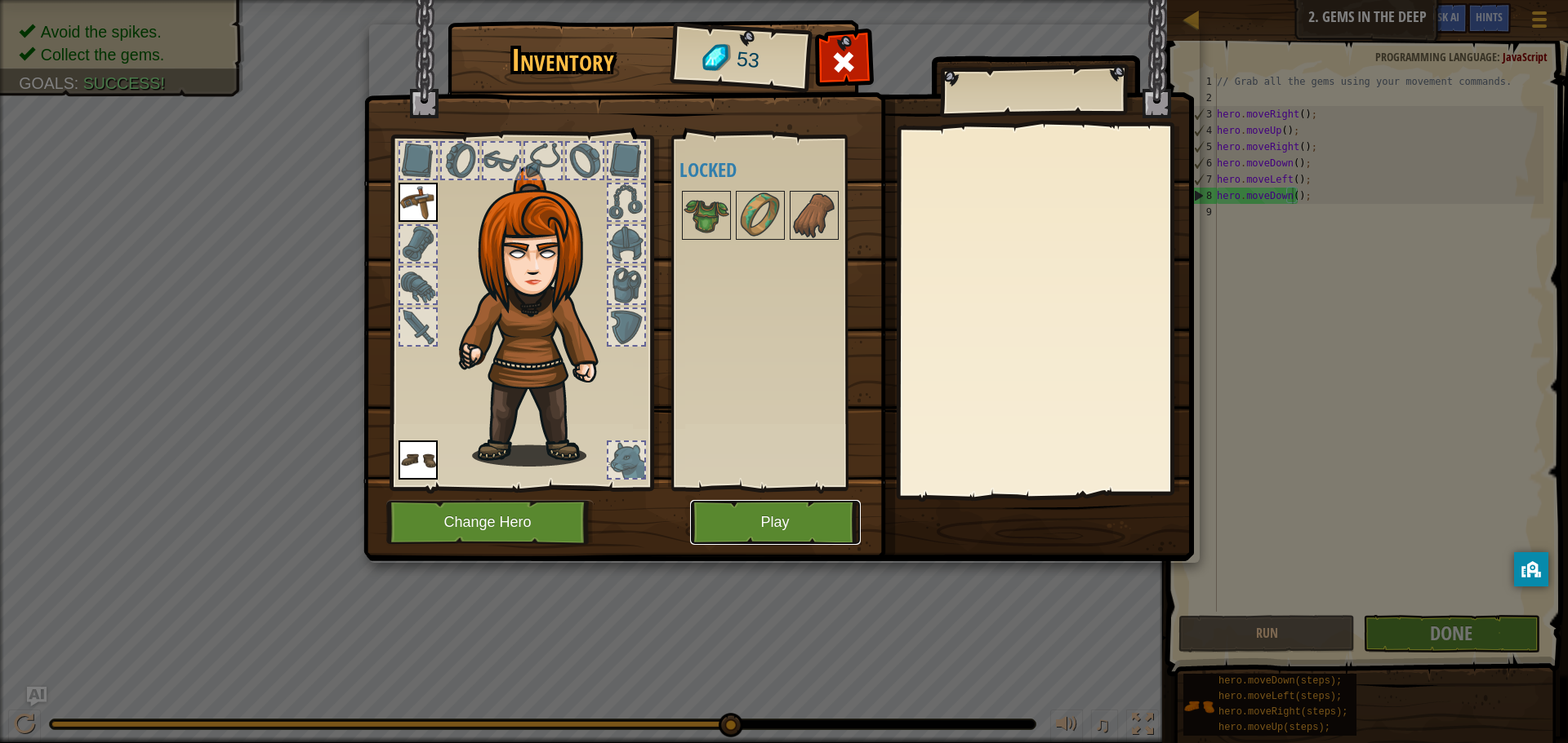
click at [816, 518] on button "Play" at bounding box center [775, 523] width 171 height 45
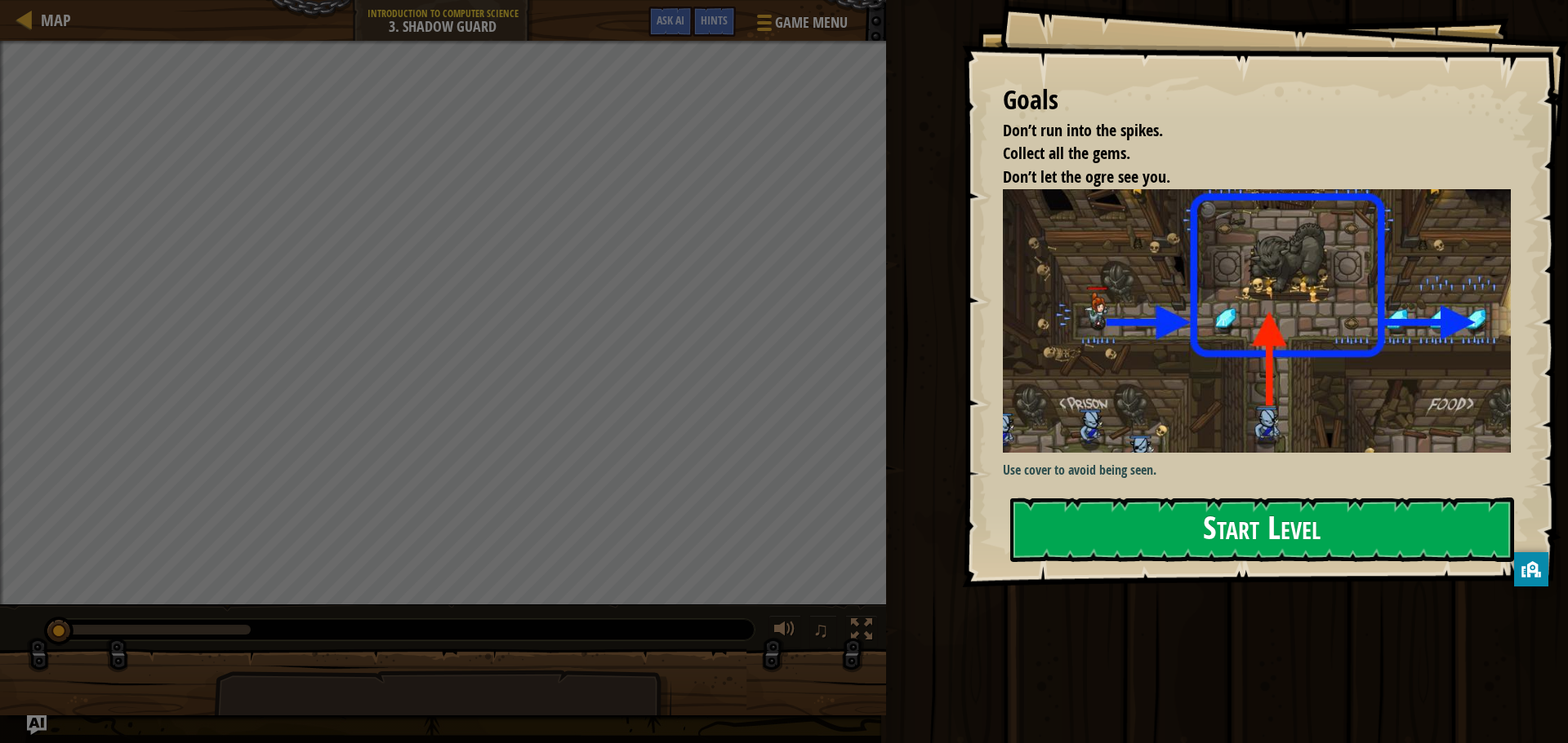
click at [1092, 530] on button "Start Level" at bounding box center [1262, 530] width 504 height 64
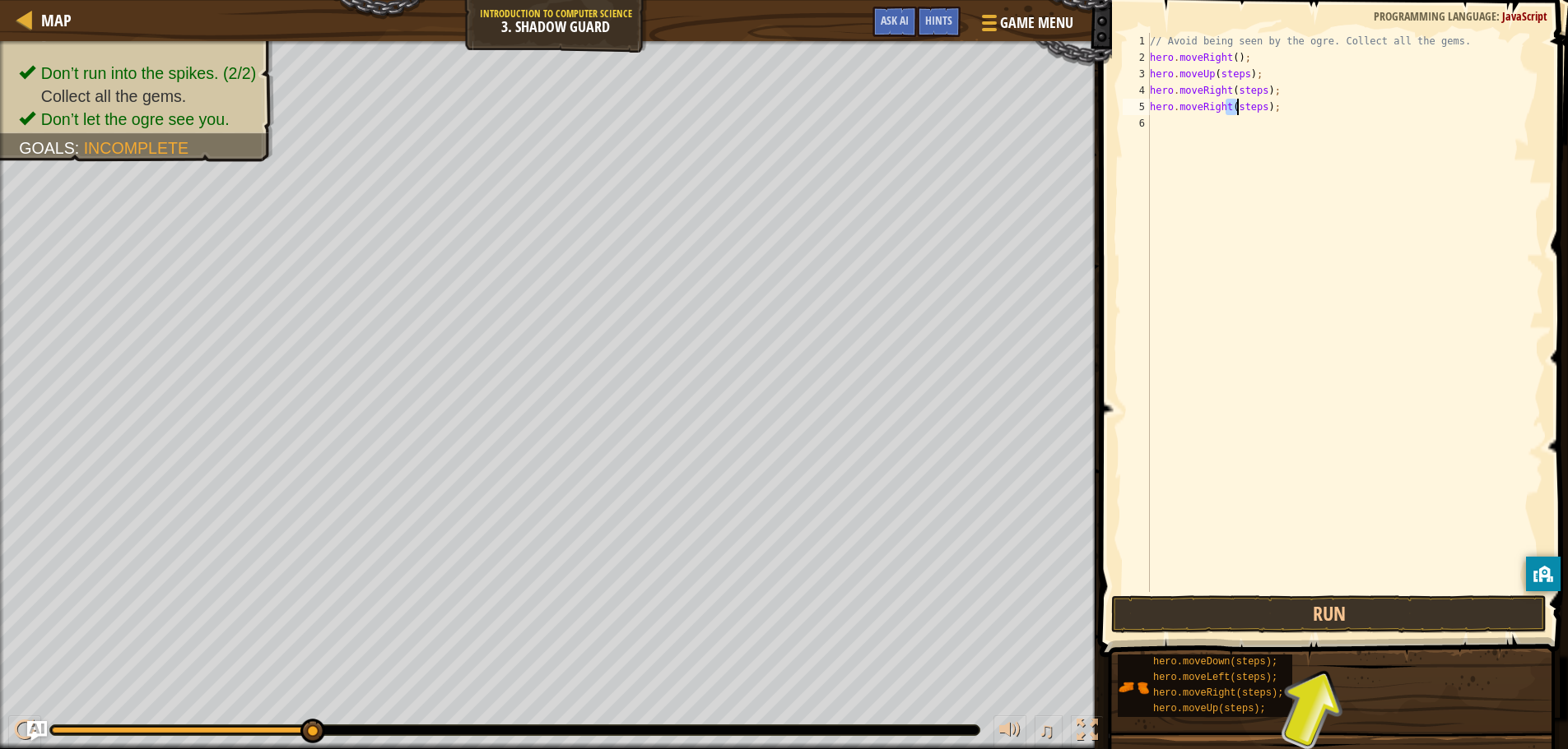
click at [1236, 104] on div "// Avoid being seen by the ogre. Collect all the gems. hero . moveRight ( ) ; h…" at bounding box center [1345, 329] width 397 height 592
click at [1245, 78] on div "// Avoid being seen by the ogre. Collect all the gems. hero . moveRight ( ) ; h…" at bounding box center [1345, 329] width 397 height 592
click at [1239, 70] on div "// Avoid being seen by the ogre. Collect all the gems. hero . moveRight ( ) ; h…" at bounding box center [1345, 329] width 397 height 592
click at [1263, 94] on div "// Avoid being seen by the ogre. Collect all the gems. hero . moveRight ( ) ; h…" at bounding box center [1345, 329] width 397 height 592
click at [1257, 107] on div "// Avoid being seen by the ogre. Collect all the gems. hero . moveRight ( ) ; h…" at bounding box center [1345, 329] width 397 height 592
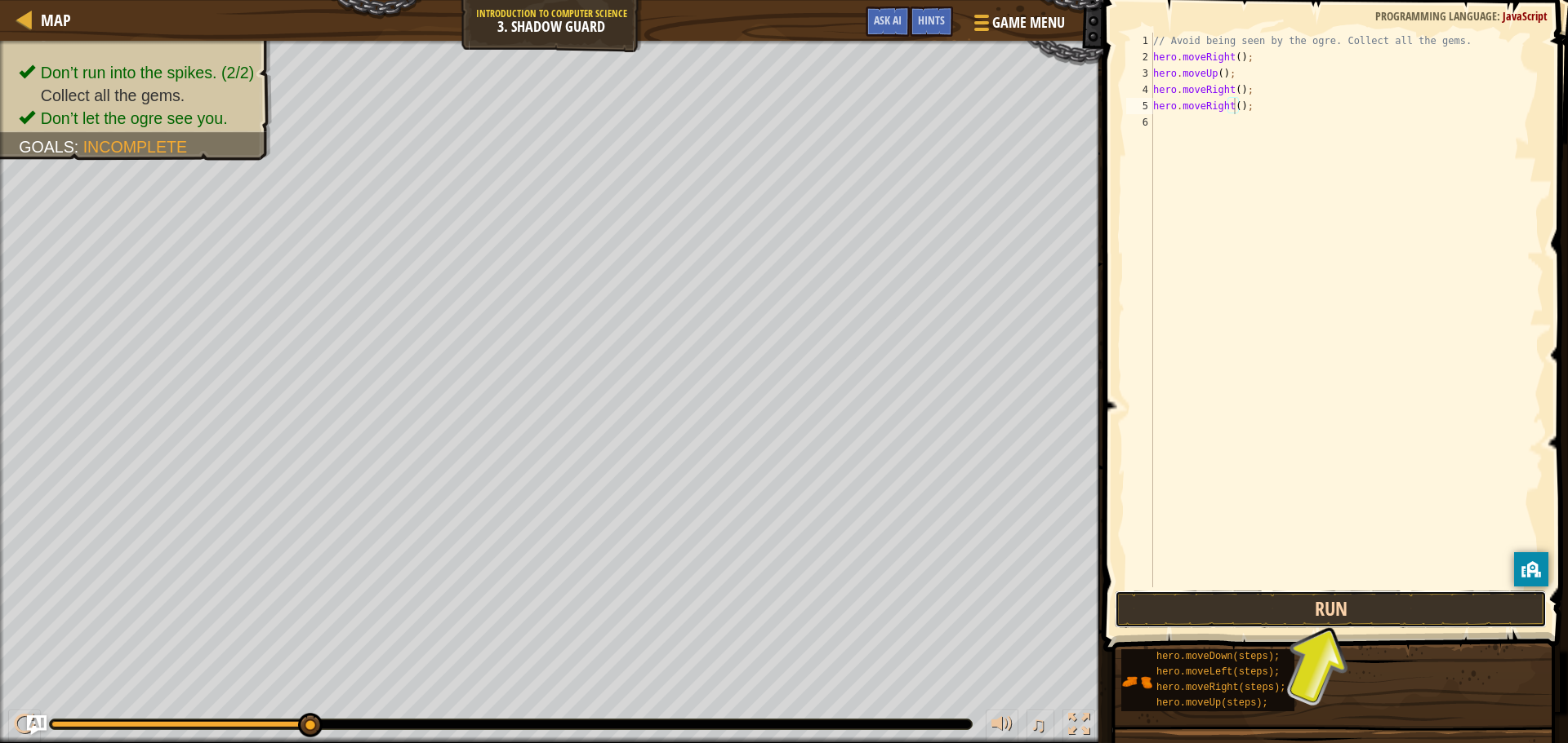
click at [1343, 620] on button "Run" at bounding box center [1330, 610] width 432 height 38
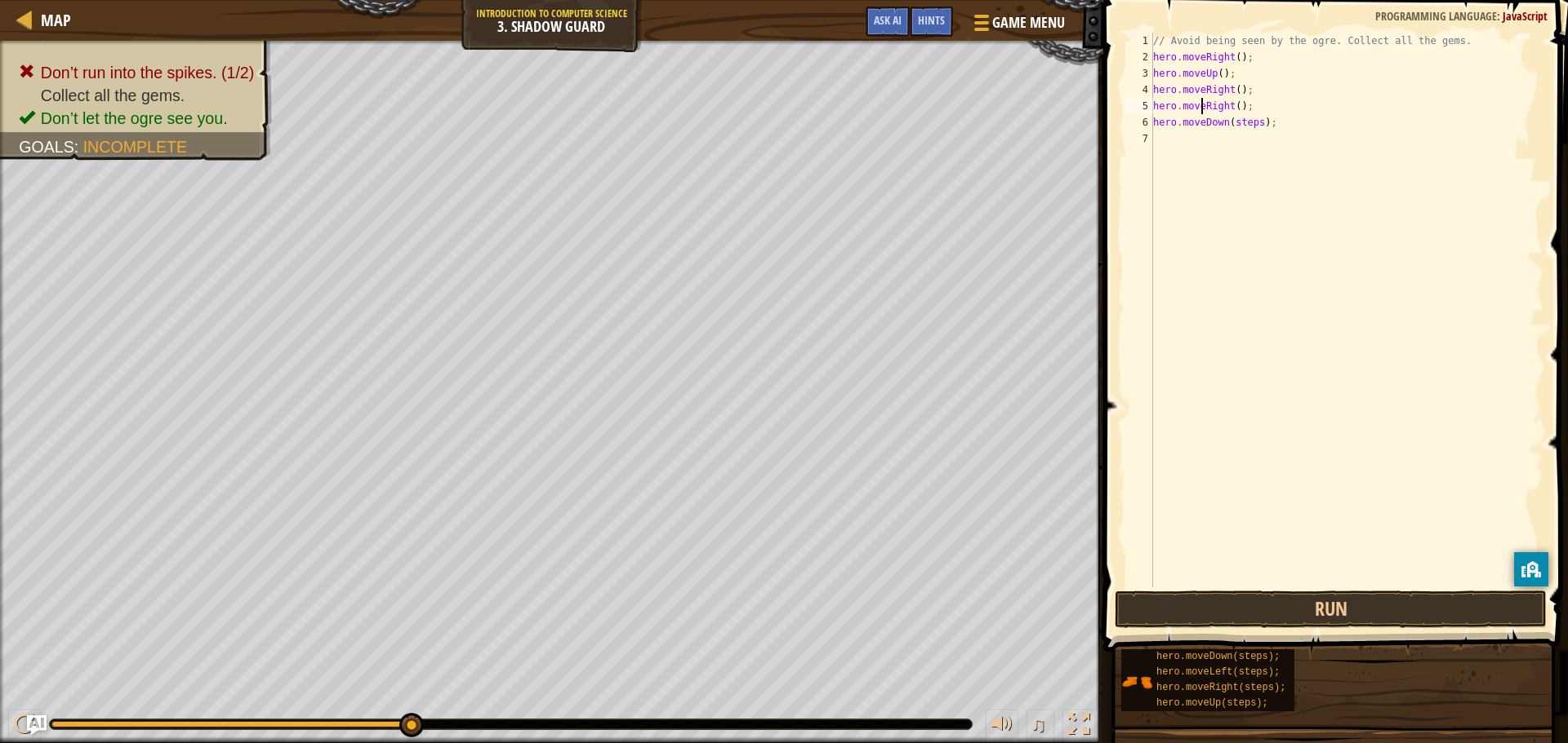
drag, startPoint x: 1200, startPoint y: 108, endPoint x: 1210, endPoint y: 140, distance: 33.5
click at [1210, 140] on div "// Avoid being seen by the ogre. Collect all the gems. hero . moveRight ( ) ; h…" at bounding box center [1346, 326] width 393 height 587
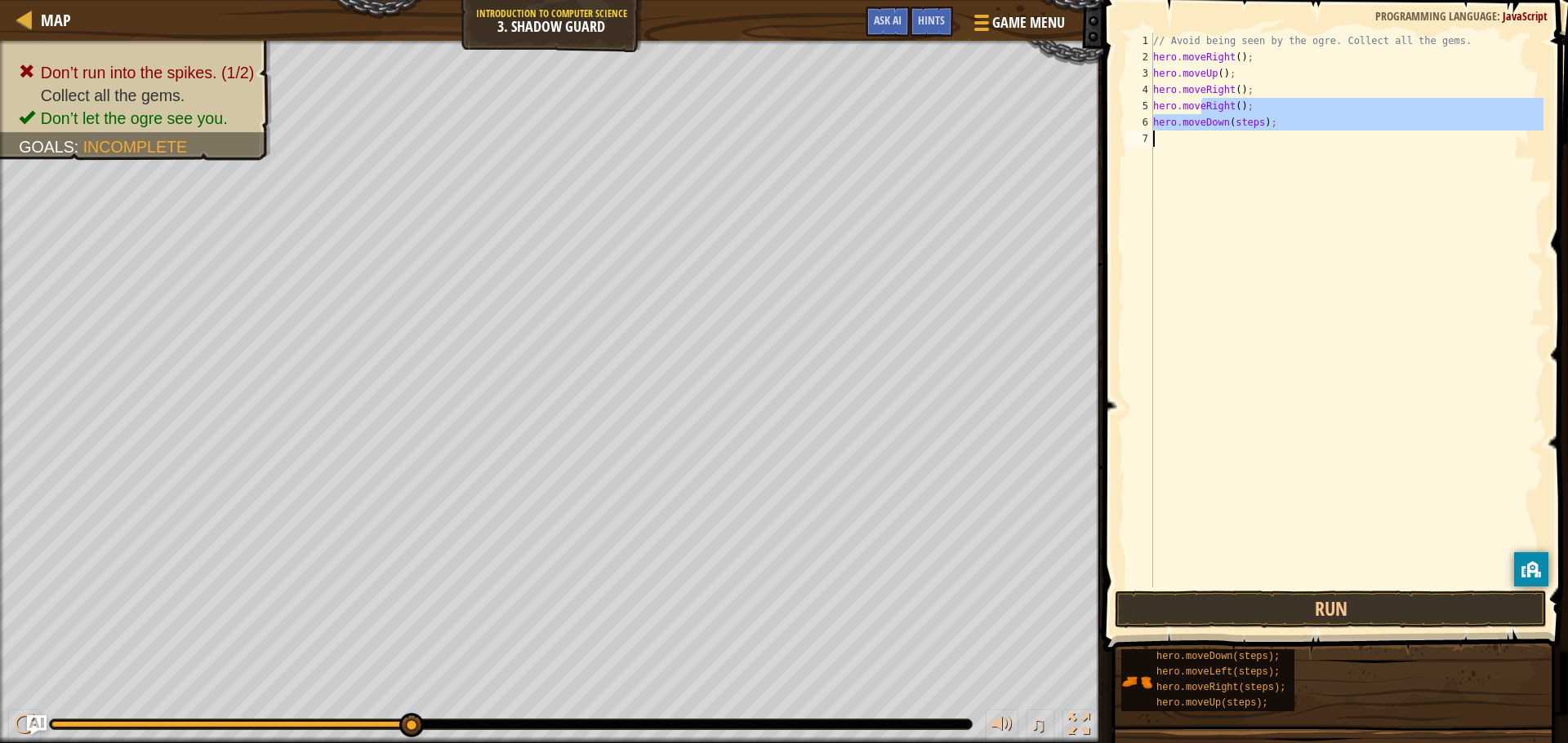
click at [1266, 105] on div "// Avoid being seen by the ogre. Collect all the gems. hero . moveRight ( ) ; h…" at bounding box center [1346, 310] width 393 height 555
type textarea "hero.moveRight();"
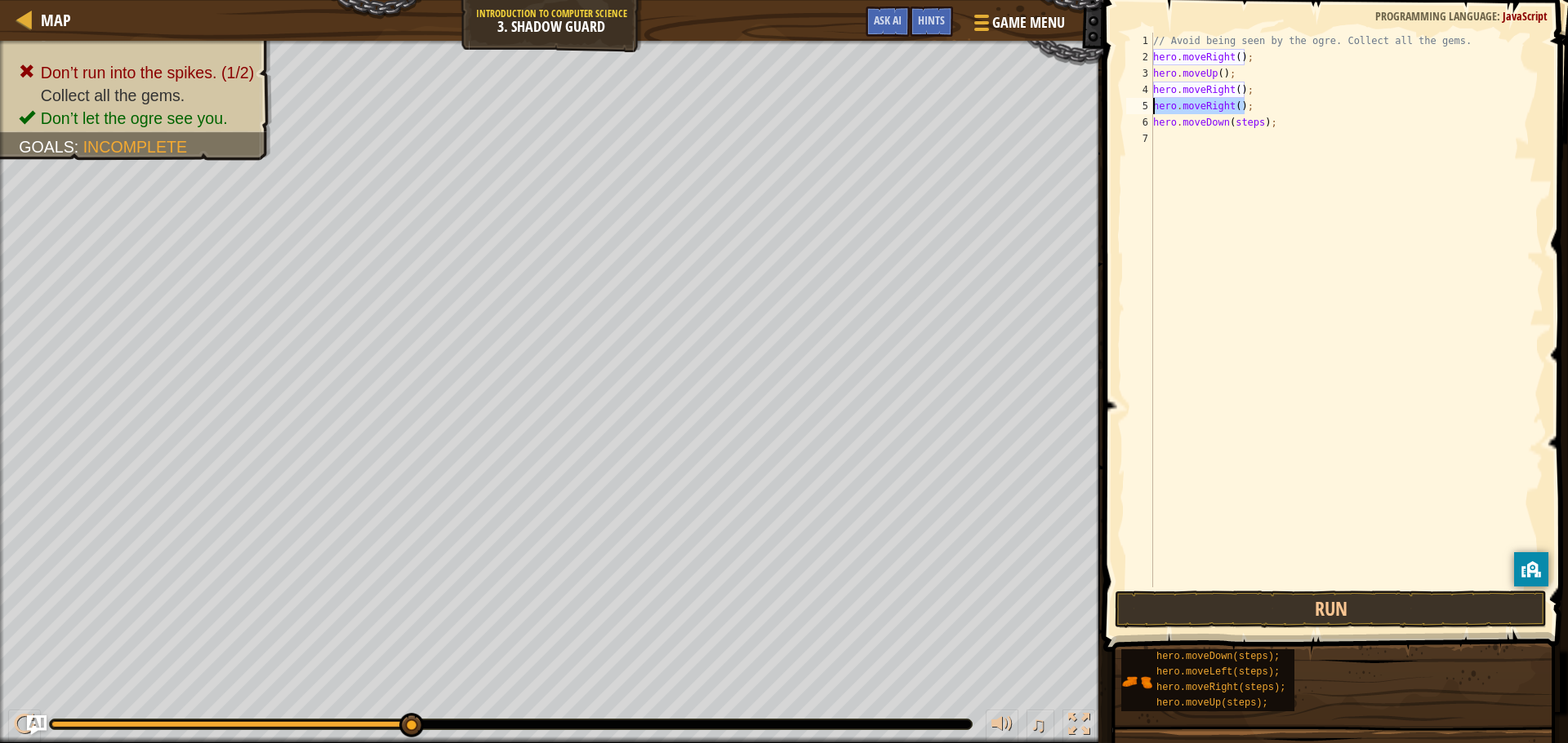
drag, startPoint x: 1257, startPoint y: 103, endPoint x: 1151, endPoint y: 112, distance: 106.4
click at [1151, 112] on div "hero.moveRight(); 1 2 3 4 5 6 7 // Avoid being seen by the ogre. Collect all th…" at bounding box center [1333, 310] width 421 height 555
click at [1251, 107] on div "// Avoid being seen by the ogre. Collect all the gems. hero . moveRight ( ) ; h…" at bounding box center [1346, 326] width 393 height 587
click at [1253, 129] on div "// Avoid being seen by the ogre. Collect all the gems. hero . moveRight ( ) ; h…" at bounding box center [1346, 326] width 393 height 587
type textarea "hero.moveRight();"
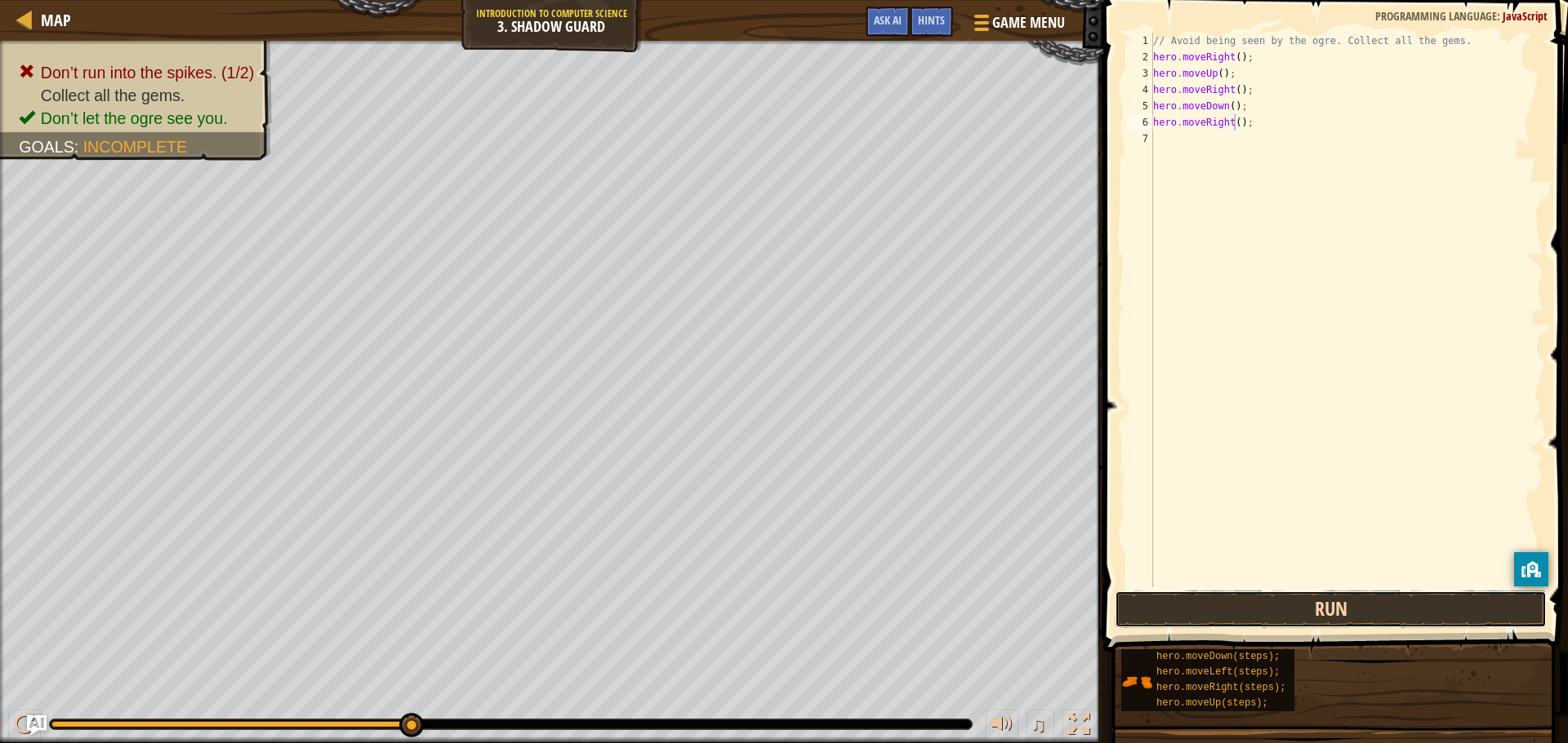
click at [1344, 599] on button "Run" at bounding box center [1330, 610] width 432 height 38
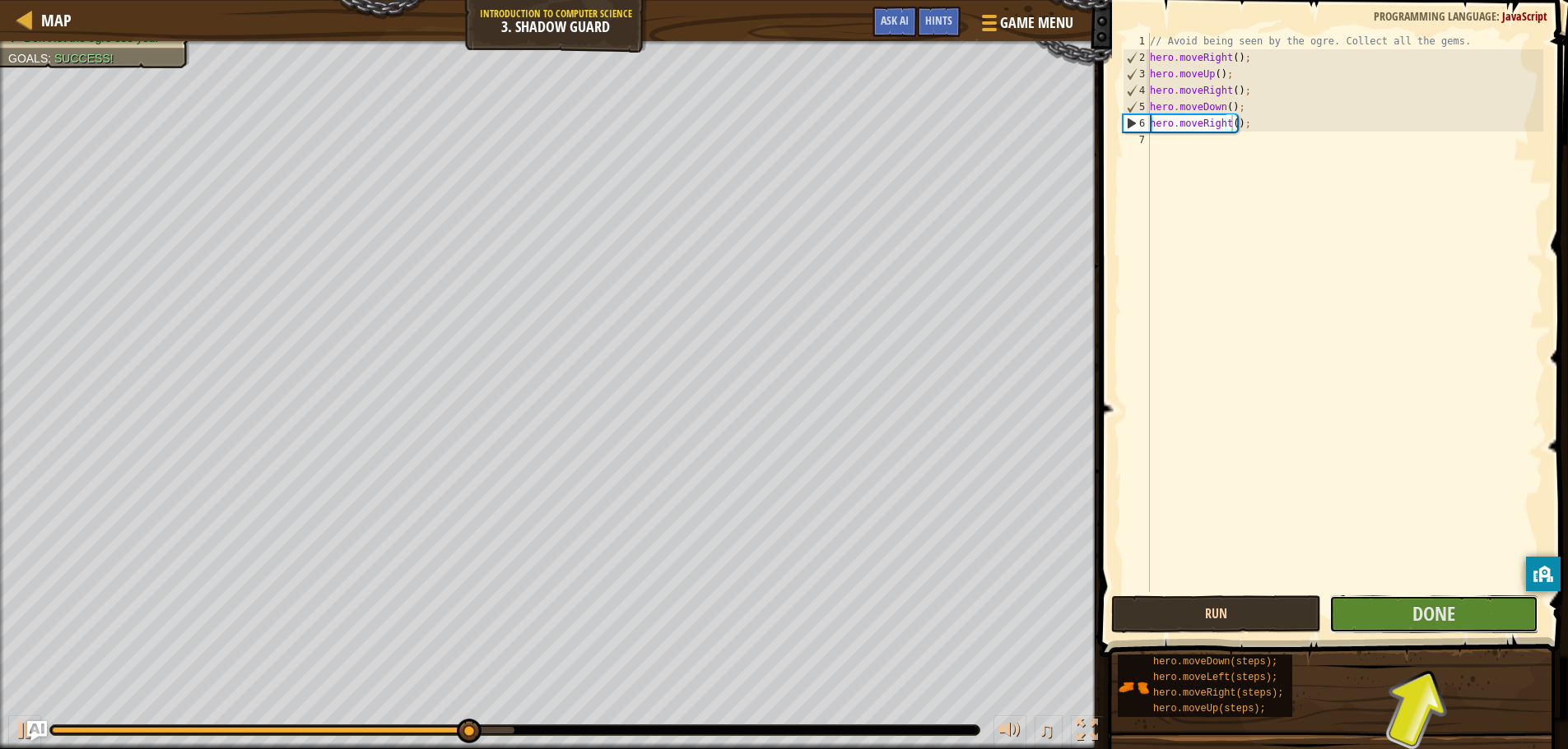
click at [1355, 604] on button "Done" at bounding box center [1434, 615] width 209 height 38
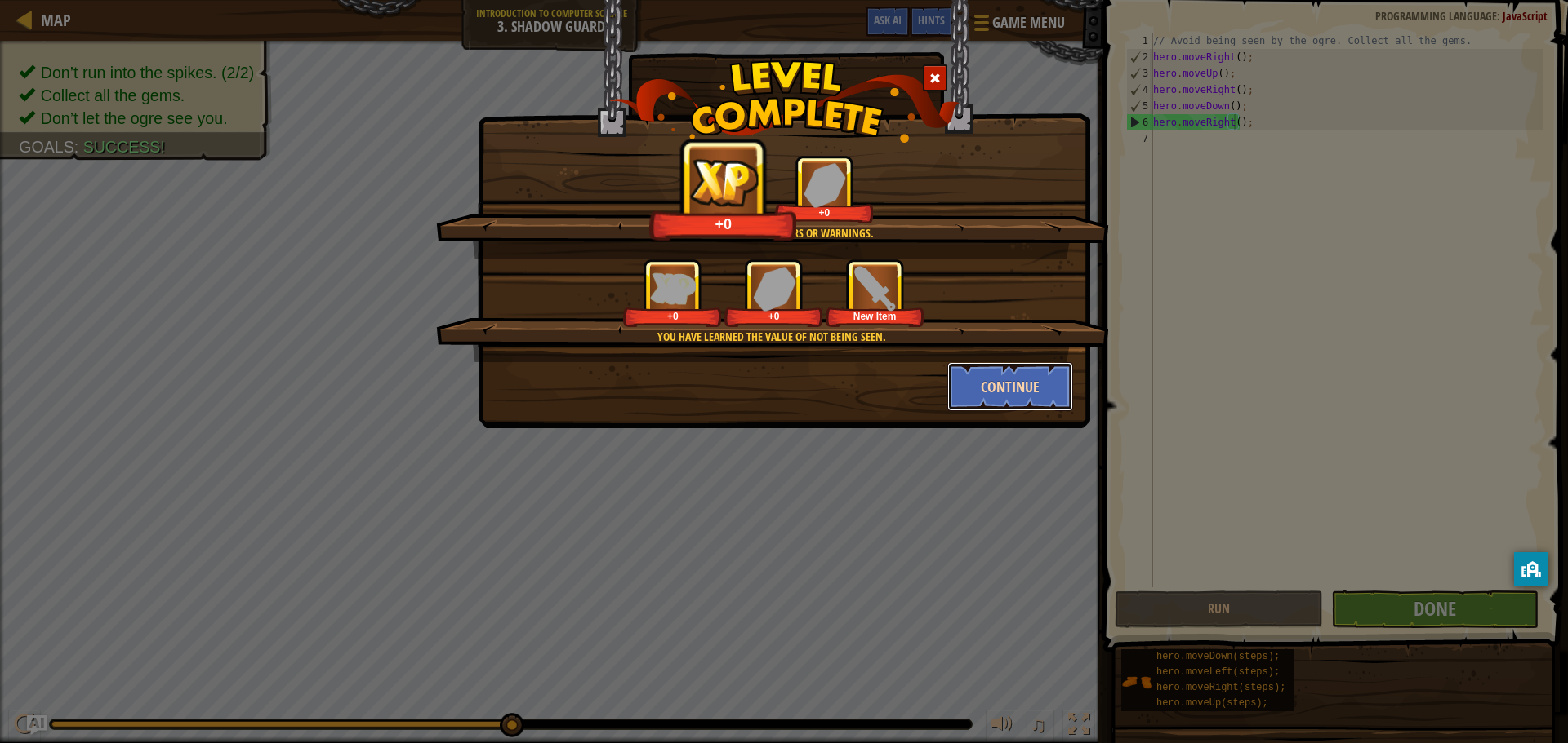
click at [1061, 397] on button "Continue" at bounding box center [1010, 387] width 126 height 49
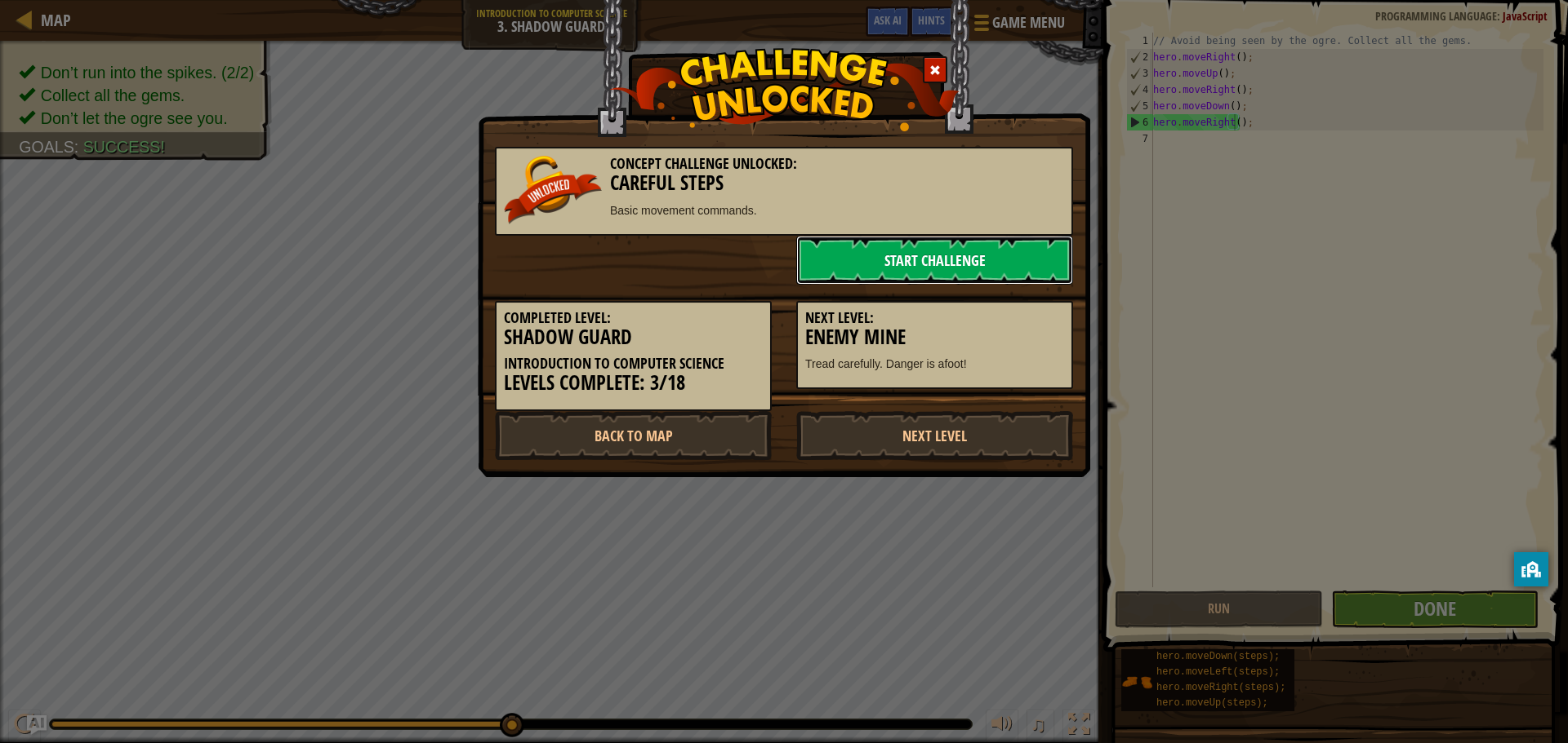
click at [958, 266] on link "Start Challenge" at bounding box center [934, 260] width 276 height 49
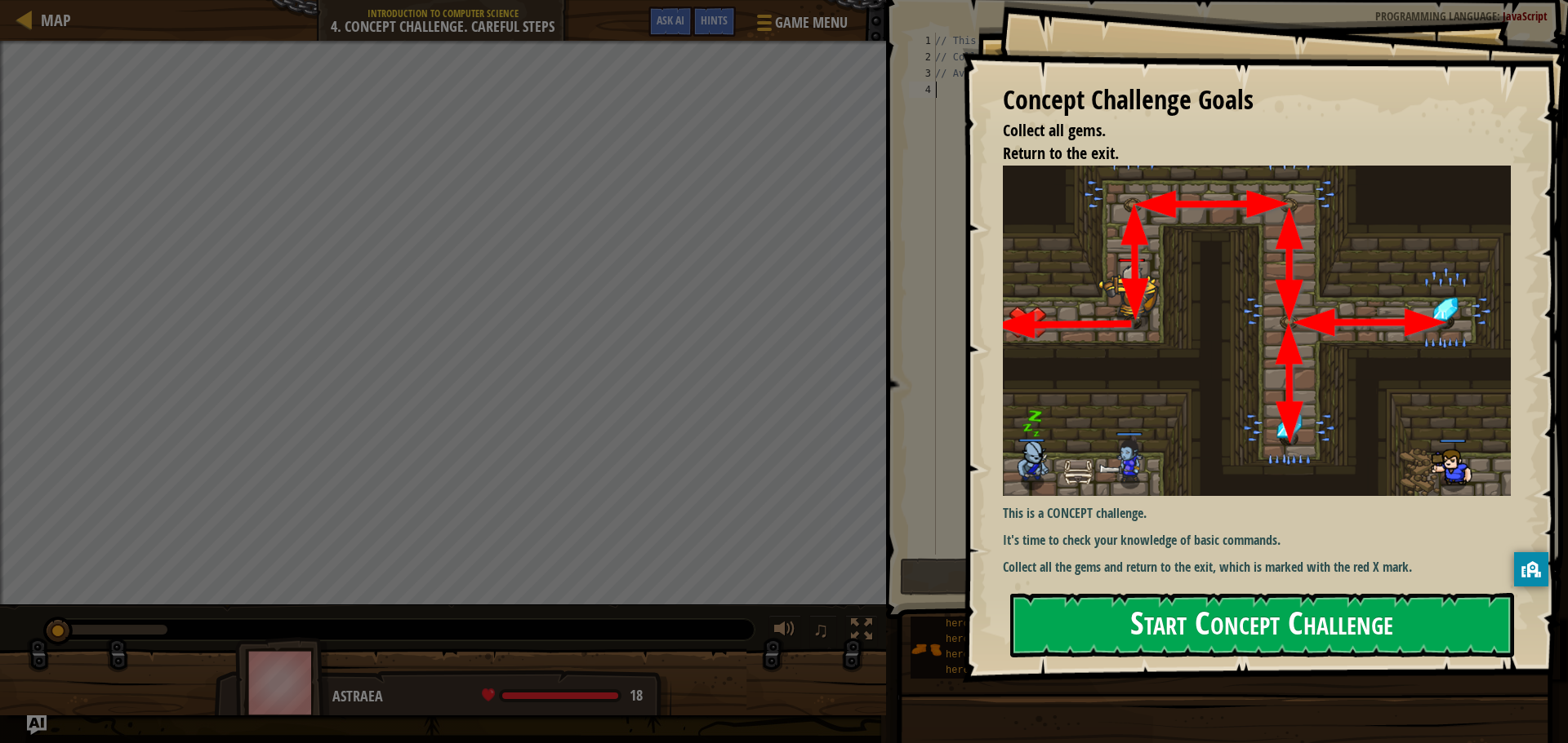
click at [1213, 620] on button "Start Concept Challenge" at bounding box center [1262, 625] width 504 height 64
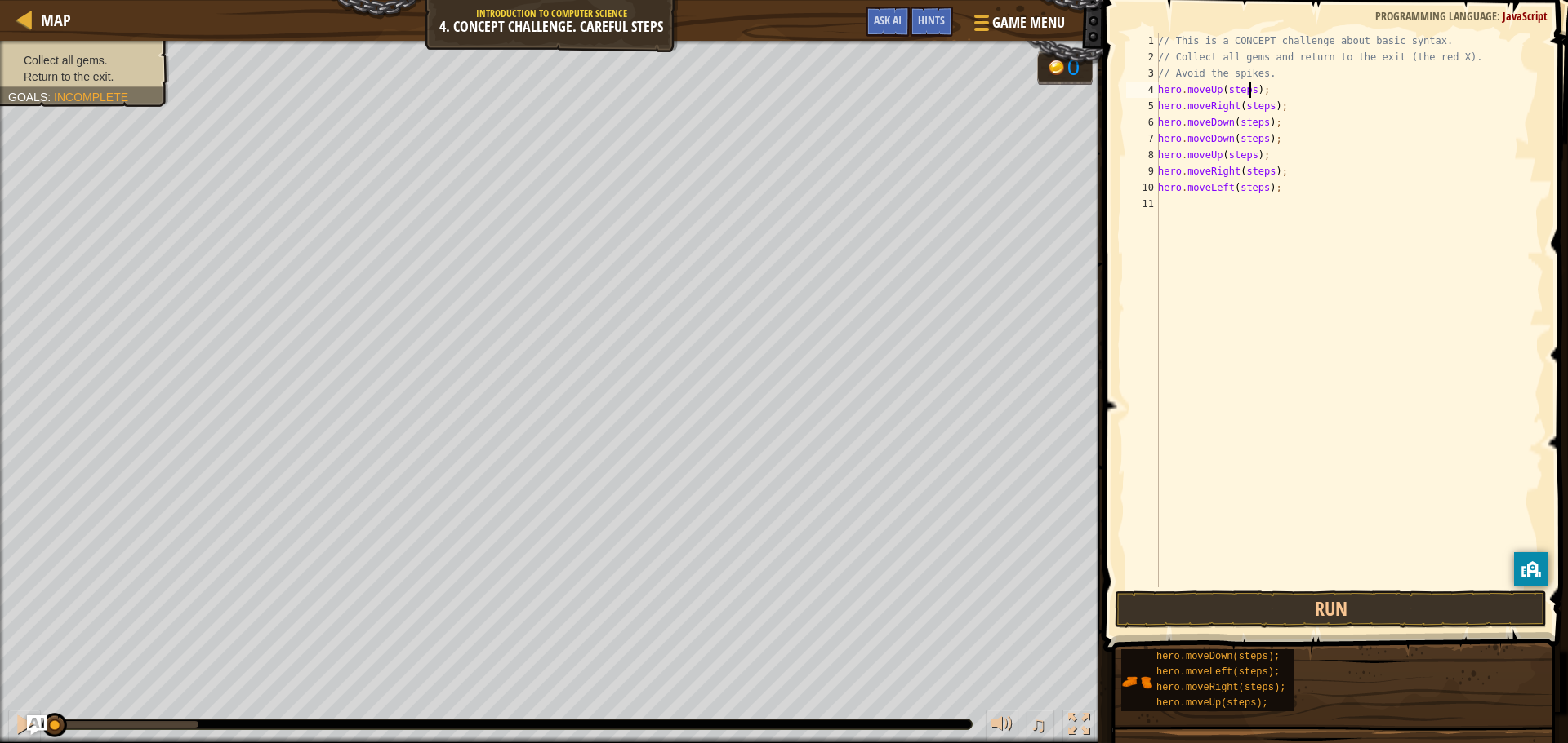
click at [1247, 90] on div "// This is a CONCEPT challenge about basic syntax. // Collect all gems and retu…" at bounding box center [1349, 326] width 389 height 587
click at [1266, 106] on div "// This is a CONCEPT challenge about basic syntax. // Collect all gems and retu…" at bounding box center [1349, 326] width 389 height 587
click at [1259, 124] on div "// This is a CONCEPT challenge about basic syntax. // Collect all gems and retu…" at bounding box center [1349, 326] width 389 height 587
click at [1258, 140] on div "// This is a CONCEPT challenge about basic syntax. // Collect all gems and retu…" at bounding box center [1349, 326] width 389 height 587
click at [1247, 154] on div "// This is a CONCEPT challenge about basic syntax. // Collect all gems and retu…" at bounding box center [1349, 326] width 389 height 587
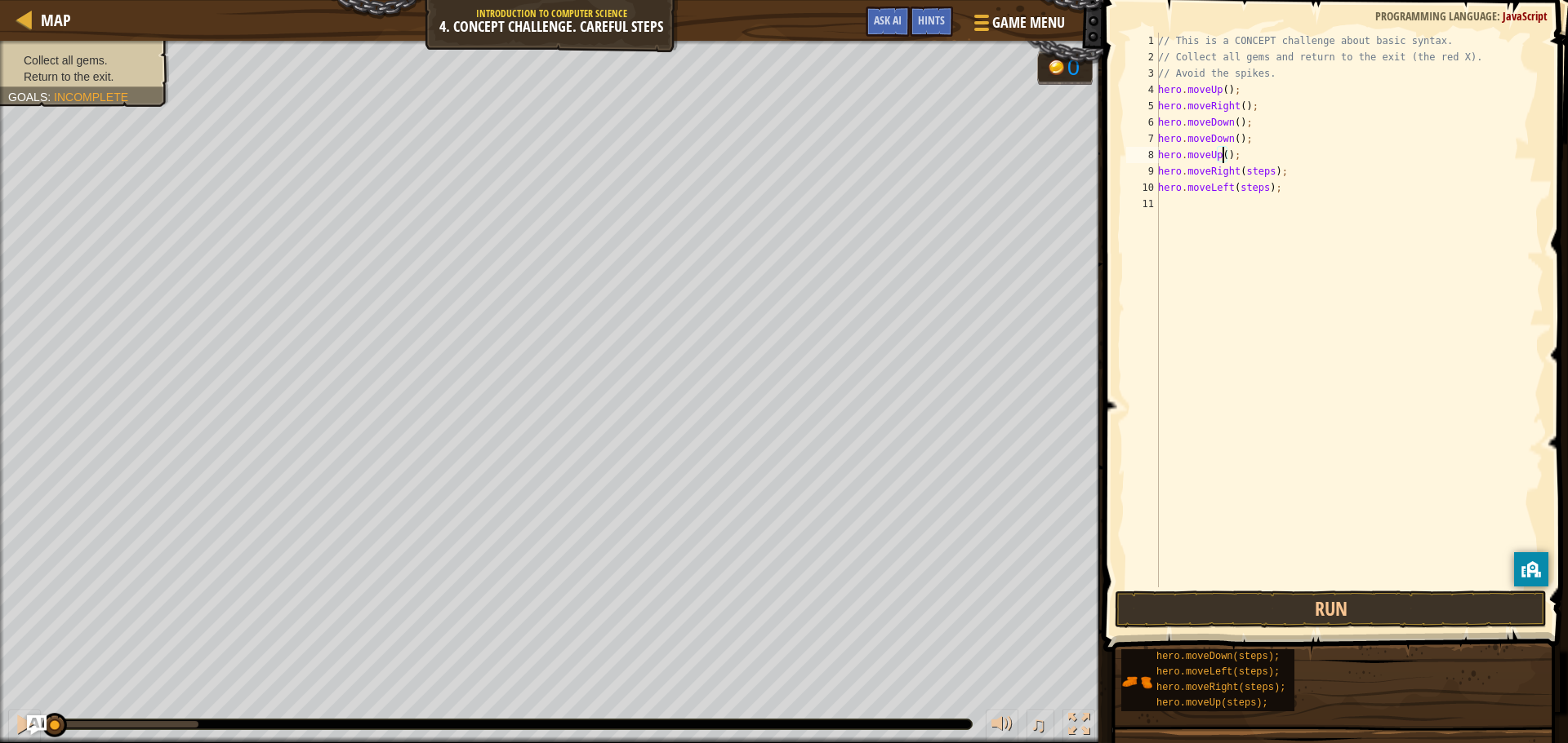
click at [1264, 167] on div "// This is a CONCEPT challenge about basic syntax. // Collect all gems and retu…" at bounding box center [1349, 326] width 389 height 587
click at [1260, 187] on div "// This is a CONCEPT challenge about basic syntax. // Collect all gems and retu…" at bounding box center [1349, 326] width 389 height 587
type textarea "hero.moveLeft();"
click at [1309, 613] on button "Run" at bounding box center [1330, 610] width 432 height 38
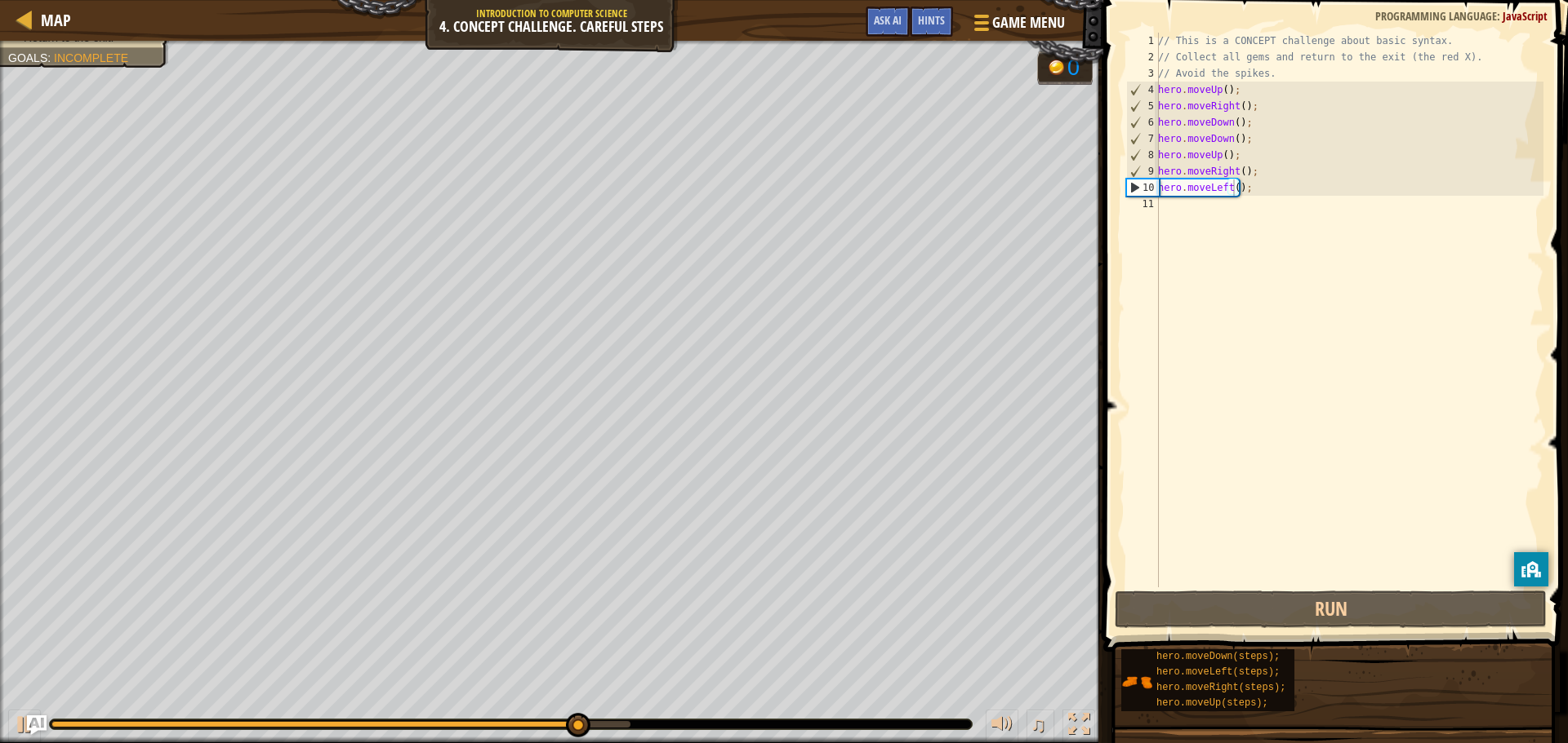
click at [1209, 372] on div "// This is a CONCEPT challenge about basic syntax. // Collect all gems and retu…" at bounding box center [1349, 326] width 389 height 587
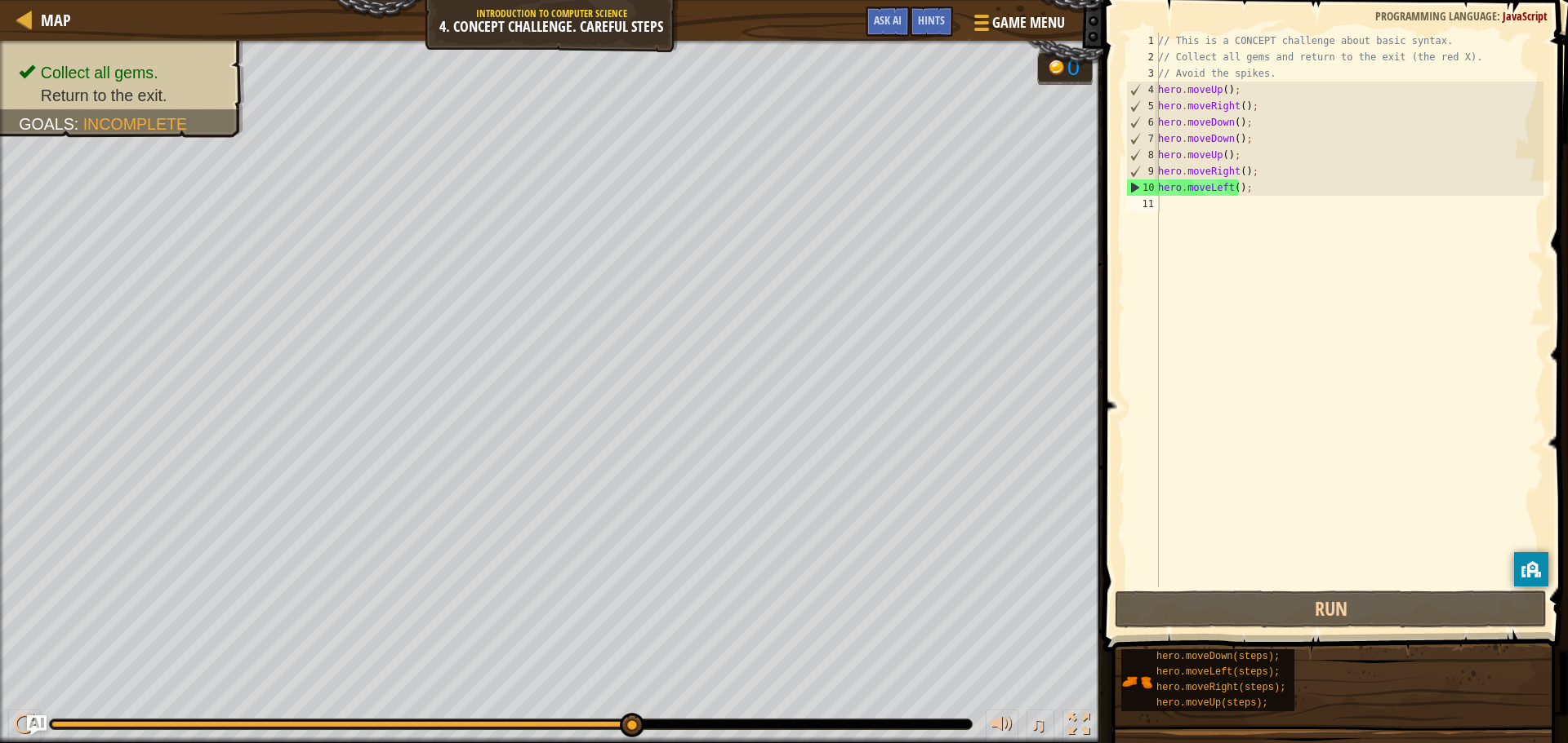
click at [1210, 384] on div "// This is a CONCEPT challenge about basic syntax. // Collect all gems and retu…" at bounding box center [1349, 326] width 389 height 587
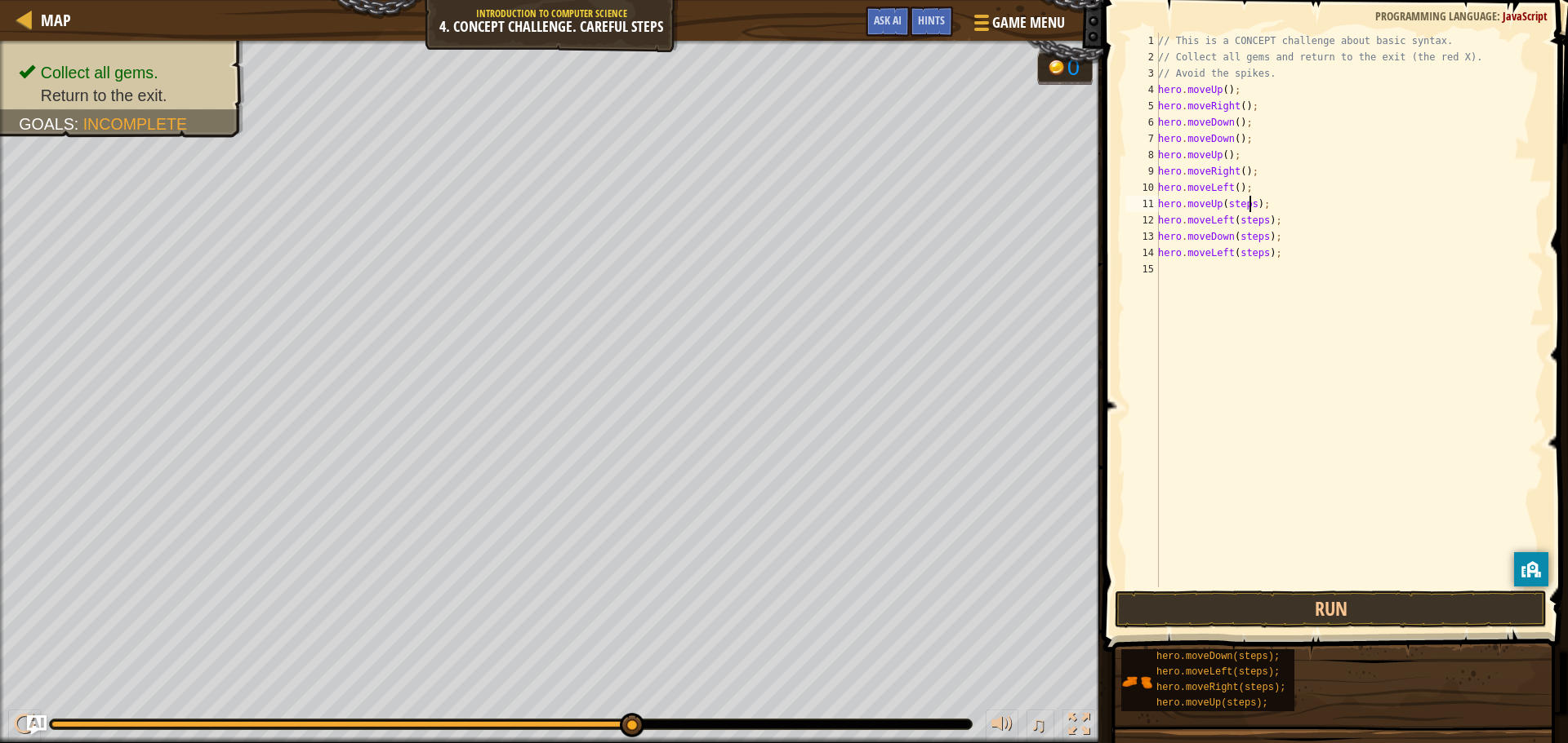
click at [1252, 197] on div "// This is a CONCEPT challenge about basic syntax. // Collect all gems and retu…" at bounding box center [1349, 326] width 389 height 587
click at [1259, 222] on div "// This is a CONCEPT challenge about basic syntax. // Collect all gems and retu…" at bounding box center [1349, 326] width 389 height 587
click at [1259, 236] on div "// This is a CONCEPT challenge about basic syntax. // Collect all gems and retu…" at bounding box center [1349, 326] width 389 height 587
click at [1256, 259] on div "// This is a CONCEPT challenge about basic syntax. // Collect all gems and retu…" at bounding box center [1349, 326] width 389 height 587
type textarea "hero.moveLeft();"
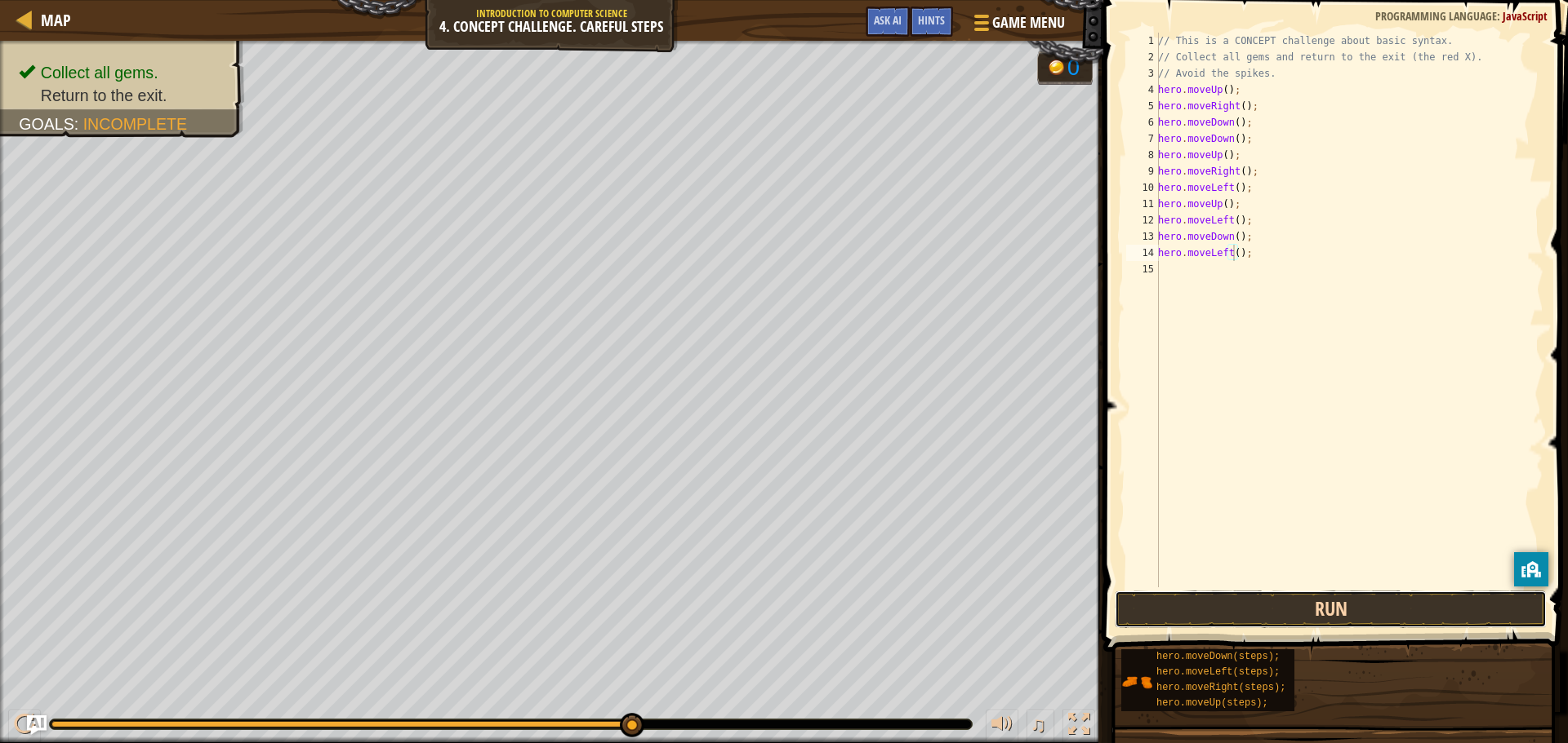
click at [1332, 605] on button "Run" at bounding box center [1330, 610] width 432 height 38
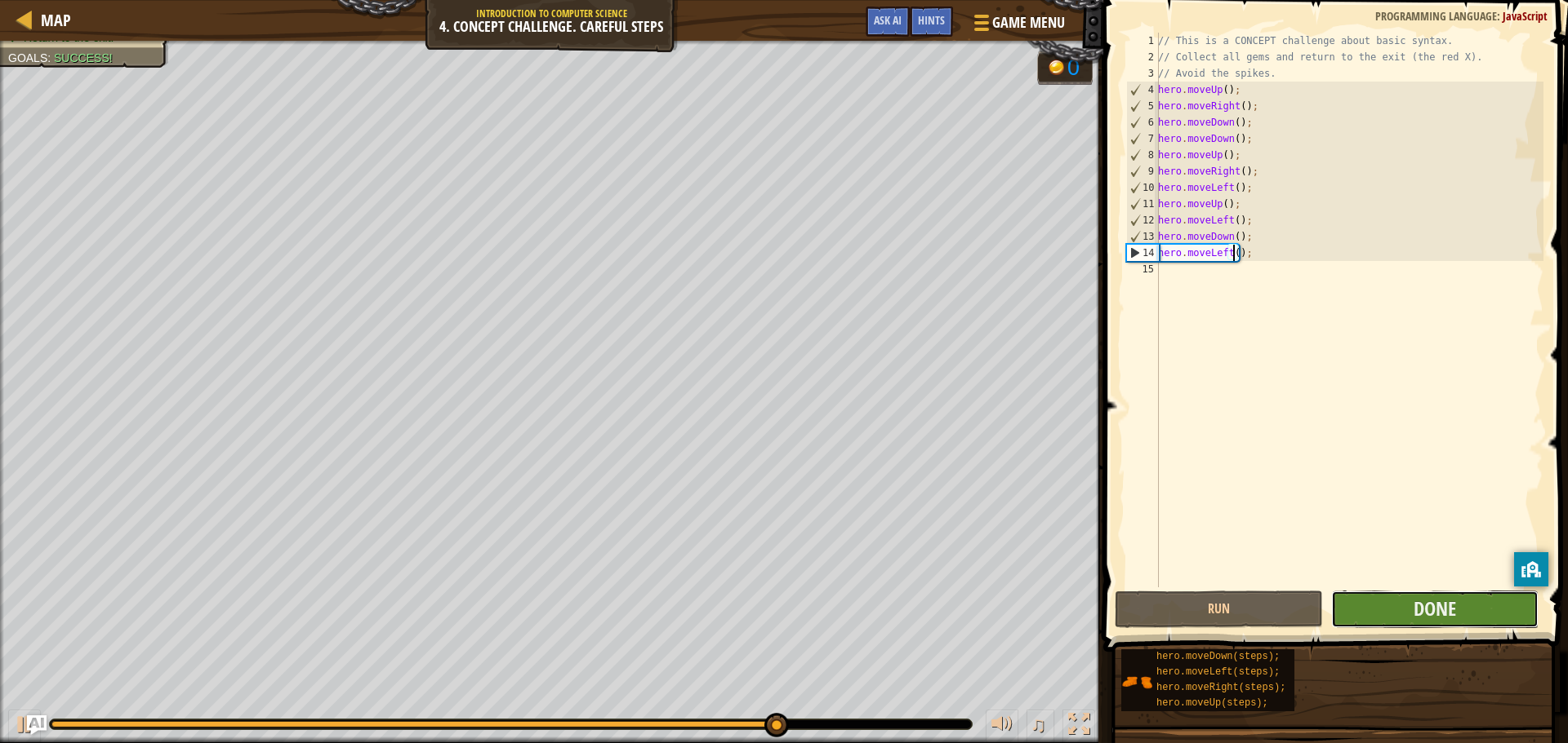
click at [1411, 621] on button "Done" at bounding box center [1435, 610] width 208 height 38
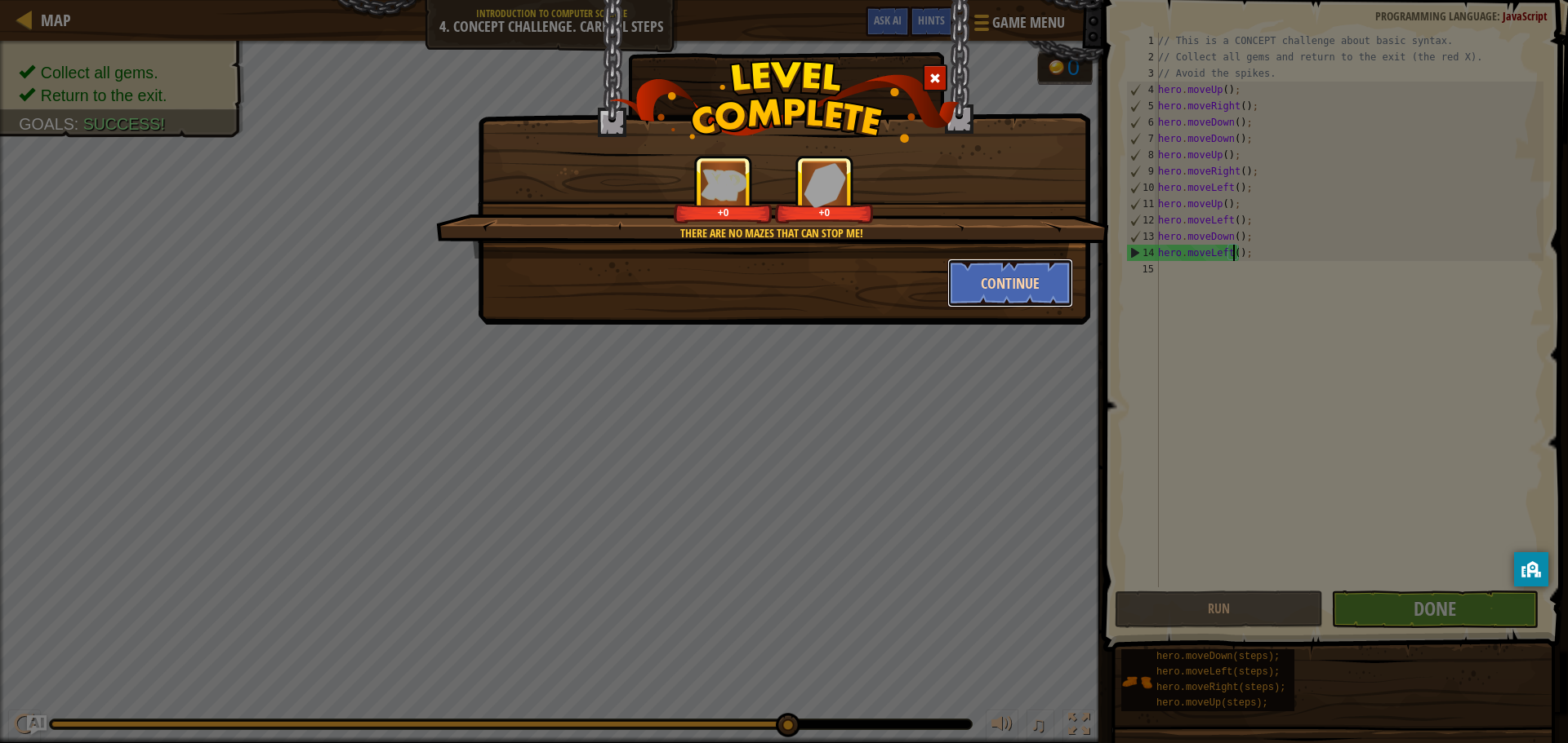
click at [1025, 294] on button "Continue" at bounding box center [1010, 283] width 126 height 49
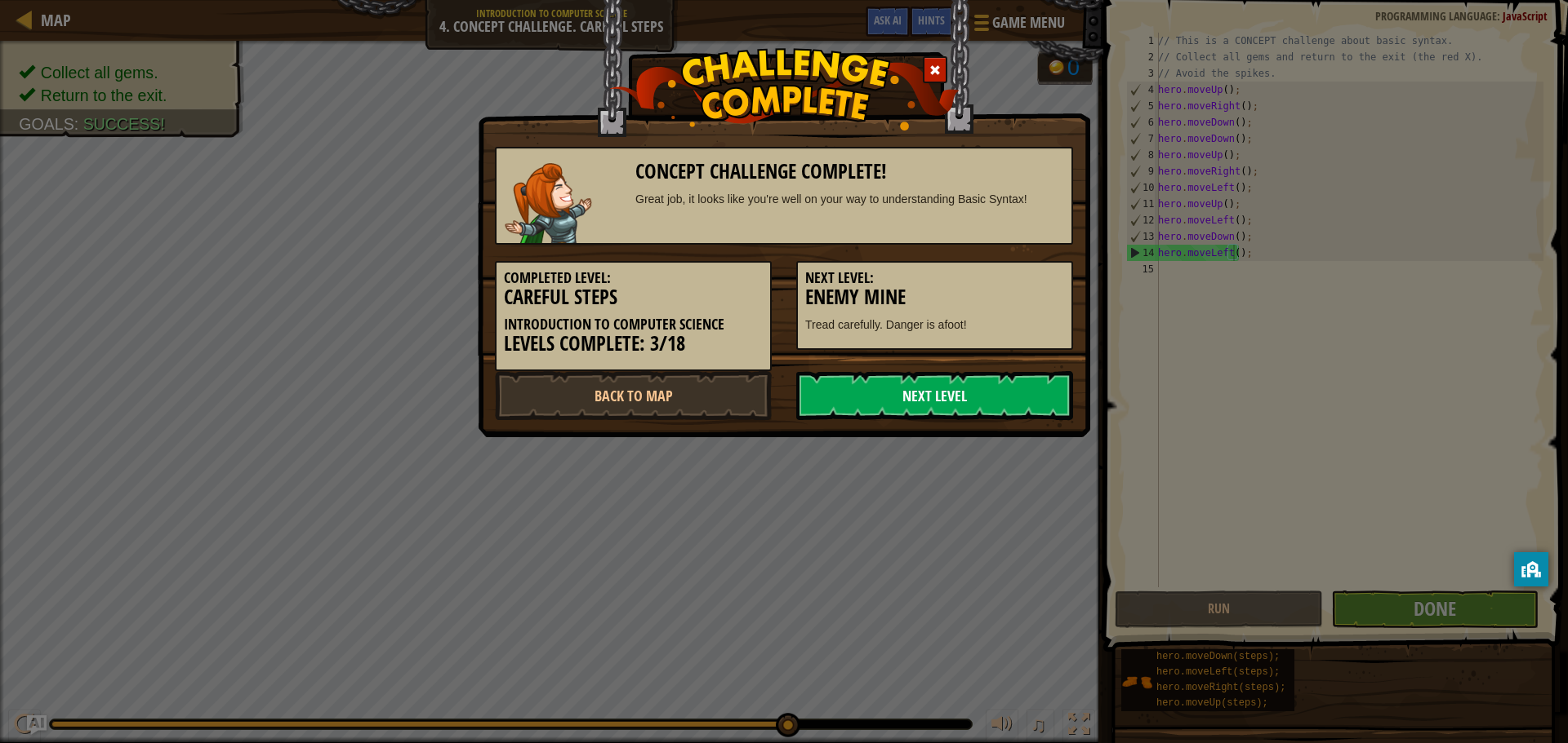
click at [1022, 410] on link "Next Level" at bounding box center [934, 396] width 276 height 49
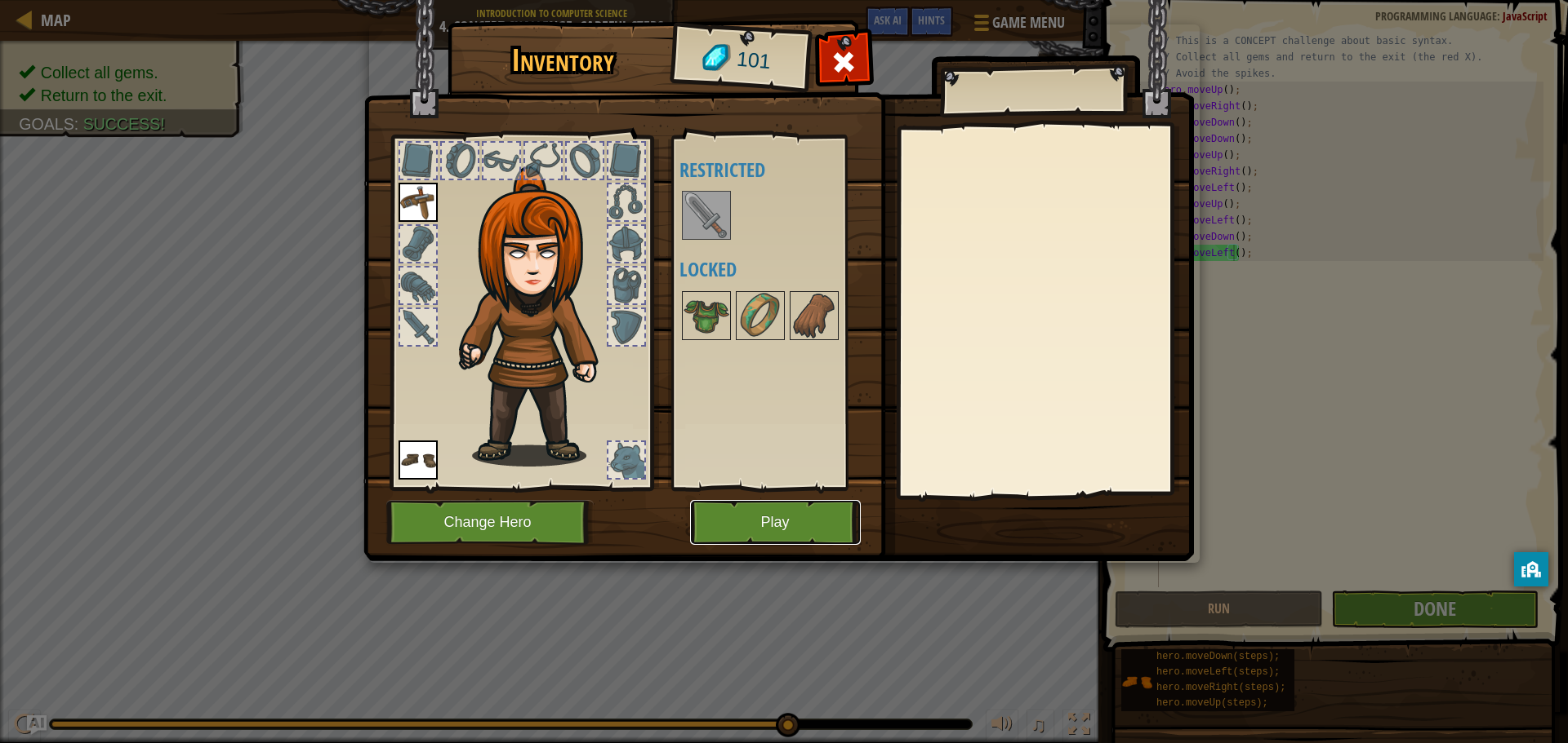
click at [809, 507] on button "Play" at bounding box center [775, 523] width 171 height 45
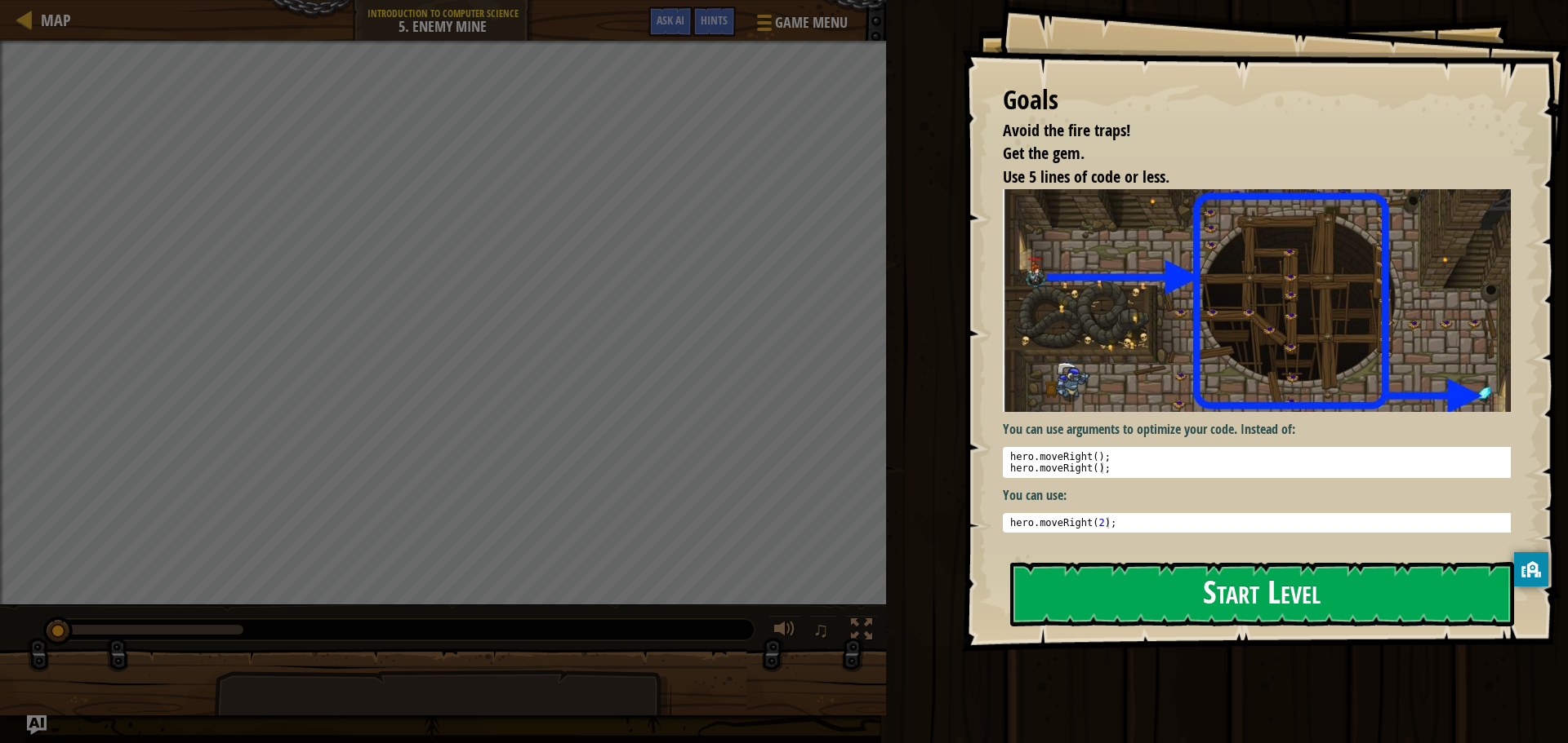
click at [1077, 586] on button "Start Level" at bounding box center [1262, 594] width 504 height 64
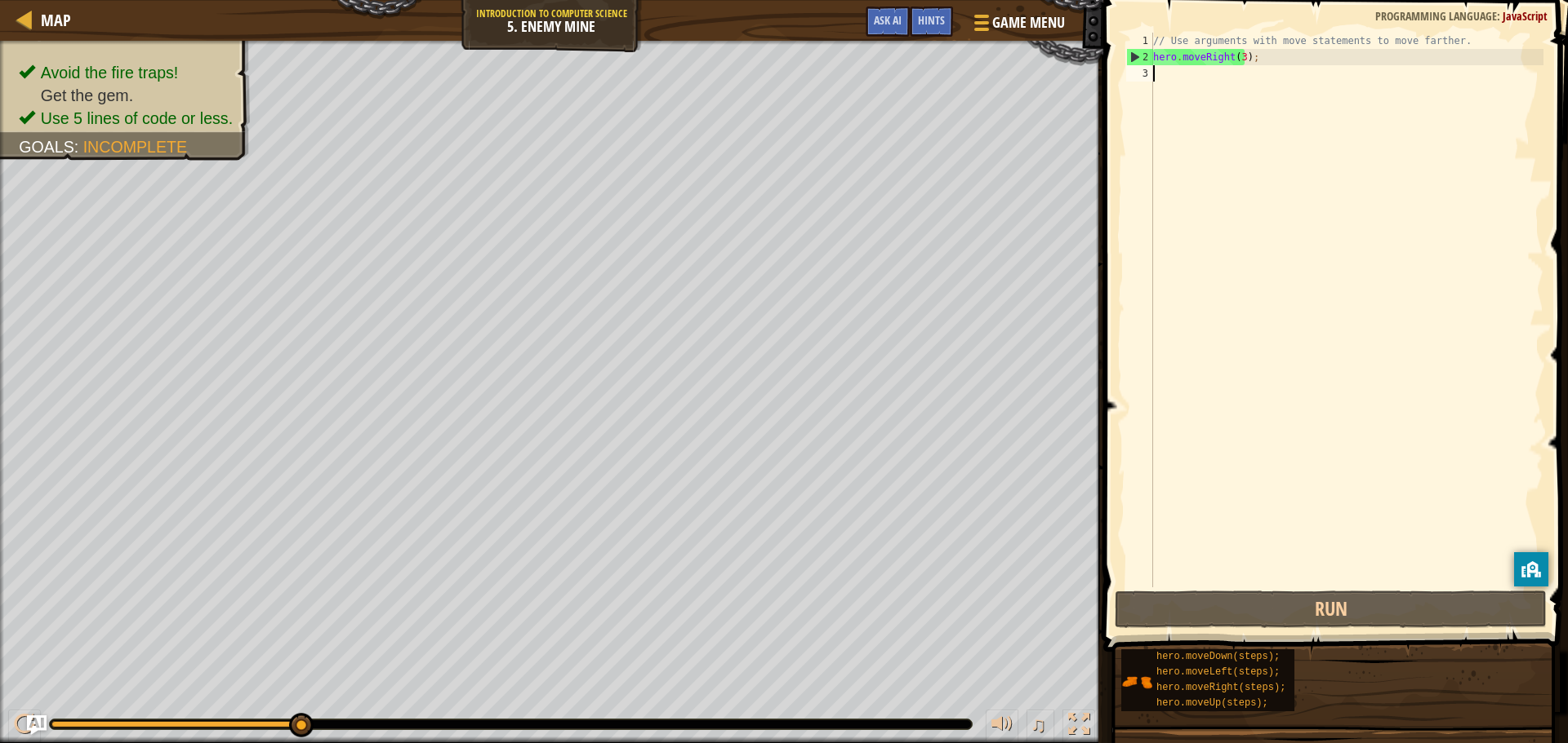
click at [1300, 222] on div "// Use arguments with move statements to move farther. hero . moveRight ( 3 ) ;" at bounding box center [1346, 326] width 393 height 587
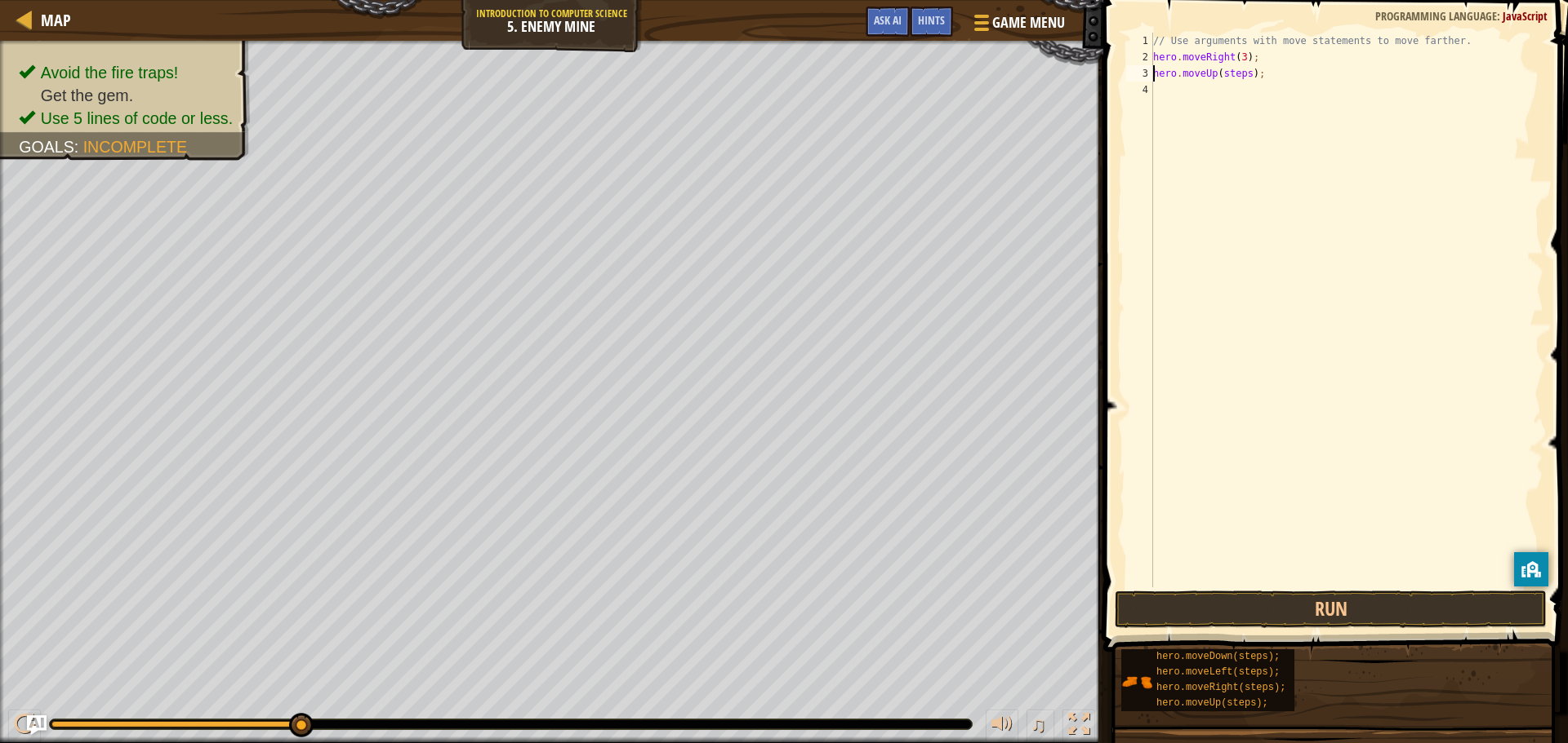
click at [1242, 70] on div "// Use arguments with move statements to move farther. hero . moveRight ( 3 ) ;…" at bounding box center [1346, 326] width 393 height 587
type textarea "hero.moveUp();"
click at [1251, 215] on div "// Use arguments with move statements to move farther. hero . moveRight ( 3 ) ;…" at bounding box center [1346, 326] width 393 height 587
click at [1258, 92] on div "// Use arguments with move statements to move farther. hero . moveRight ( 3 ) ;…" at bounding box center [1346, 326] width 393 height 587
type textarea "hero.moveRight();"
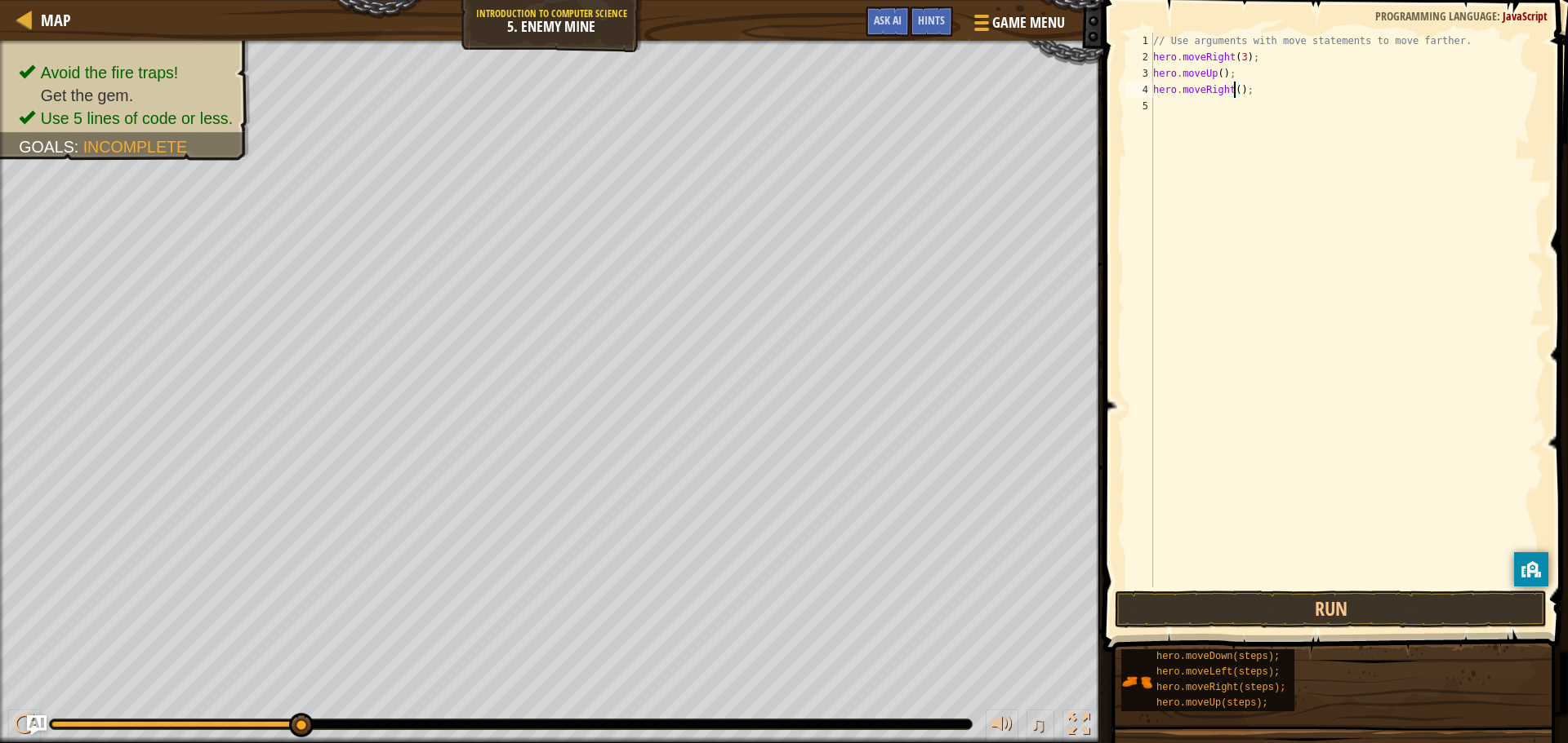
click at [1230, 185] on div "// Use arguments with move statements to move farther. hero . moveRight ( 3 ) ;…" at bounding box center [1346, 326] width 393 height 587
click at [1253, 107] on div "// Use arguments with move statements to move farther. hero . moveRight ( 3 ) ;…" at bounding box center [1346, 326] width 393 height 587
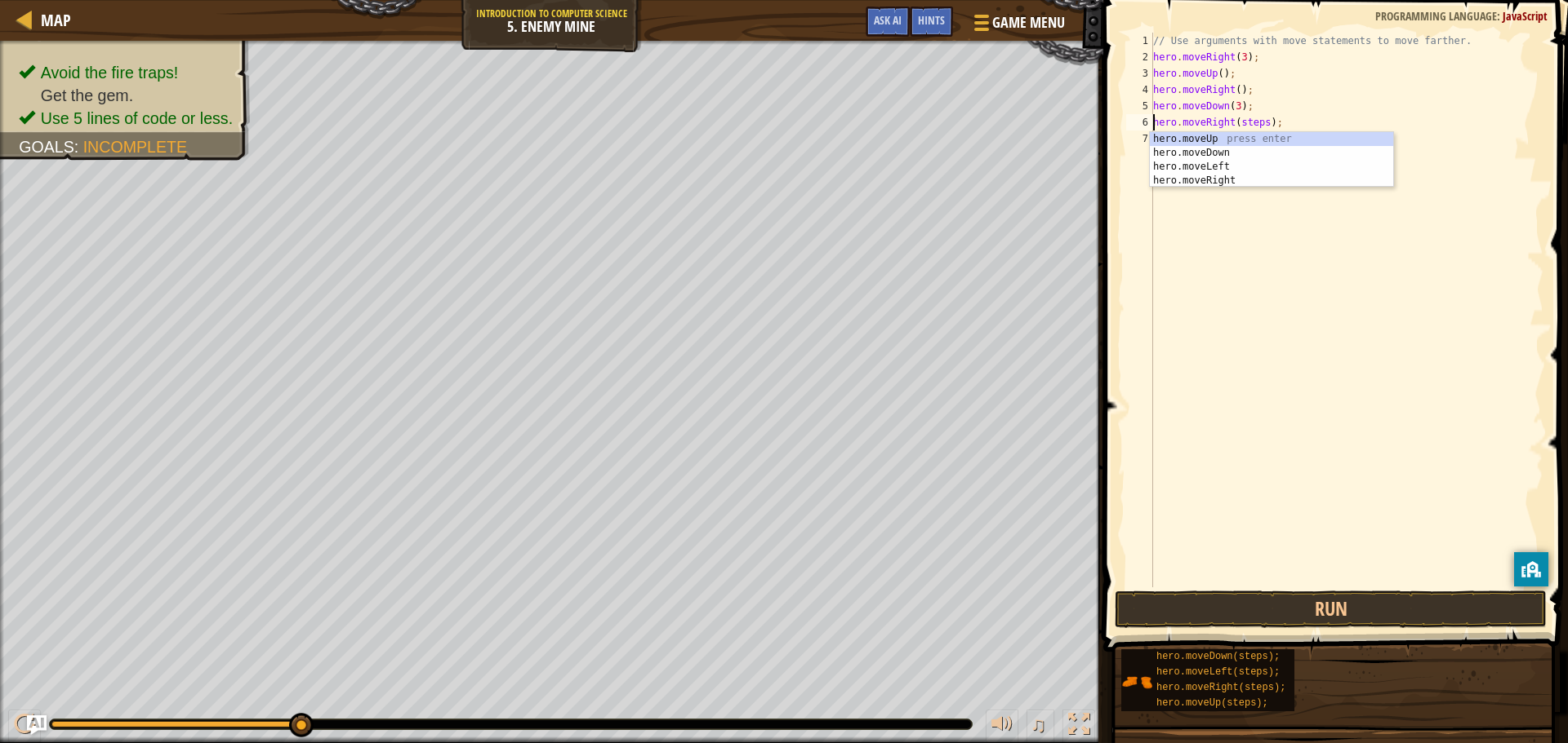
click at [1247, 118] on div "// Use arguments with move statements to move farther. hero . moveRight ( 3 ) ;…" at bounding box center [1346, 326] width 393 height 587
click at [1254, 120] on div "// Use arguments with move statements to move farther. hero . moveRight ( 3 ) ;…" at bounding box center [1346, 326] width 393 height 587
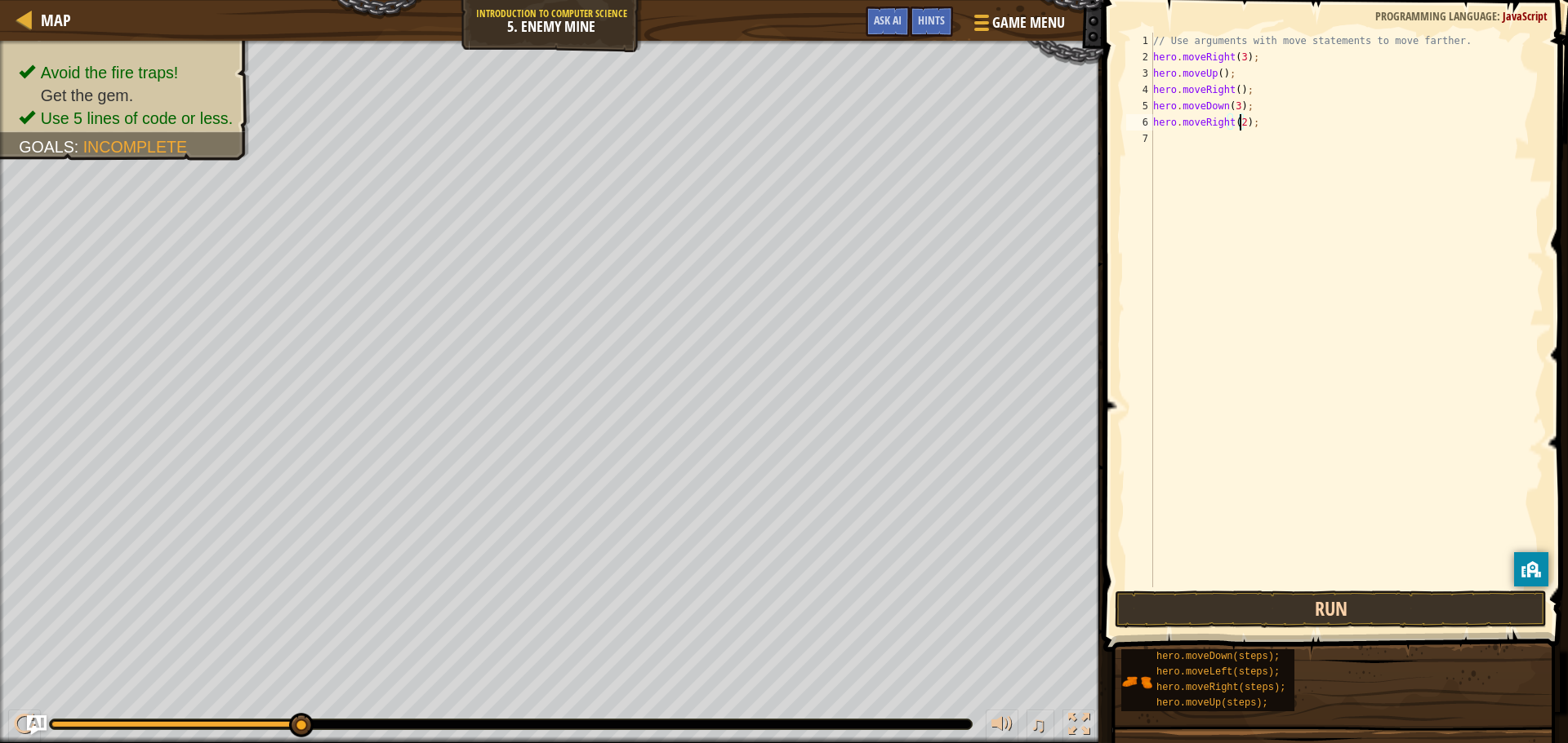
type textarea "hero.moveRight(2);"
click at [1308, 602] on button "Run" at bounding box center [1330, 610] width 432 height 38
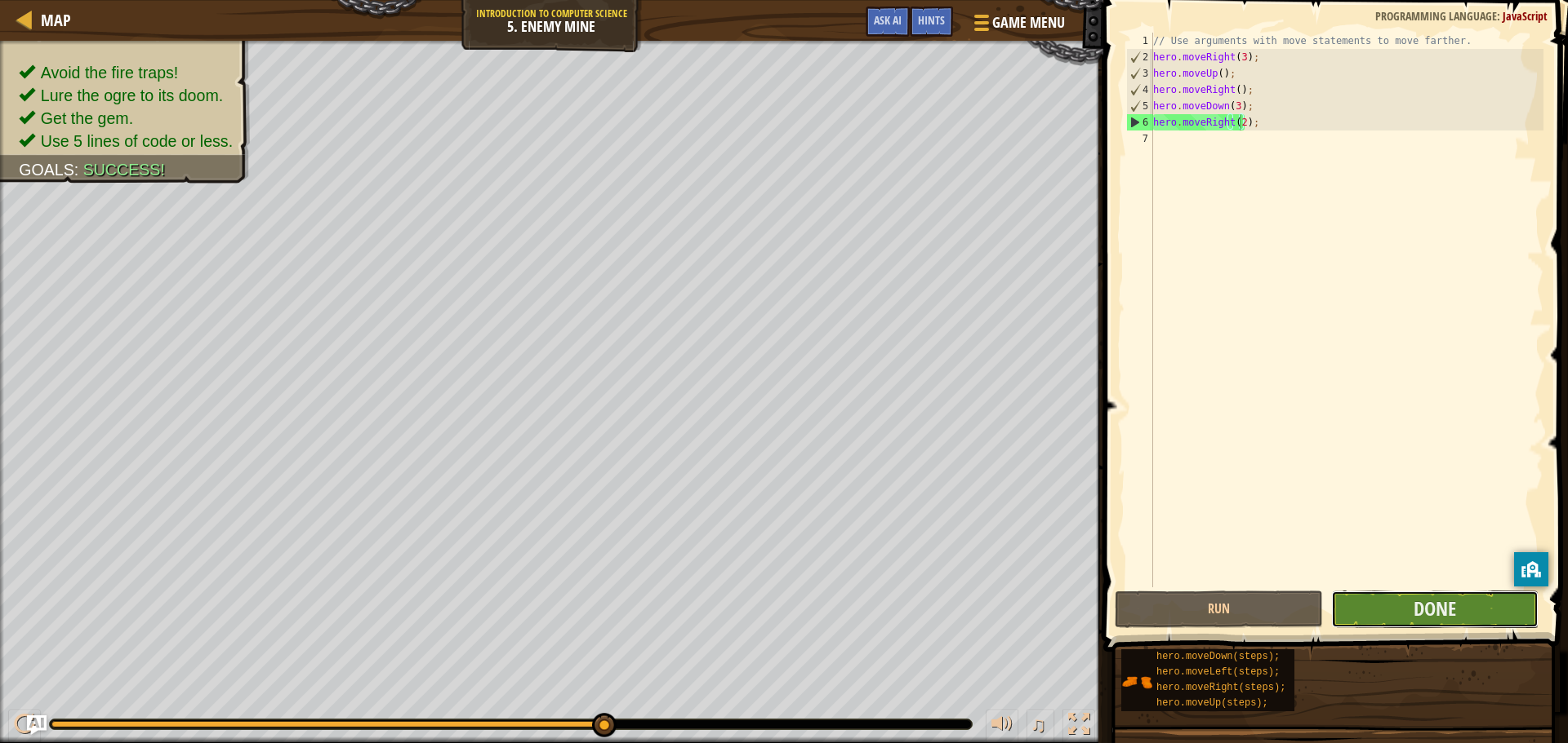
click at [1410, 619] on button "Done" at bounding box center [1435, 610] width 208 height 38
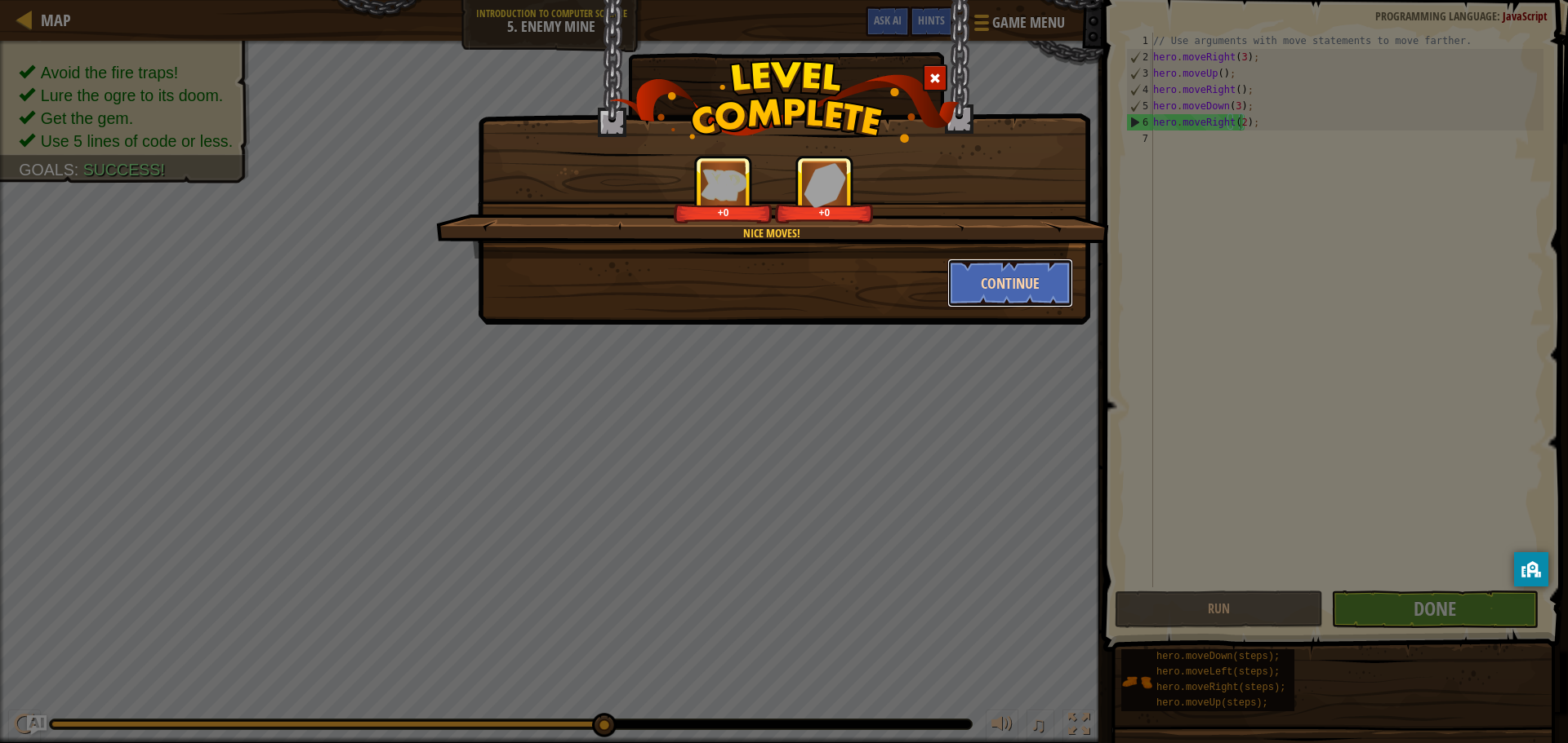
click at [974, 275] on button "Continue" at bounding box center [1010, 283] width 126 height 49
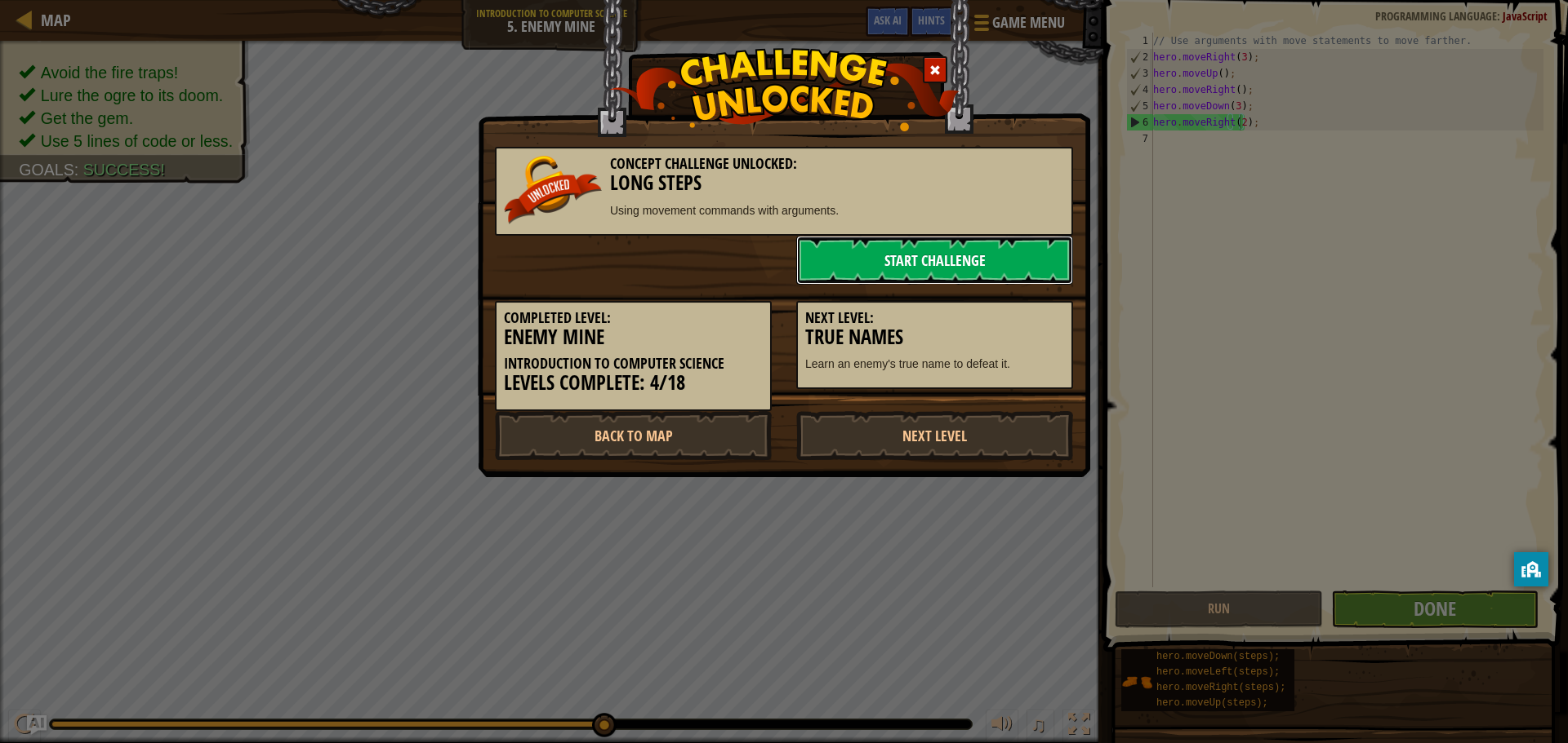
click at [897, 260] on link "Start Challenge" at bounding box center [934, 260] width 276 height 49
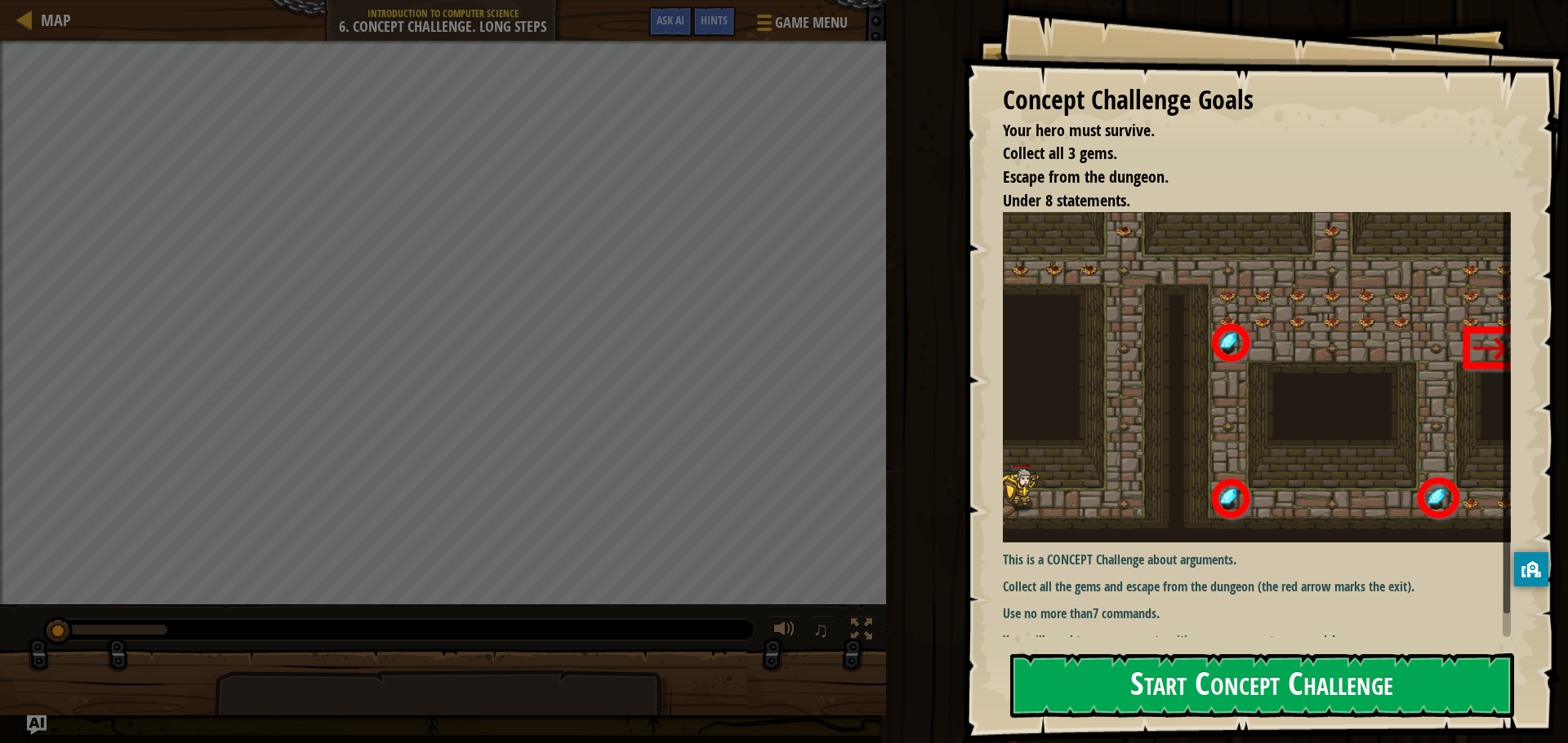
click at [1162, 683] on button "Start Concept Challenge" at bounding box center [1262, 685] width 504 height 64
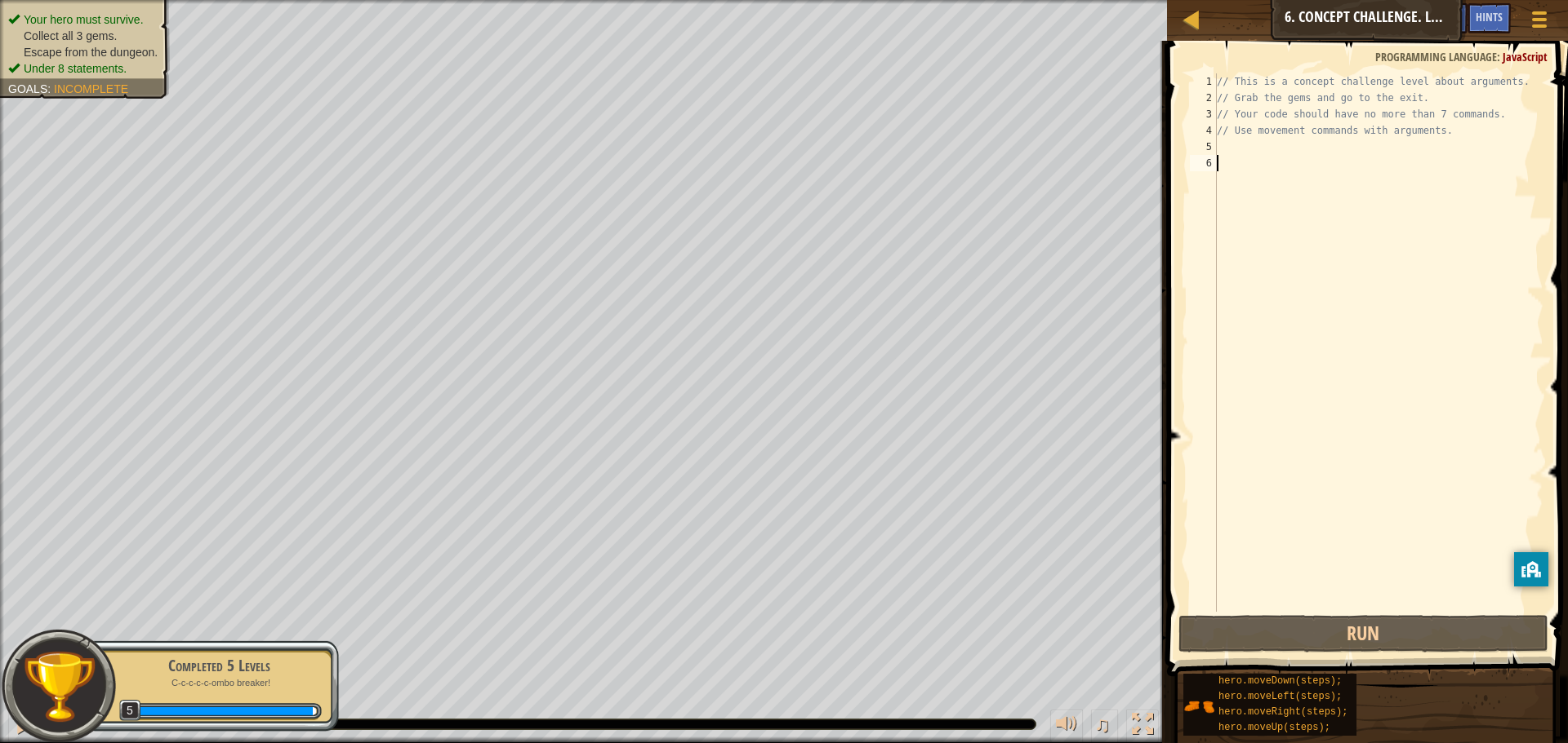
click at [1247, 146] on div "// This is a concept challenge level about arguments. // Grab the gems and go t…" at bounding box center [1378, 359] width 330 height 571
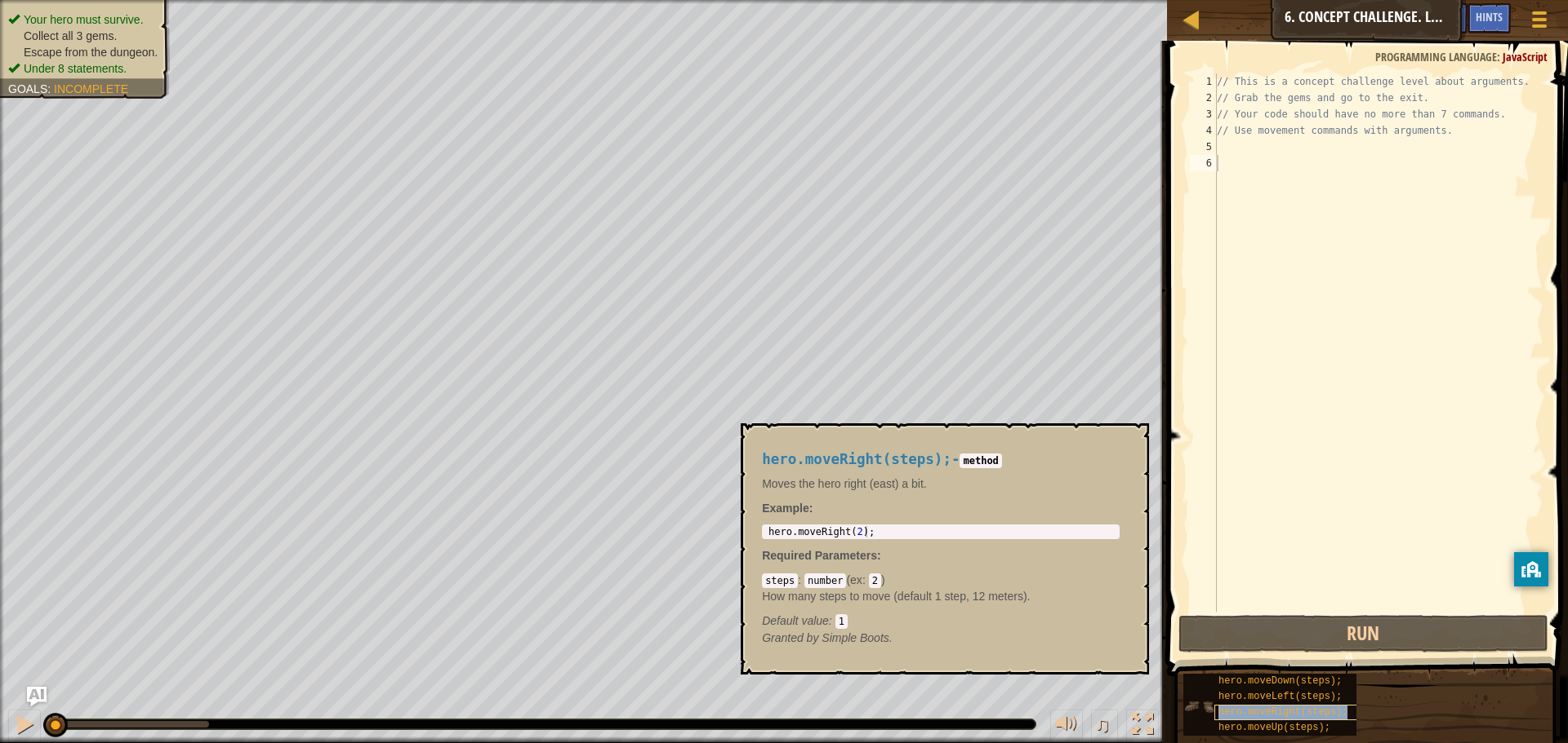
type textarea "hero.moveRight(steps);"
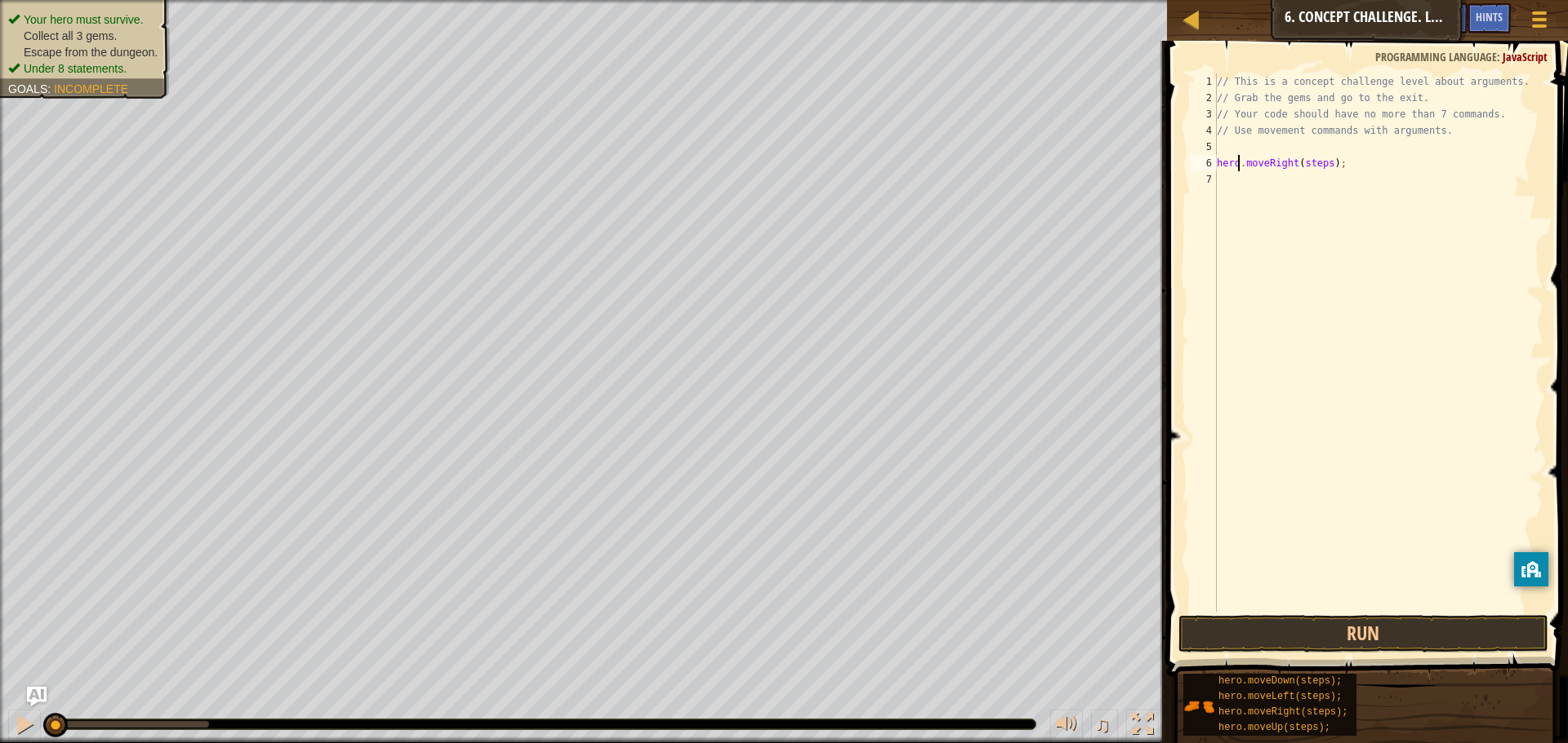
click at [1242, 160] on div "// This is a concept challenge level about arguments. // Grab the gems and go t…" at bounding box center [1378, 359] width 330 height 571
click at [1259, 142] on div "// This is a concept challenge level about arguments. // Grab the gems and go t…" at bounding box center [1378, 359] width 330 height 571
click at [1323, 147] on div "// This is a concept challenge level about arguments. // Grab the gems and go t…" at bounding box center [1378, 359] width 330 height 571
click at [1307, 161] on div "// This is a concept challenge level about arguments. // Grab the gems and go t…" at bounding box center [1378, 359] width 330 height 571
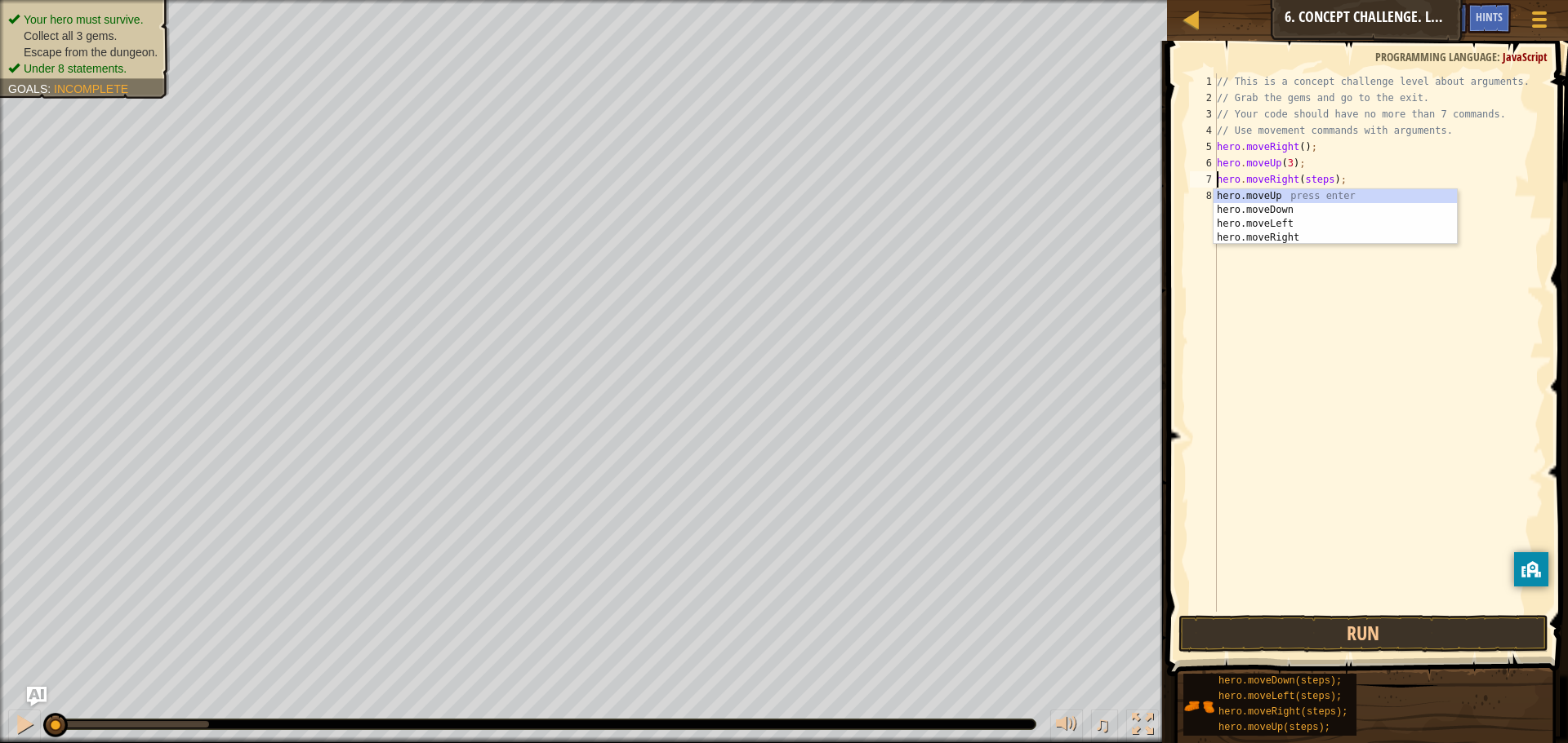
click at [1320, 179] on div "// This is a concept challenge level about arguments. // Grab the gems and go t…" at bounding box center [1378, 359] width 330 height 571
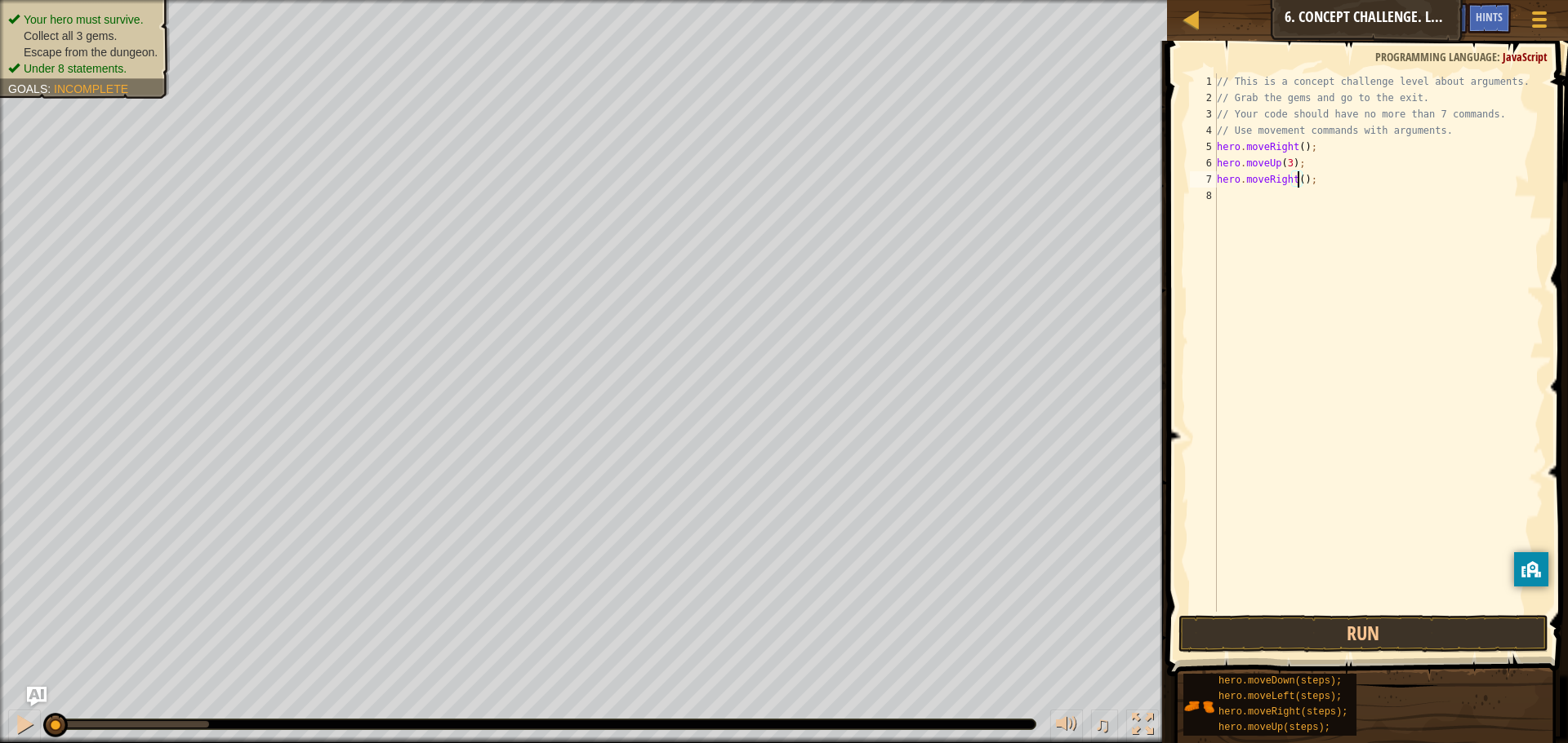
scroll to position [8, 8]
click at [1318, 194] on div "// This is a concept challenge level about arguments. // Grab the gems and go t…" at bounding box center [1378, 359] width 330 height 571
click at [1324, 212] on div "// This is a concept challenge level about arguments. // Grab the gems and go t…" at bounding box center [1380, 359] width 325 height 571
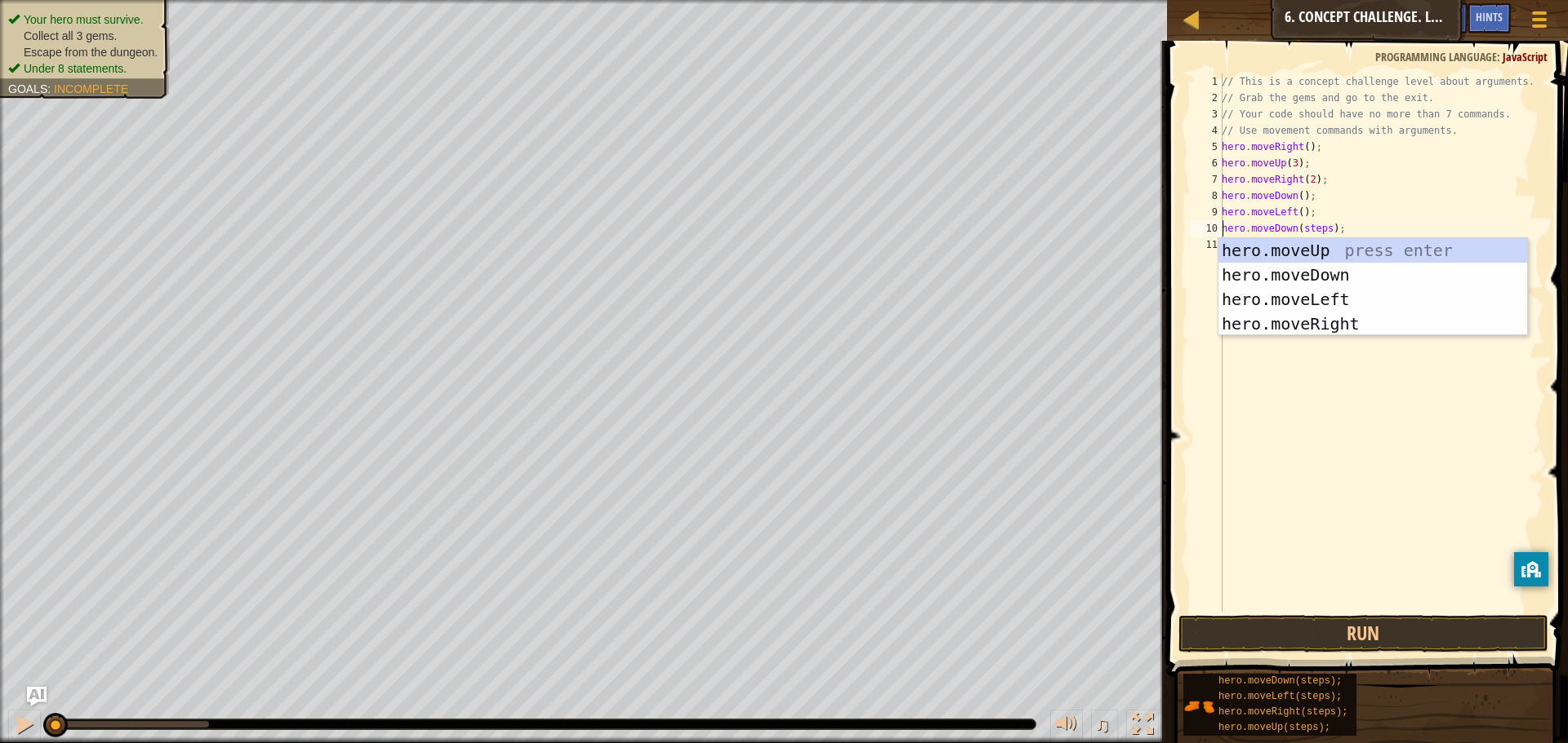
click at [1322, 226] on div "// This is a concept challenge level about arguments. // Grab the gems and go t…" at bounding box center [1380, 359] width 325 height 571
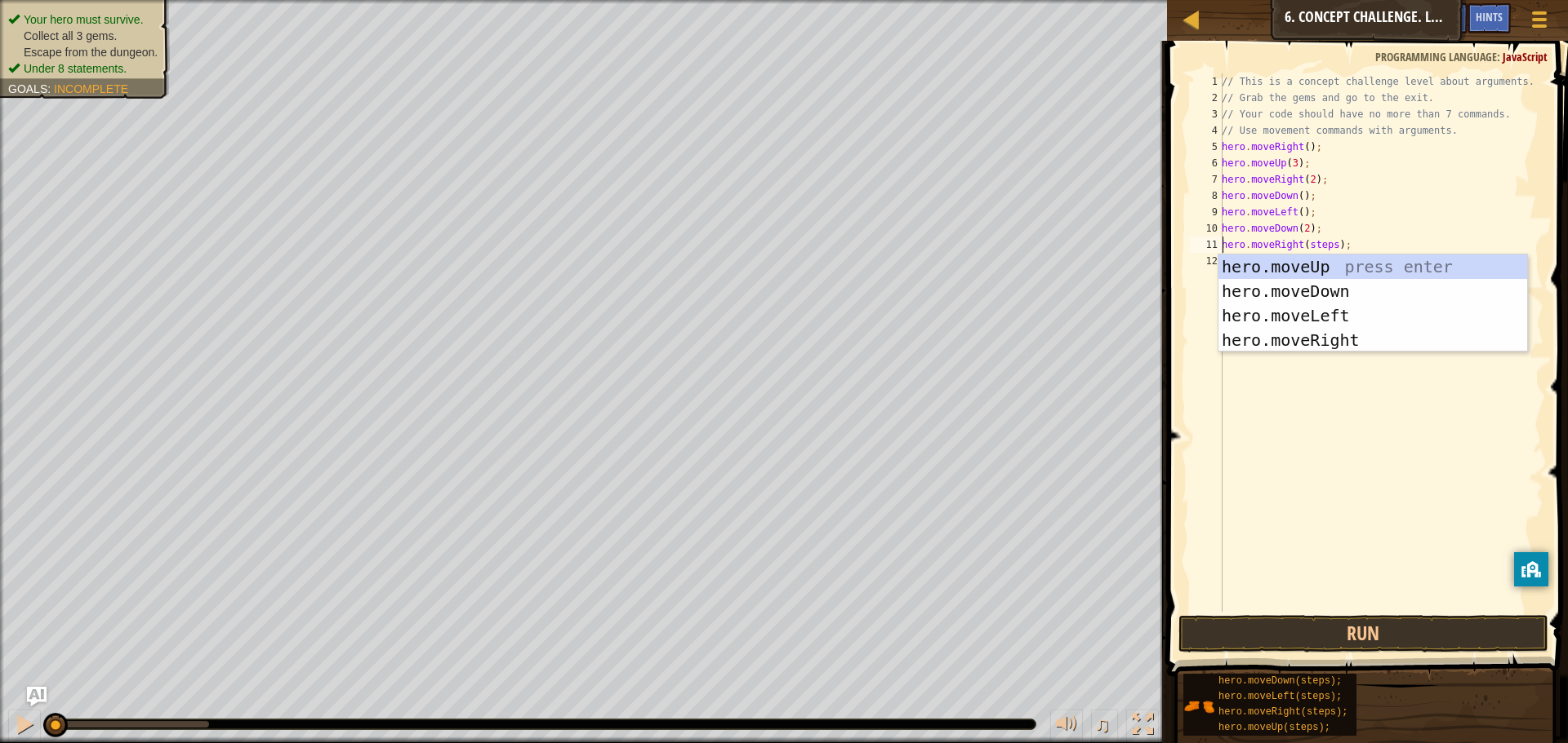
click at [1326, 244] on div "// This is a concept challenge level about arguments. // Grab the gems and go t…" at bounding box center [1380, 359] width 325 height 571
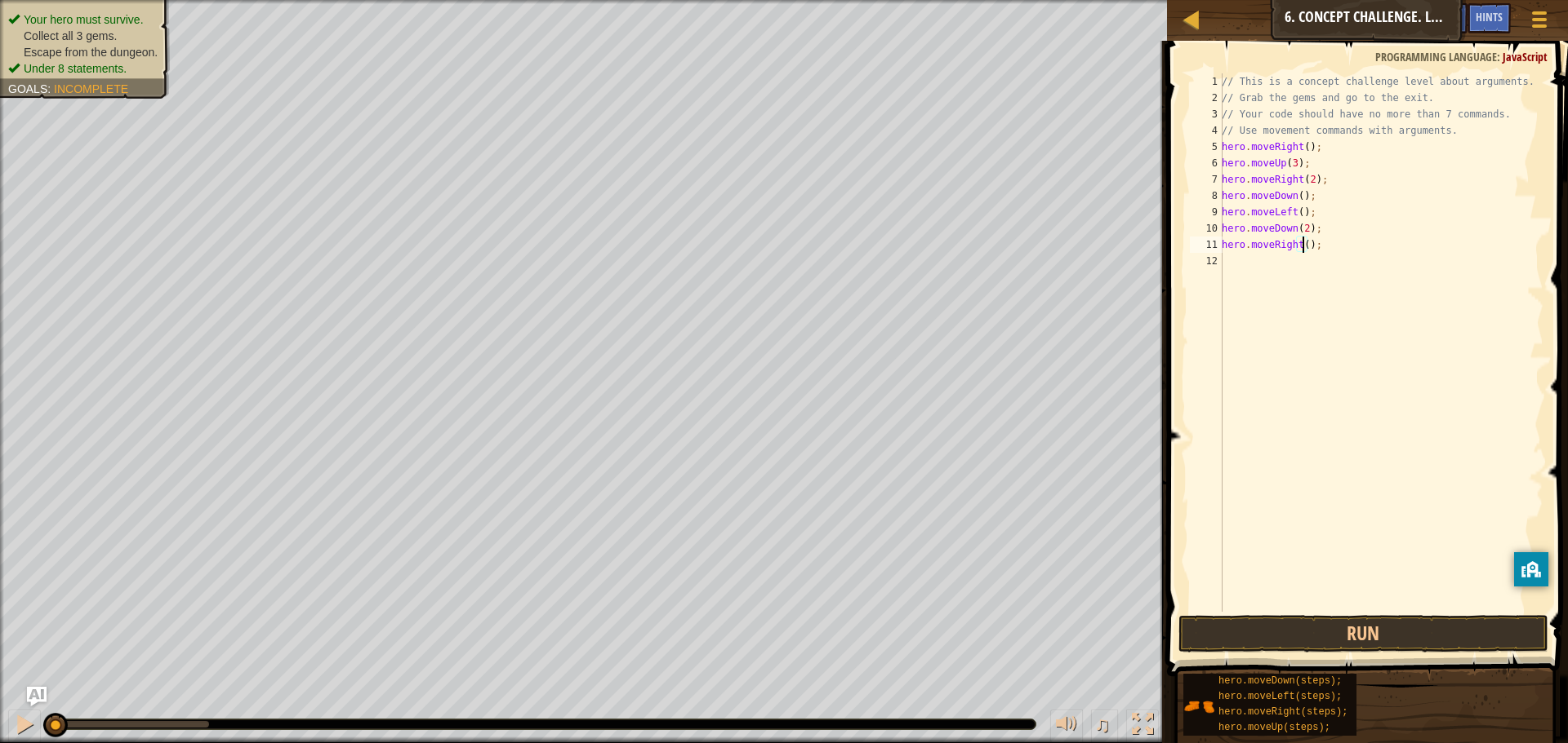
scroll to position [8, 8]
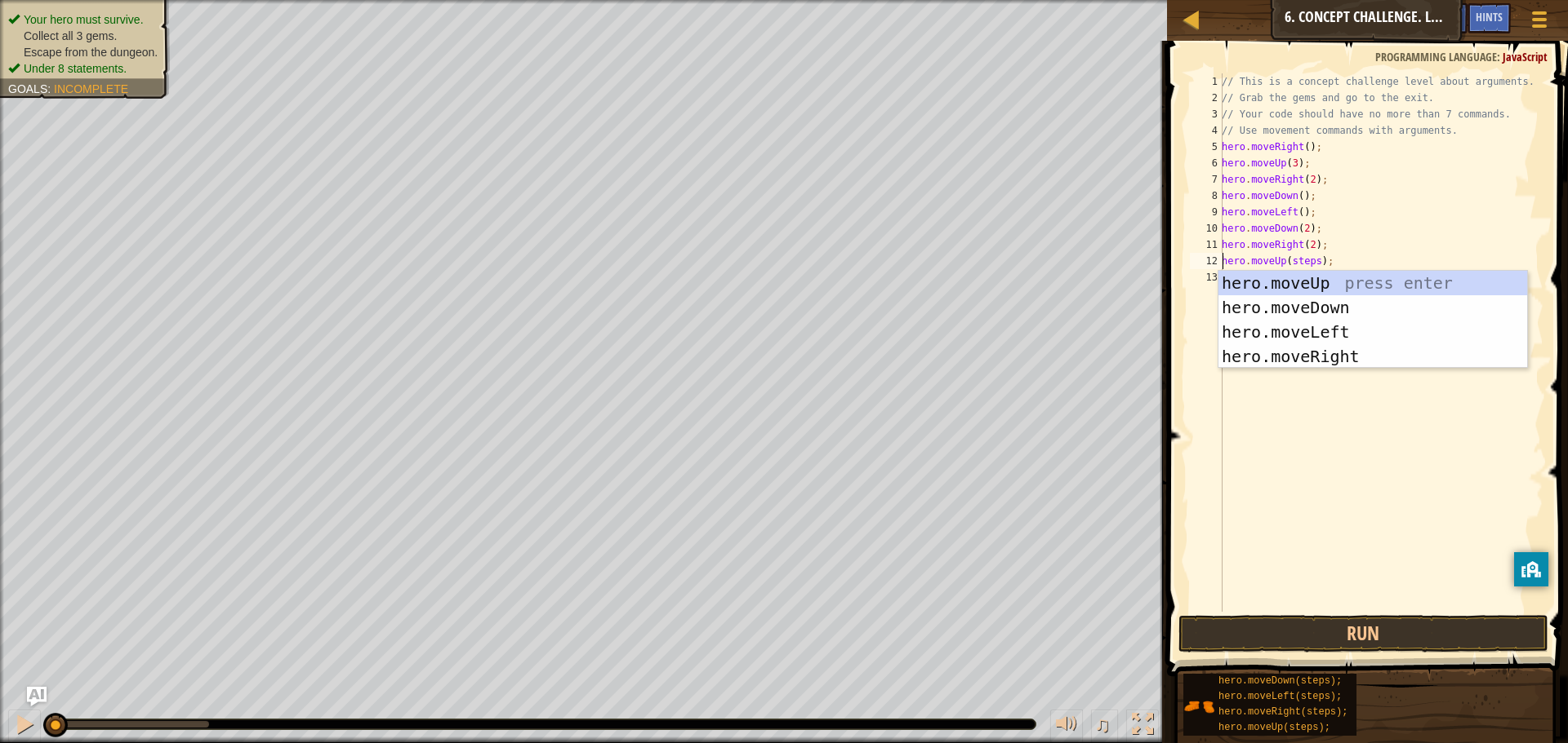
click at [1314, 261] on div "// This is a concept challenge level about arguments. // Grab the gems and go t…" at bounding box center [1380, 359] width 325 height 571
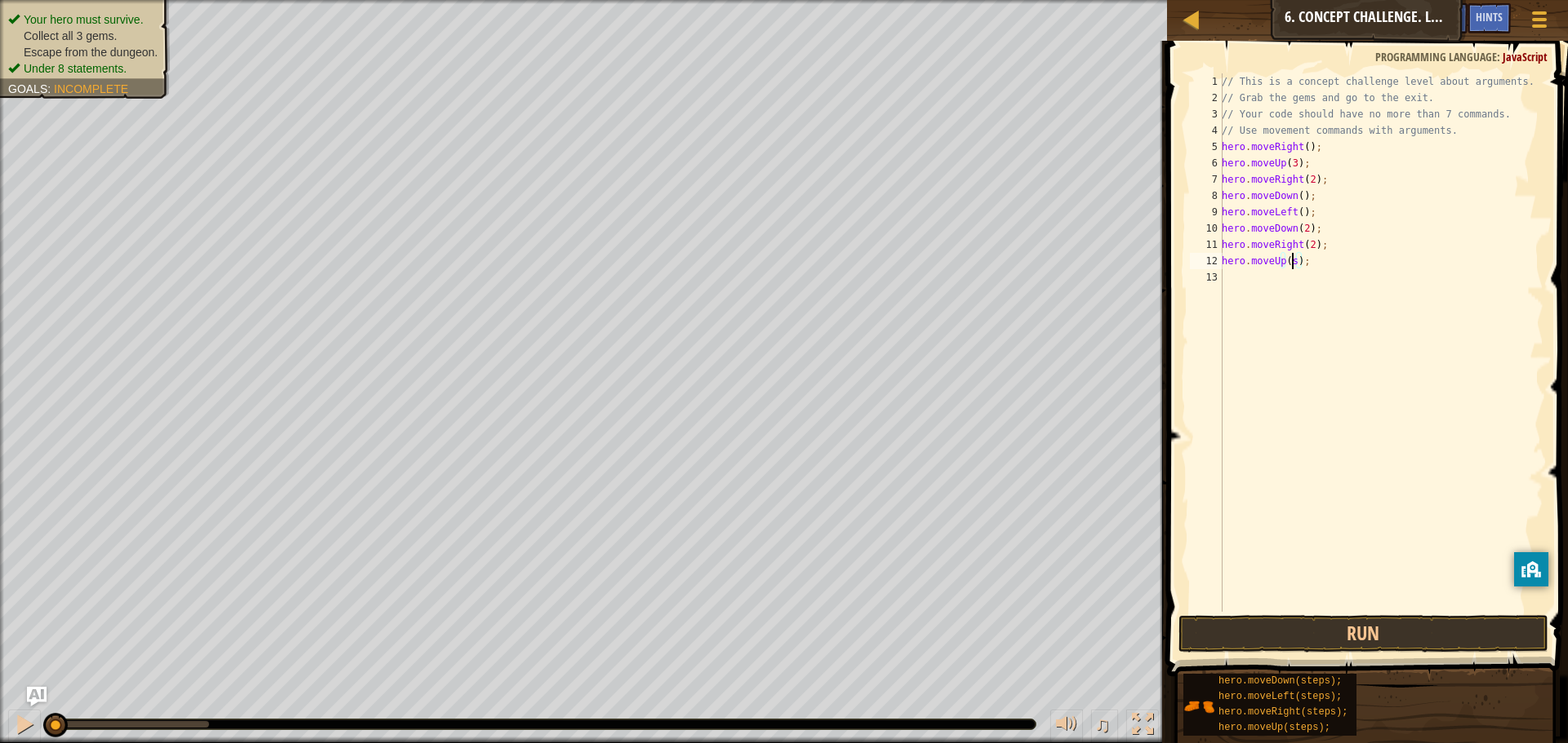
scroll to position [8, 6]
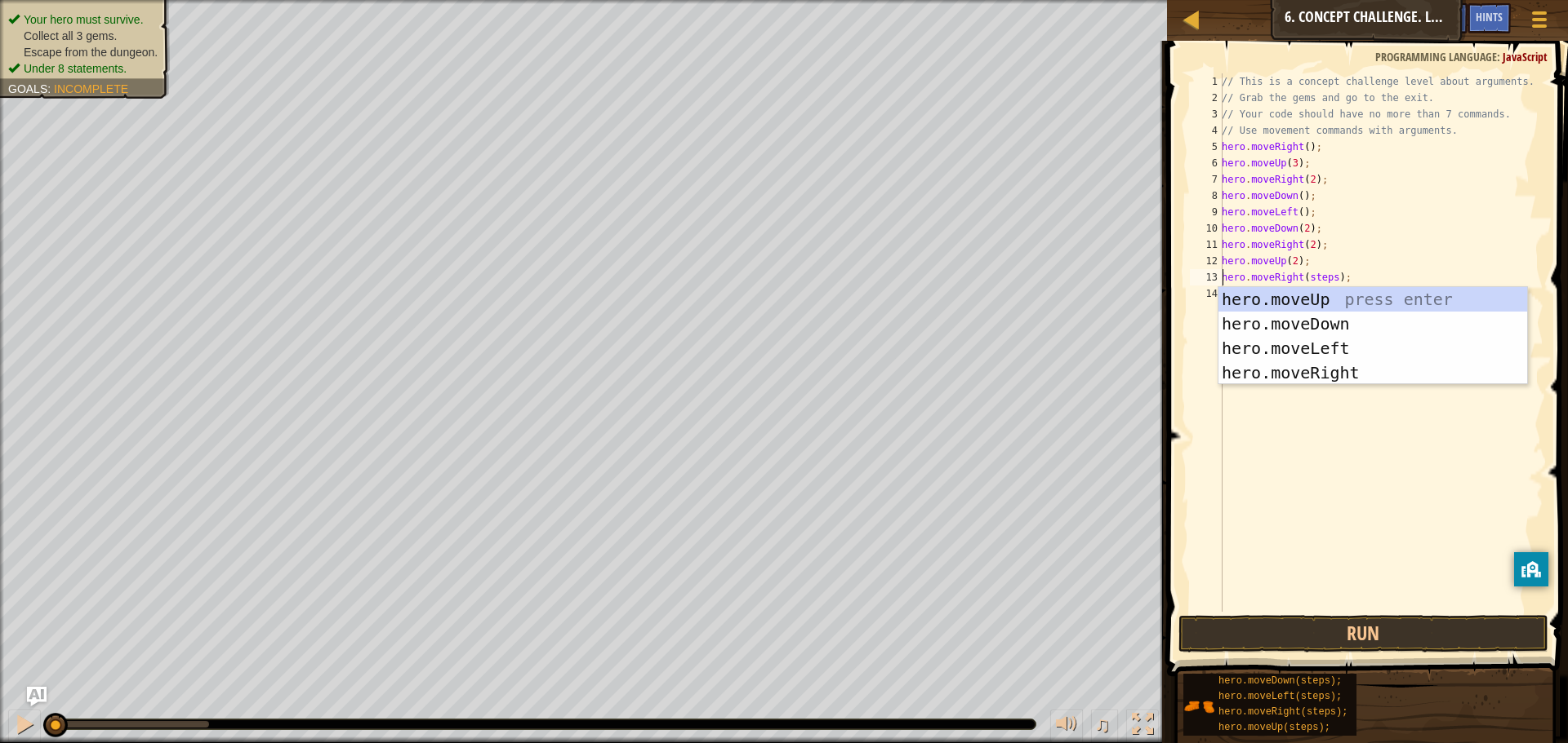
click at [1326, 273] on div "// This is a concept challenge level about arguments. // Grab the gems and go t…" at bounding box center [1380, 359] width 325 height 571
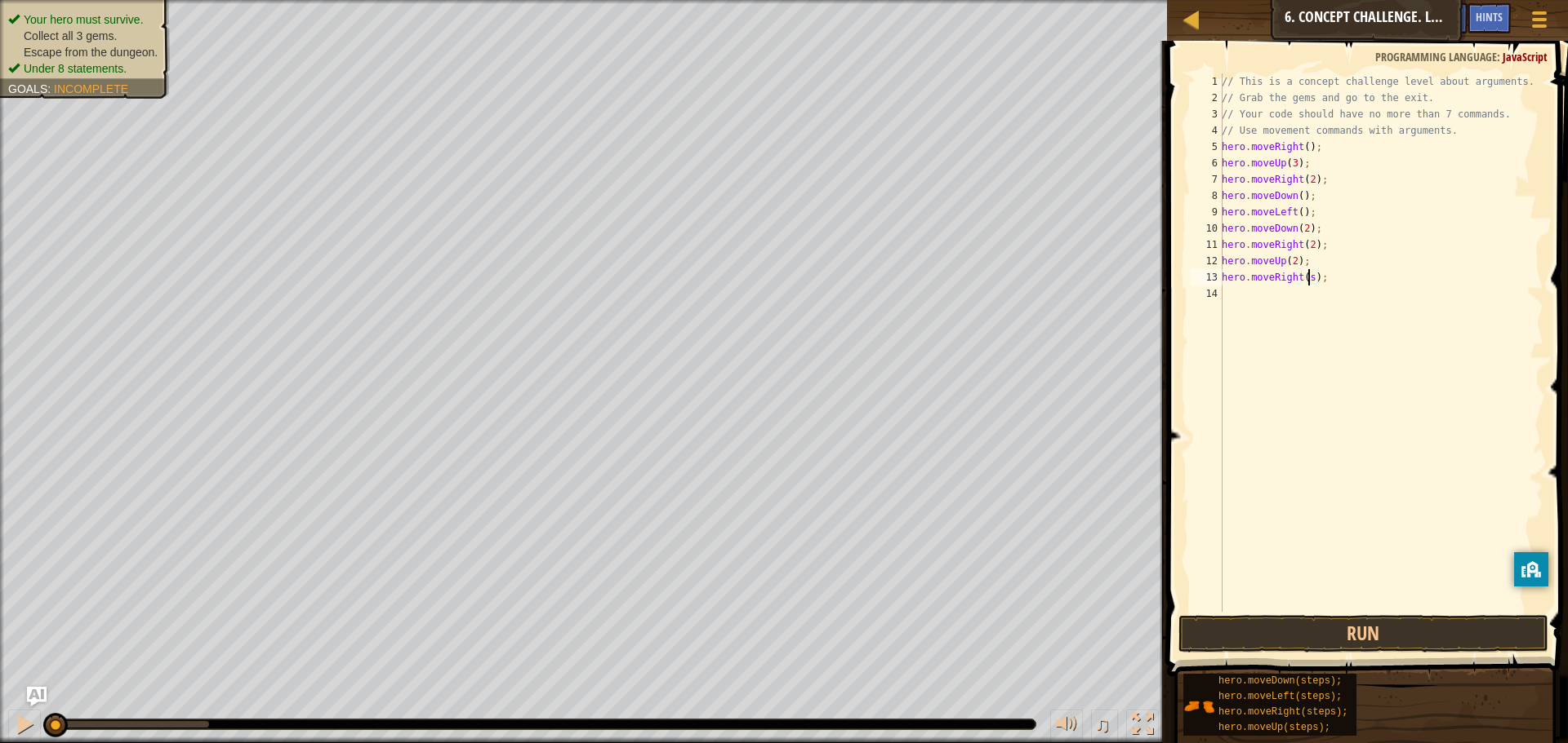
type textarea "hero.moveRight();"
click at [1339, 357] on div "// This is a concept challenge level about arguments. // Grab the gems and go t…" at bounding box center [1380, 359] width 325 height 571
click at [1377, 646] on button "Run" at bounding box center [1363, 635] width 370 height 38
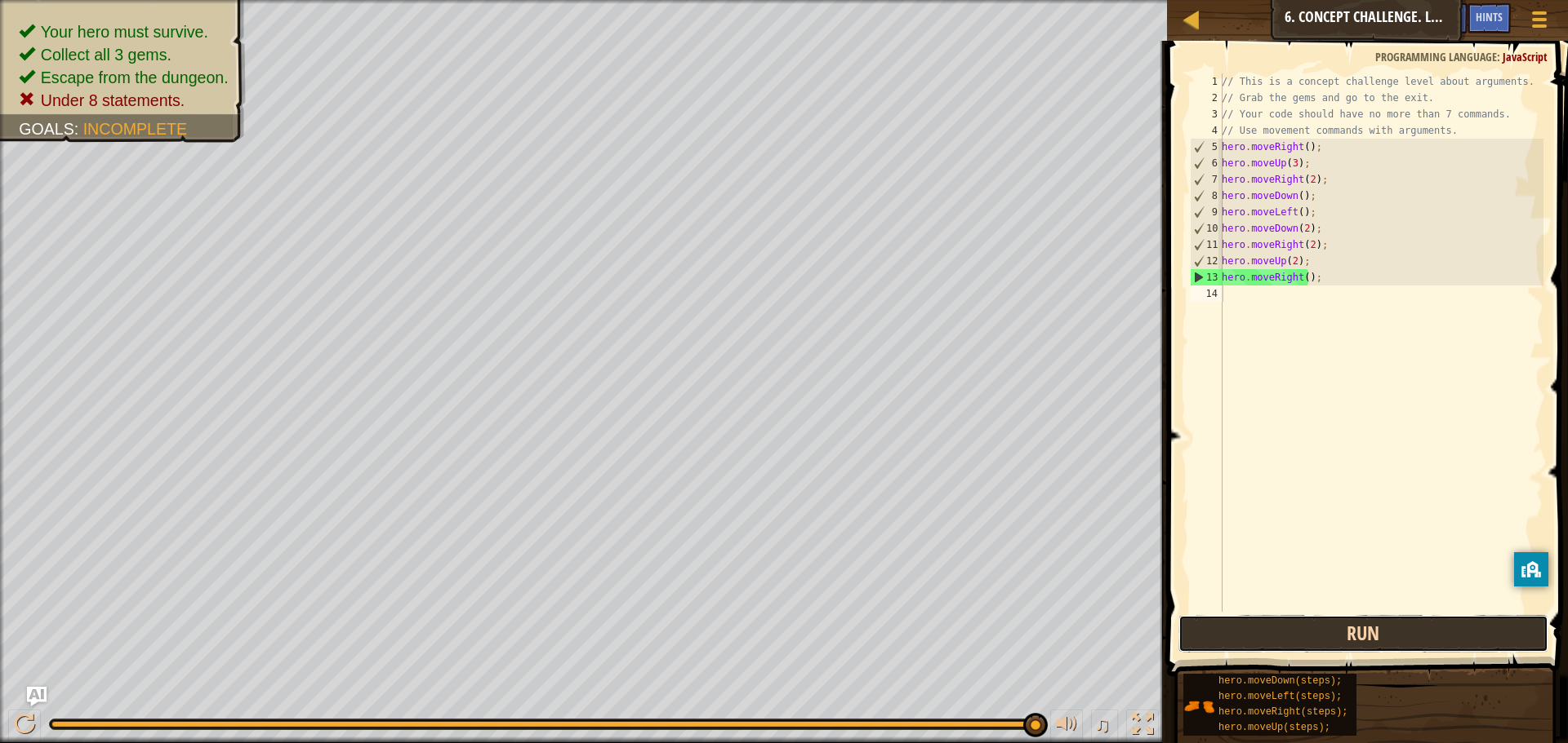
click at [1381, 629] on button "Run" at bounding box center [1363, 635] width 370 height 38
